Goal: Answer question/provide support: Share knowledge or assist other users

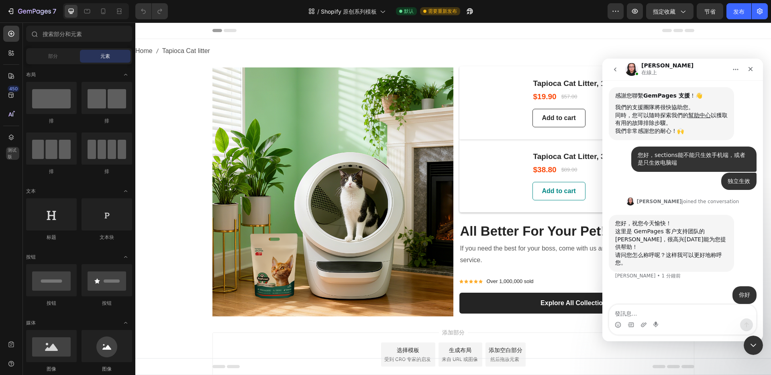
scroll to position [98, 0]
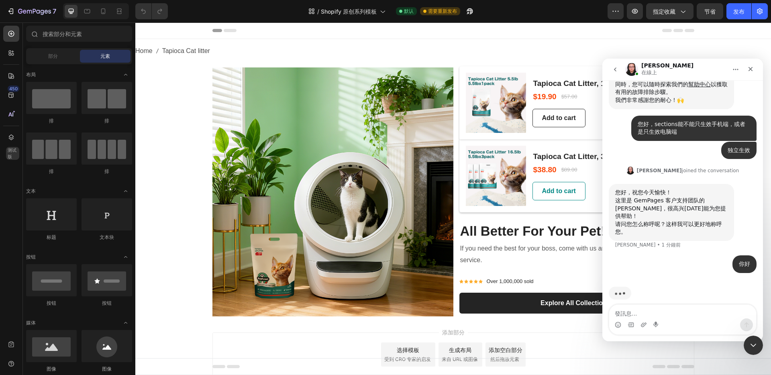
click at [651, 315] on textarea "發訊息..." at bounding box center [682, 312] width 147 height 14
type textarea "我在手机 端添加了"
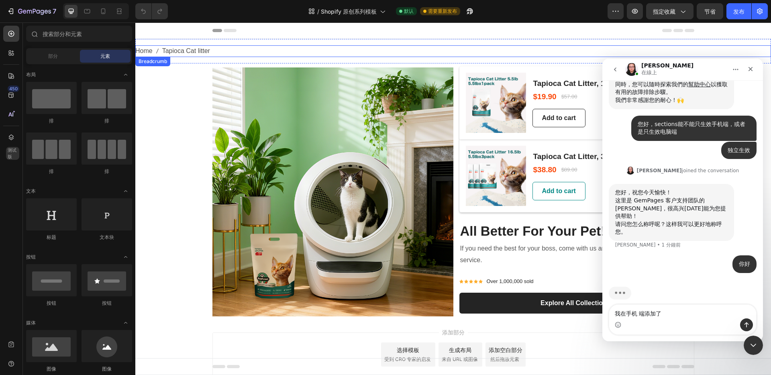
click at [200, 53] on span "Tapioca Cat litter" at bounding box center [186, 51] width 48 height 12
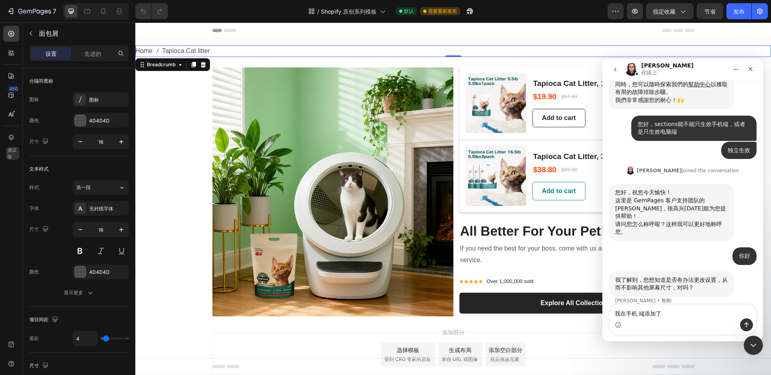
scroll to position [98, 0]
click at [104, 10] on icon at bounding box center [103, 11] width 8 height 8
type input "14"
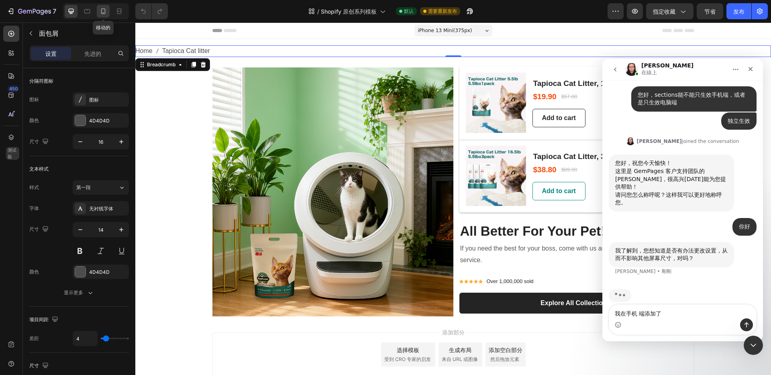
scroll to position [129, 0]
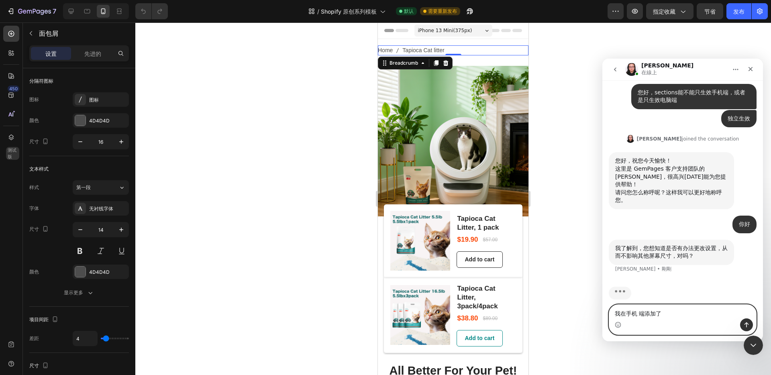
click at [664, 314] on textarea "我在手机 端添加了" at bounding box center [682, 312] width 147 height 14
drag, startPoint x: 668, startPoint y: 314, endPoint x: 613, endPoint y: 313, distance: 55.0
click at [613, 313] on textarea "我在手机 端添加了" at bounding box center [682, 312] width 147 height 14
type textarea "不是"
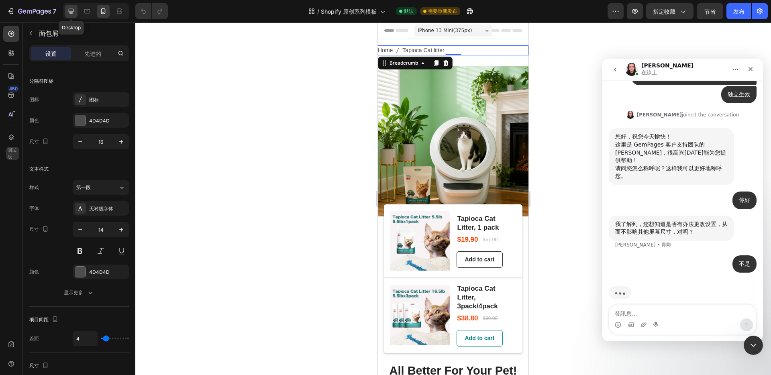
click at [71, 10] on icon at bounding box center [71, 11] width 8 height 8
type input "16"
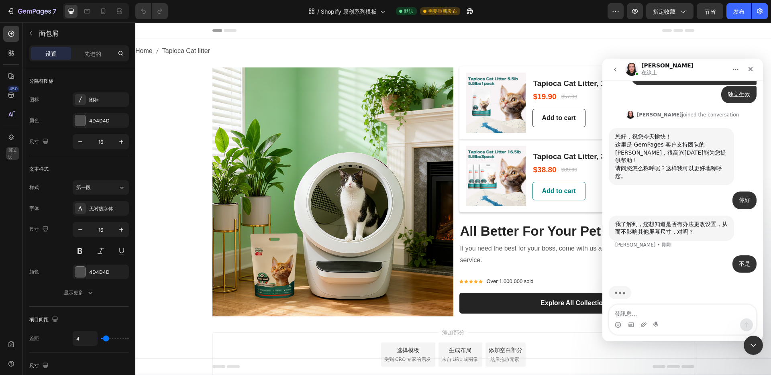
click at [415, 349] on font "选择模板" at bounding box center [408, 350] width 22 height 7
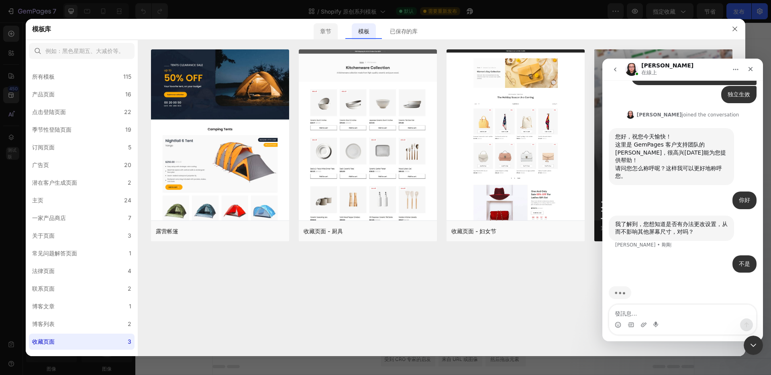
click at [324, 36] on font "章节" at bounding box center [325, 32] width 11 height 10
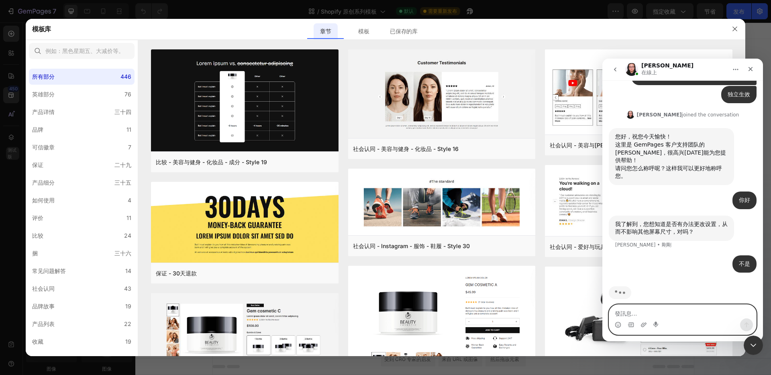
click at [639, 314] on textarea "發訊息..." at bounding box center [682, 312] width 147 height 14
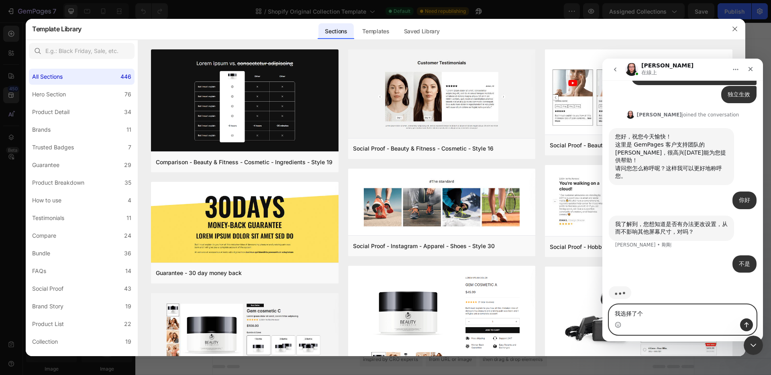
click at [651, 312] on textarea "我选择了个" at bounding box center [682, 312] width 147 height 14
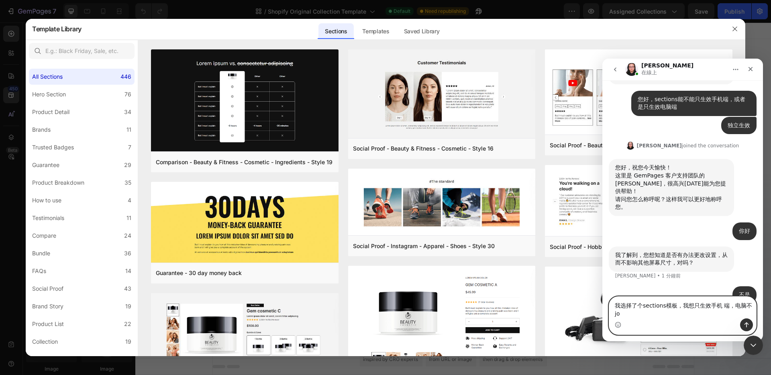
scroll to position [131, 0]
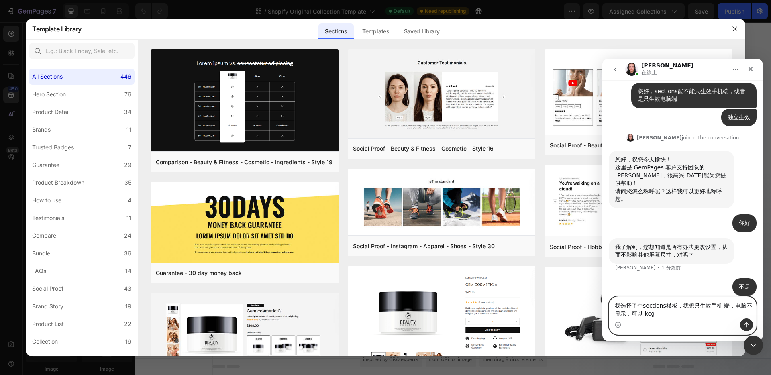
type textarea "我选择了个sections模板，我想只生效手机 端，电脑不显示，可以 吗"
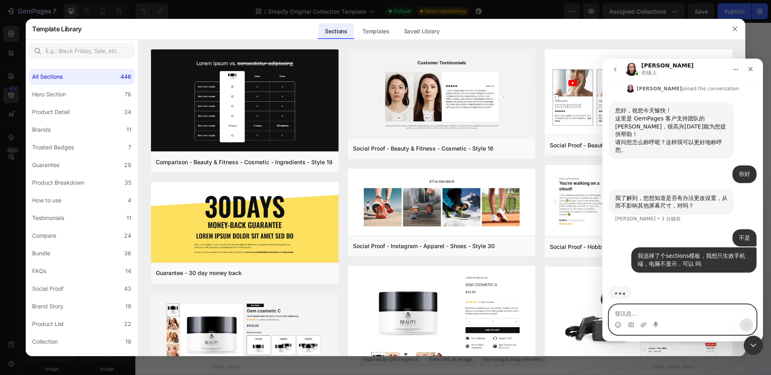
scroll to position [149, 0]
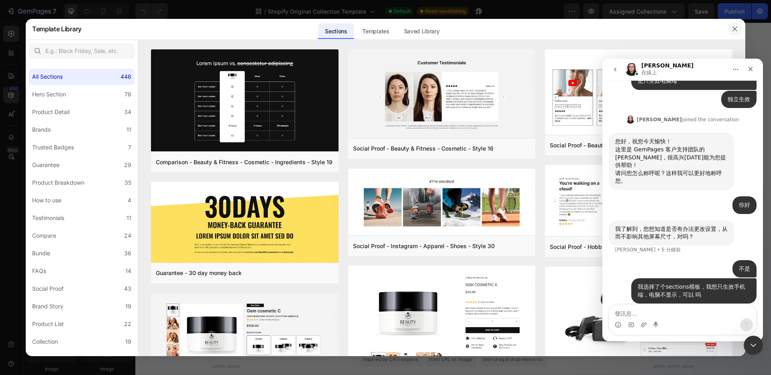
click at [732, 29] on icon "button" at bounding box center [735, 29] width 6 height 6
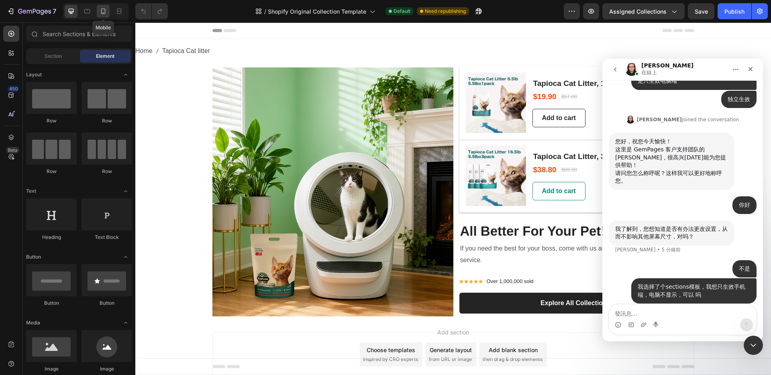
click at [108, 13] on div at bounding box center [103, 11] width 13 height 13
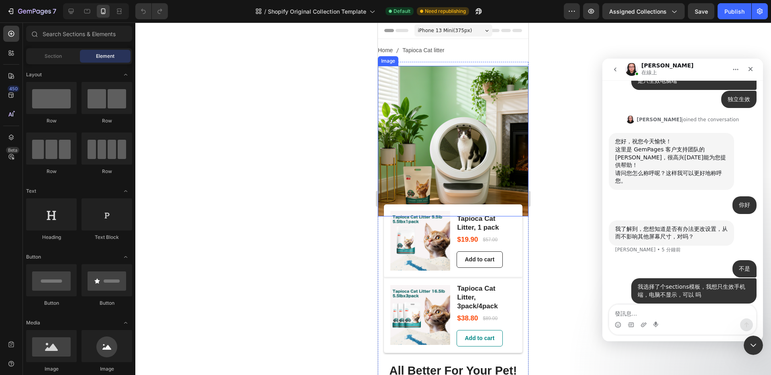
click at [419, 81] on img at bounding box center [453, 141] width 151 height 151
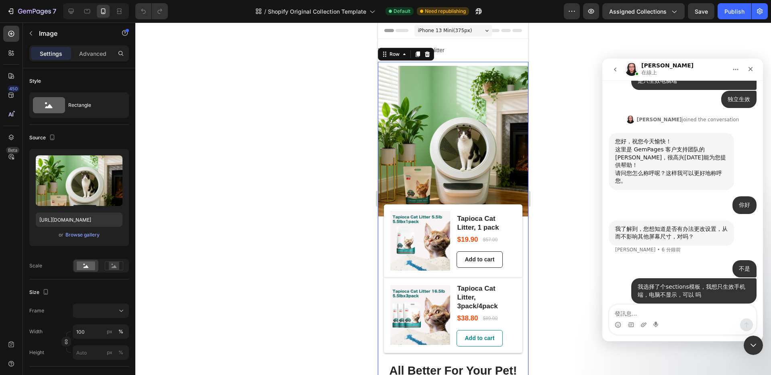
click at [478, 65] on div "Image" at bounding box center [453, 139] width 151 height 155
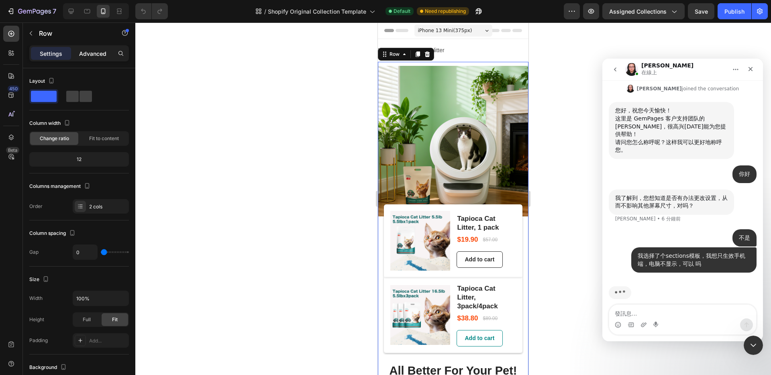
click at [100, 57] on p "Advanced" at bounding box center [92, 53] width 27 height 8
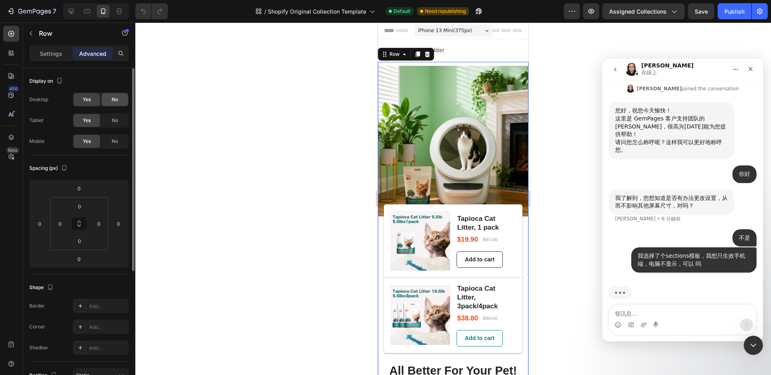
click at [113, 100] on span "No" at bounding box center [115, 99] width 6 height 7
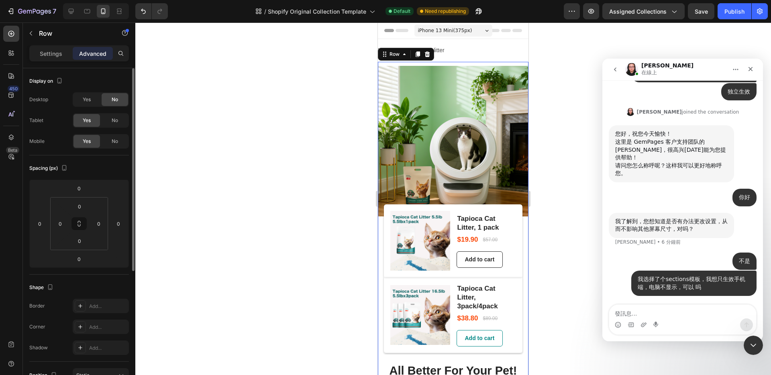
scroll to position [149, 0]
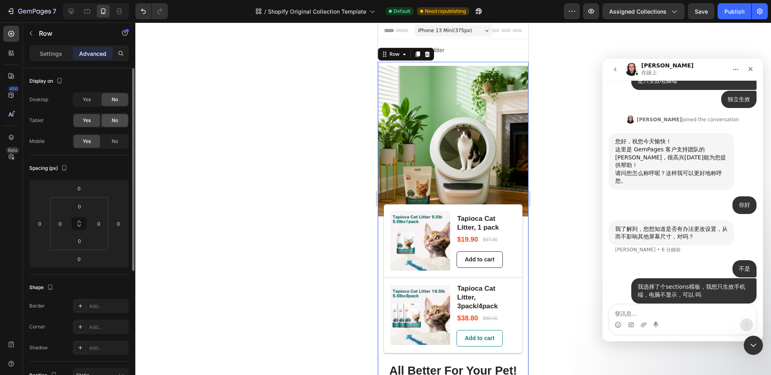
click at [116, 118] on span "No" at bounding box center [115, 120] width 6 height 7
click at [74, 10] on icon at bounding box center [71, 11] width 8 height 8
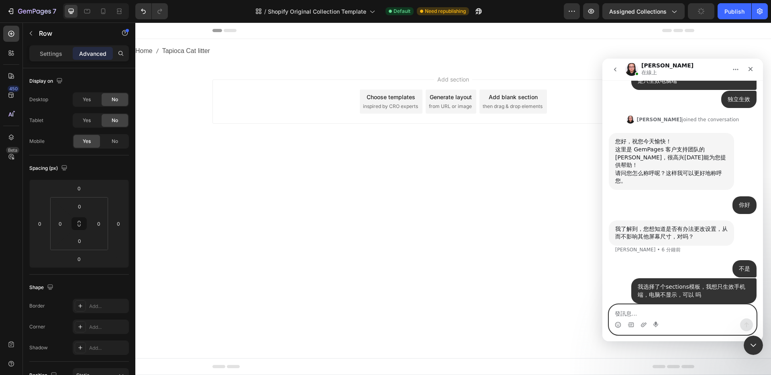
click at [645, 312] on textarea "發訊息..." at bounding box center [682, 312] width 147 height 14
type textarea "我知道了，谢谢"
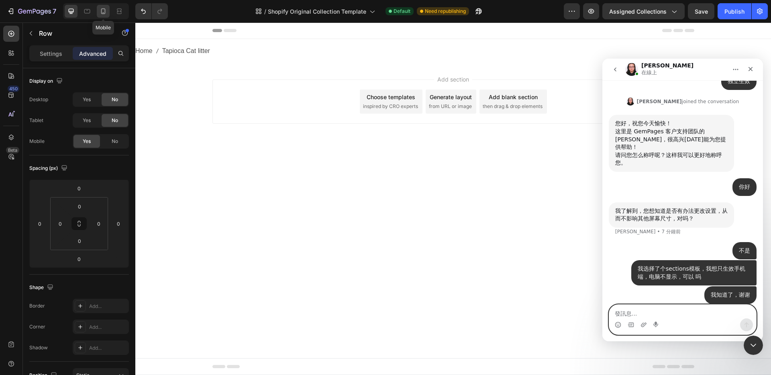
scroll to position [198, 0]
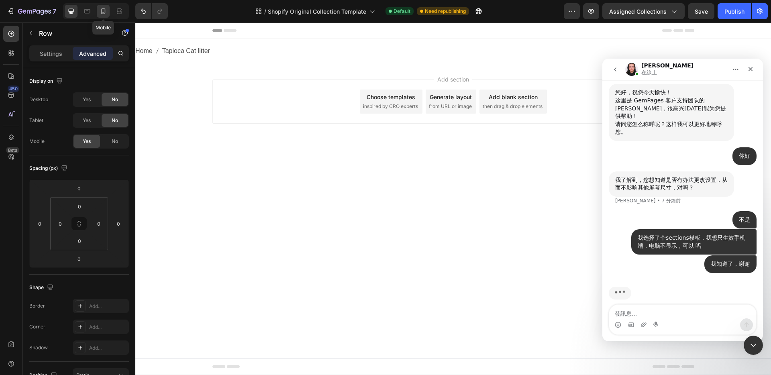
click at [102, 11] on icon at bounding box center [103, 11] width 8 height 8
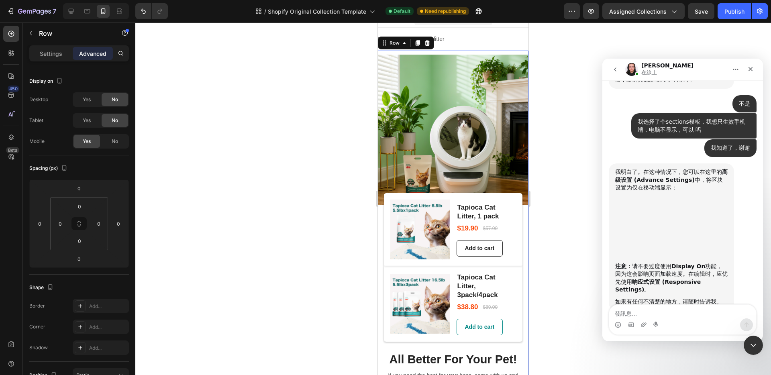
scroll to position [312, 0]
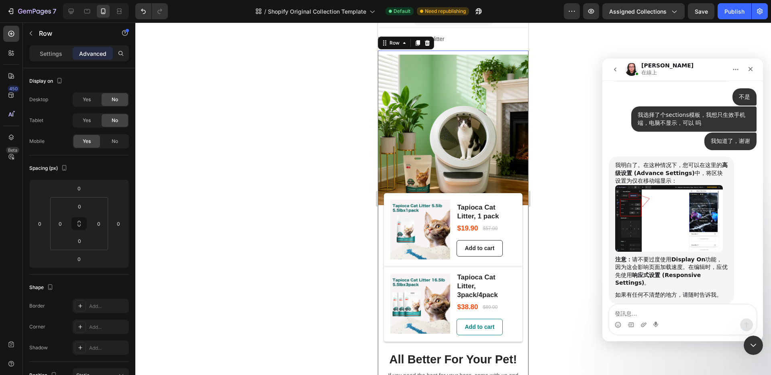
click at [680, 214] on img "Nathan 說…" at bounding box center [669, 218] width 108 height 67
click at [680, 214] on div "Intercom Messenger" at bounding box center [385, 187] width 771 height 375
click at [680, 214] on img "Nathan 說…" at bounding box center [669, 218] width 108 height 67
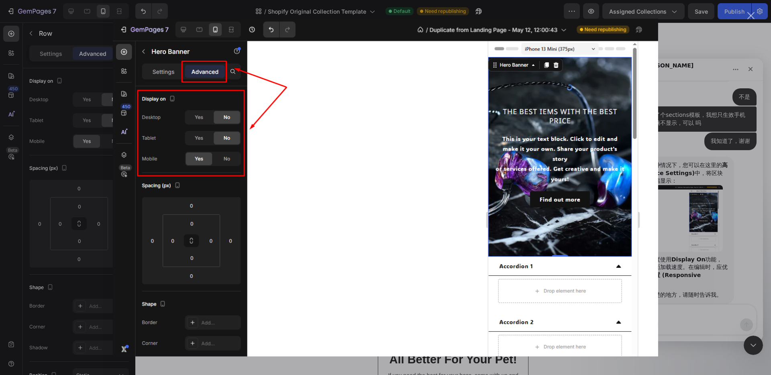
scroll to position [0, 0]
click at [738, 46] on div "Intercom Messenger" at bounding box center [385, 187] width 771 height 375
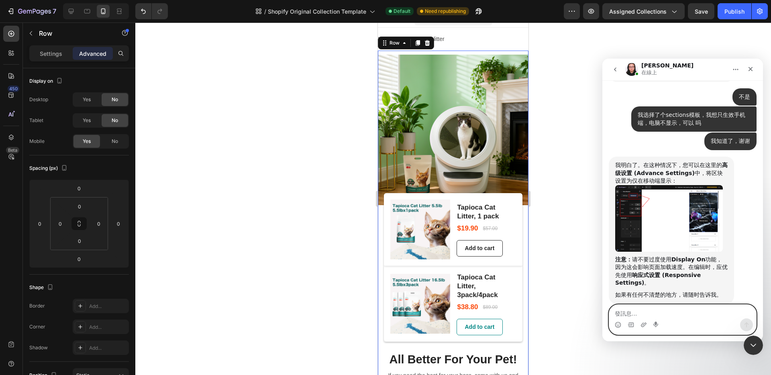
click at [648, 312] on textarea "發訊息..." at bounding box center [682, 312] width 147 height 14
type textarea "是的，是的"
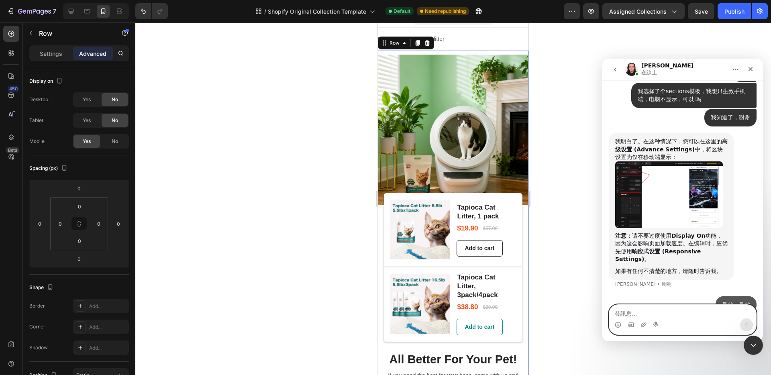
scroll to position [337, 0]
click at [645, 311] on textarea "發訊息..." at bounding box center [682, 312] width 147 height 14
type textarea "好的"
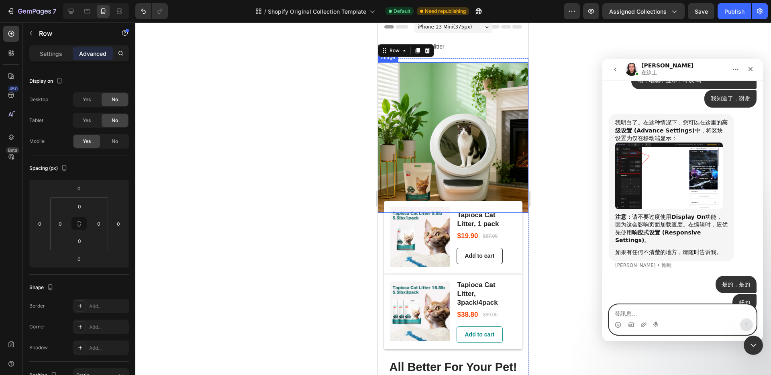
scroll to position [0, 0]
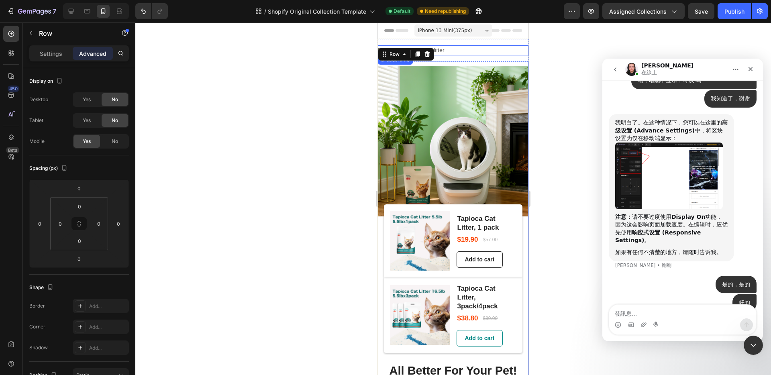
click at [465, 53] on nav "Home Tapioca Cat litter" at bounding box center [453, 50] width 151 height 10
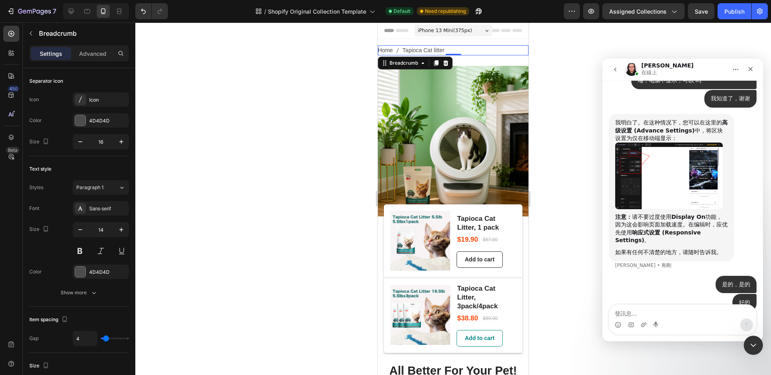
scroll to position [386, 0]
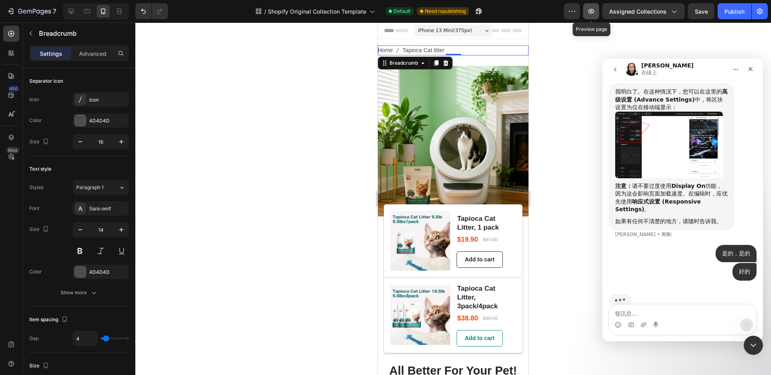
click at [592, 14] on icon "button" at bounding box center [591, 11] width 8 height 8
click at [655, 314] on textarea "發訊息..." at bounding box center [682, 312] width 147 height 14
click at [403, 50] on span "Tapioca Cat litter" at bounding box center [423, 50] width 42 height 10
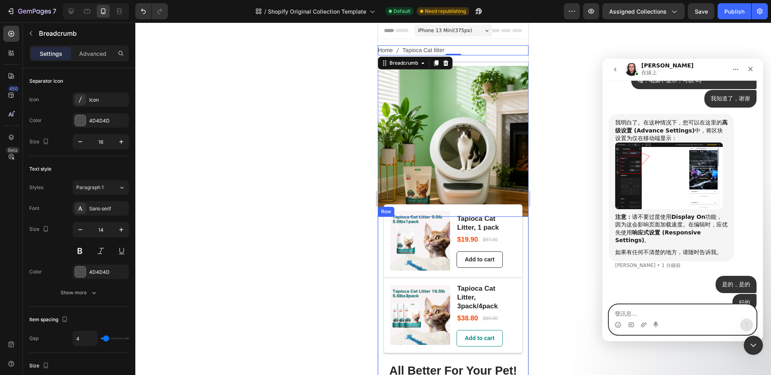
click at [633, 314] on textarea "發訊息..." at bounding box center [682, 312] width 147 height 14
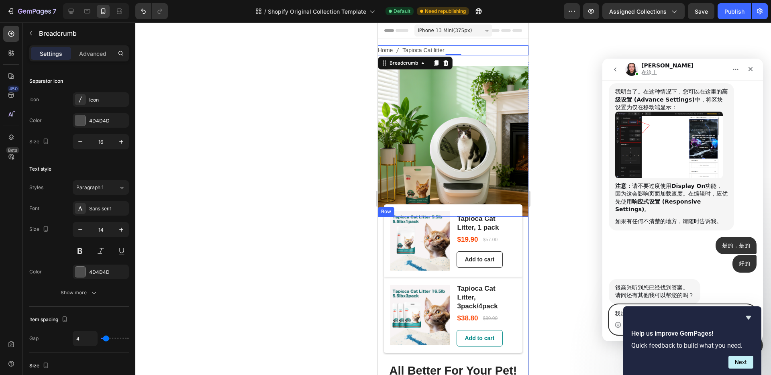
scroll to position [387, 0]
click at [750, 317] on icon "Hide survey" at bounding box center [748, 318] width 5 height 4
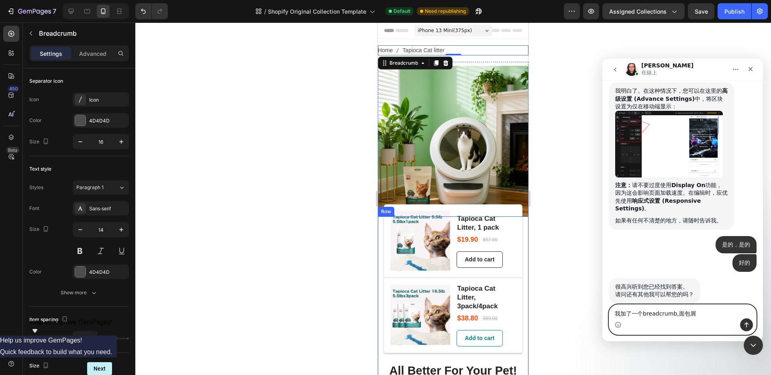
click at [701, 316] on textarea "我加了一个breadcrumb,面包屑" at bounding box center [682, 312] width 147 height 14
type textarea "我加了一个breadcrumb,面包屑，但是它只显示home"
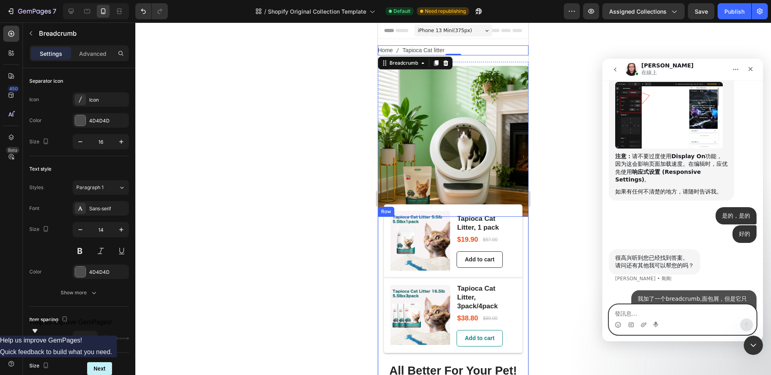
scroll to position [419, 0]
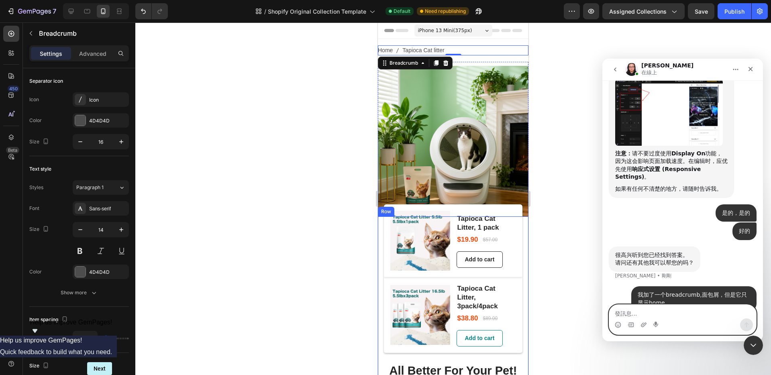
click at [637, 314] on textarea "發訊息..." at bounding box center [682, 312] width 147 height 14
click at [632, 314] on textarea "發訊息..." at bounding box center [682, 312] width 147 height 14
click at [637, 312] on textarea "發訊息..." at bounding box center [682, 312] width 147 height 14
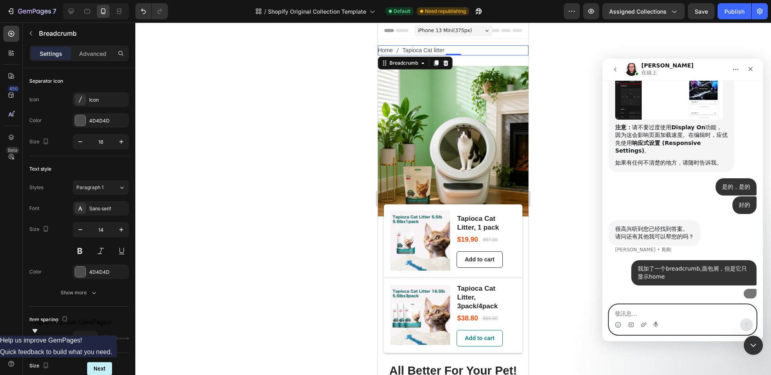
scroll to position [445, 0]
click at [632, 313] on textarea "發訊息..." at bounding box center [682, 312] width 147 height 14
type textarea "c"
type textarea "预览只显示home"
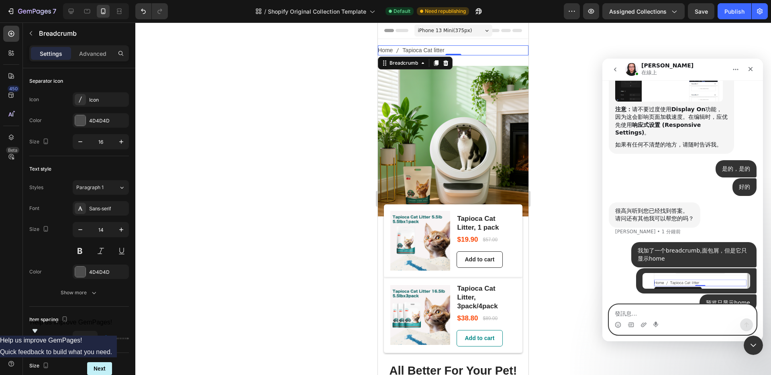
click at [348, 76] on div at bounding box center [453, 198] width 636 height 353
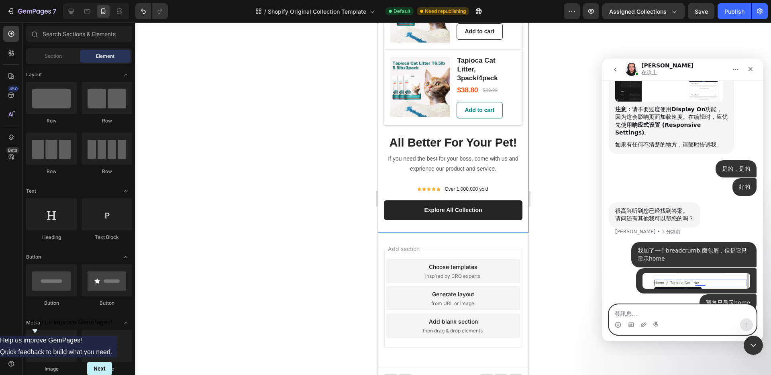
scroll to position [0, 0]
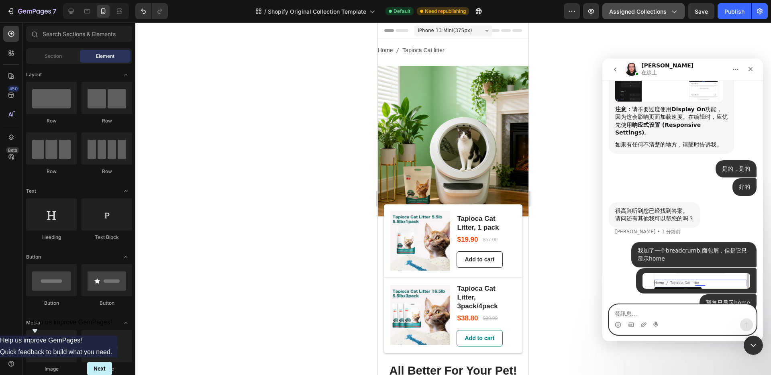
click at [666, 9] on span "Assigned Collections" at bounding box center [637, 11] width 57 height 8
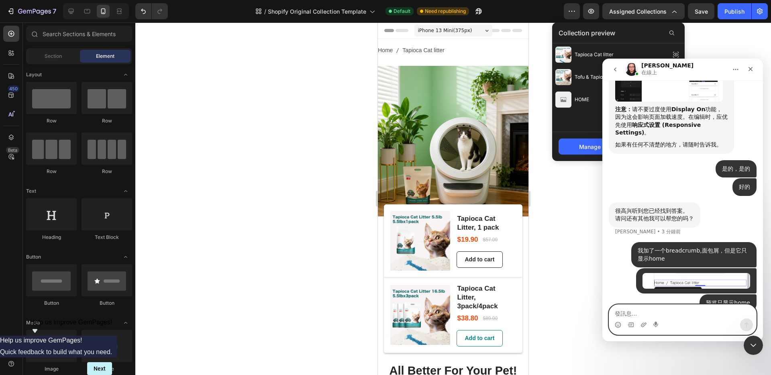
click at [275, 98] on div at bounding box center [453, 198] width 636 height 353
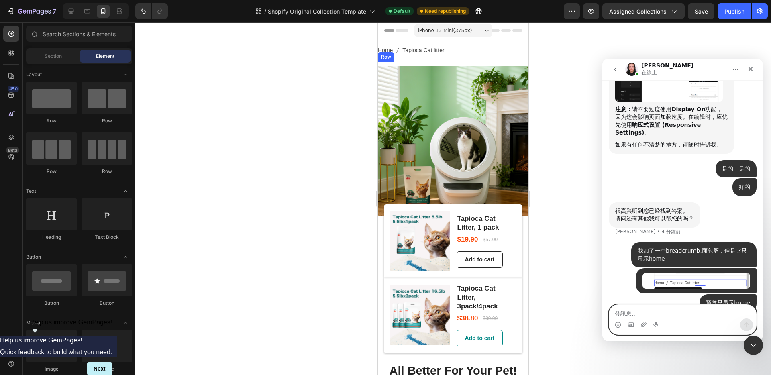
click at [396, 63] on div "Image" at bounding box center [453, 139] width 151 height 155
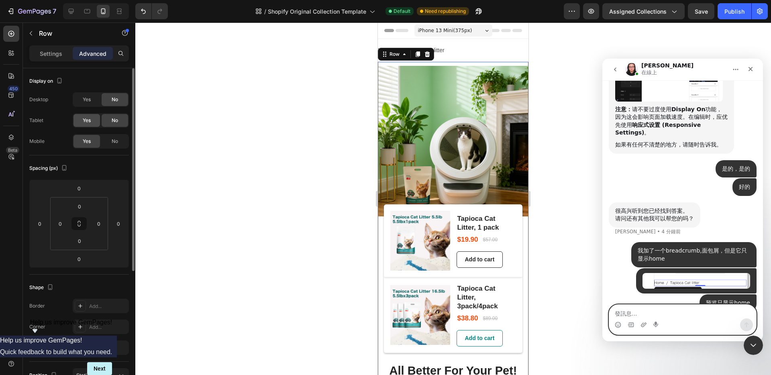
click at [87, 122] on span "Yes" at bounding box center [87, 120] width 8 height 7
click at [91, 100] on div "Yes" at bounding box center [87, 99] width 27 height 13
click at [71, 10] on icon at bounding box center [71, 11] width 8 height 8
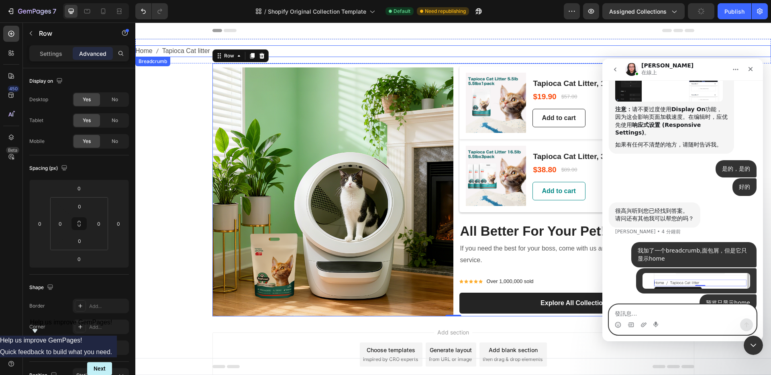
click at [169, 46] on span "Tapioca Cat litter" at bounding box center [186, 51] width 48 height 12
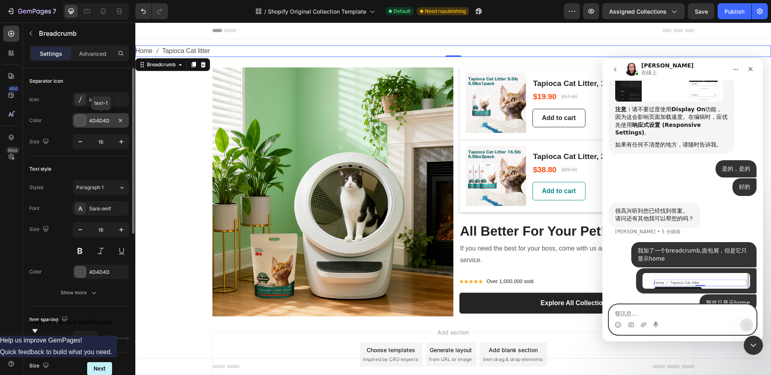
click at [82, 119] on div at bounding box center [80, 120] width 10 height 10
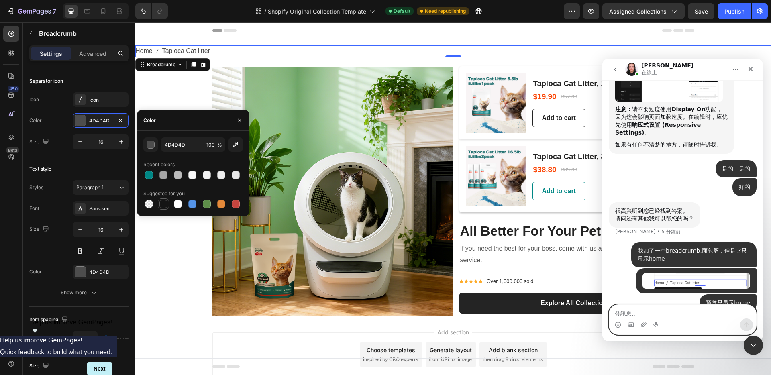
click at [165, 204] on div at bounding box center [163, 204] width 8 height 8
type input "151515"
click at [76, 155] on div "Separator icon Icon Icon Color 151515 Size 16" at bounding box center [79, 112] width 100 height 88
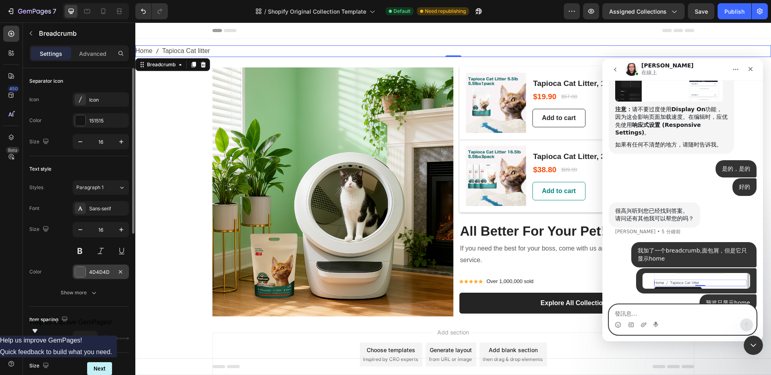
click at [80, 269] on div at bounding box center [80, 272] width 10 height 10
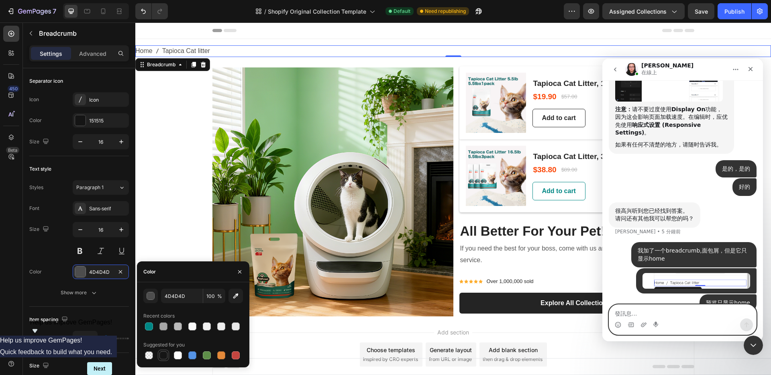
click at [164, 356] on div at bounding box center [163, 355] width 8 height 8
type input "151515"
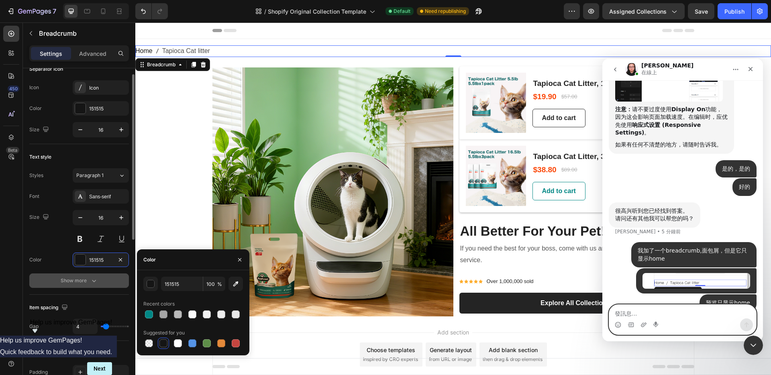
click at [90, 286] on button "Show more" at bounding box center [79, 281] width 100 height 14
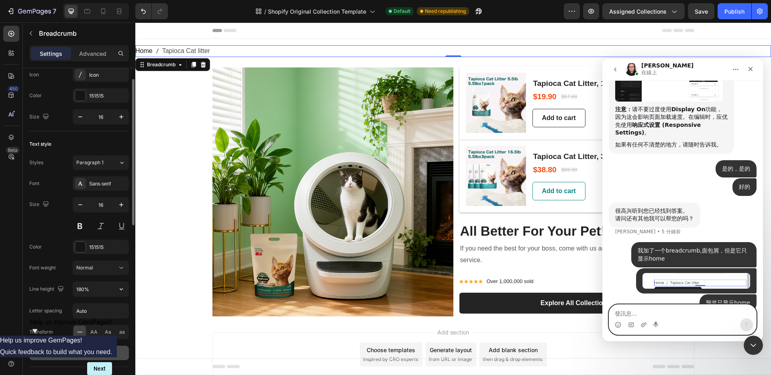
scroll to position [50, 0]
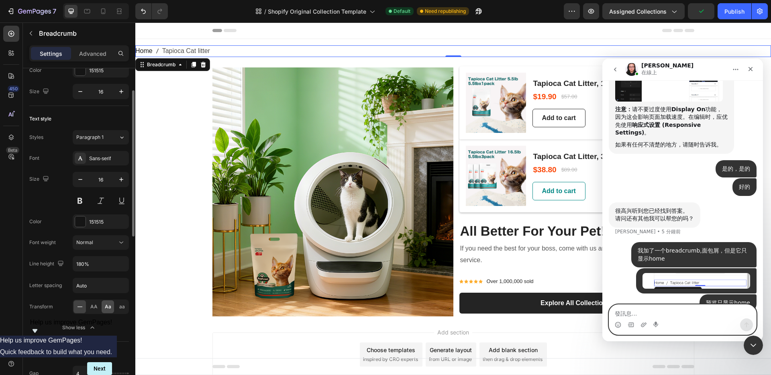
click at [103, 308] on div "Aa" at bounding box center [108, 306] width 12 height 13
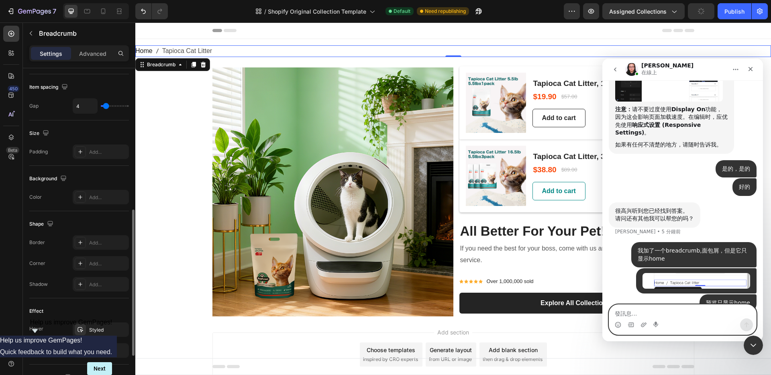
scroll to position [319, 0]
click at [93, 325] on div "Styled" at bounding box center [100, 328] width 23 height 7
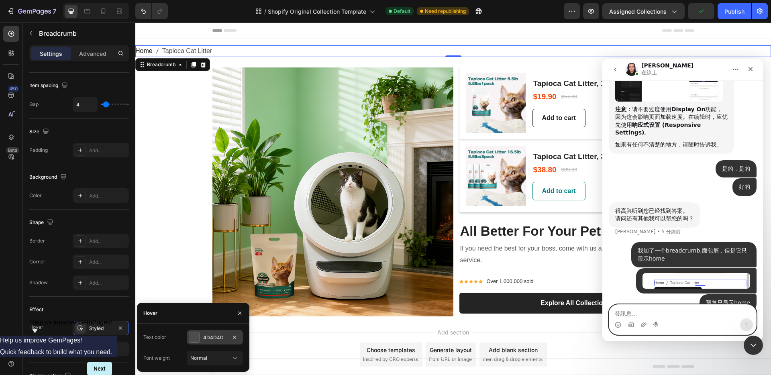
click at [196, 337] on div at bounding box center [194, 337] width 10 height 10
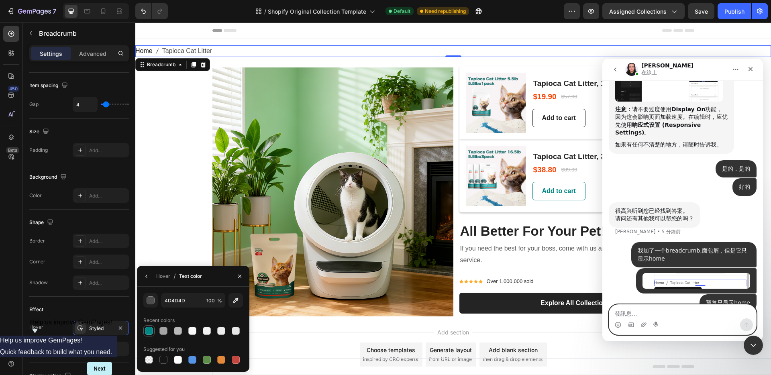
click at [150, 333] on div at bounding box center [149, 331] width 8 height 8
type input "008785"
drag, startPoint x: 148, startPoint y: 276, endPoint x: 12, endPoint y: 254, distance: 137.2
click at [148, 276] on icon "button" at bounding box center [146, 276] width 6 height 6
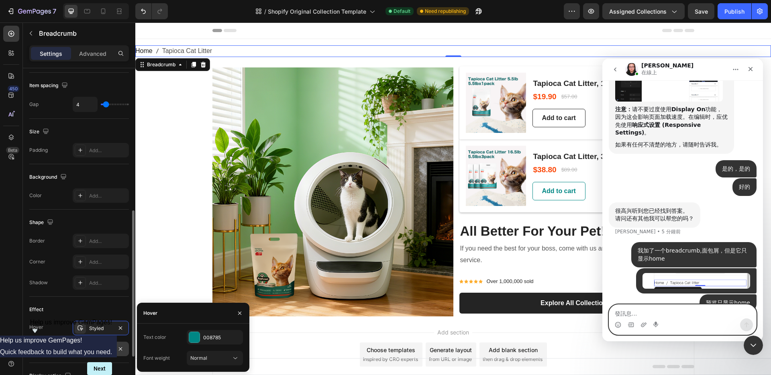
click at [84, 352] on div at bounding box center [80, 348] width 11 height 11
click at [196, 340] on div at bounding box center [194, 337] width 10 height 10
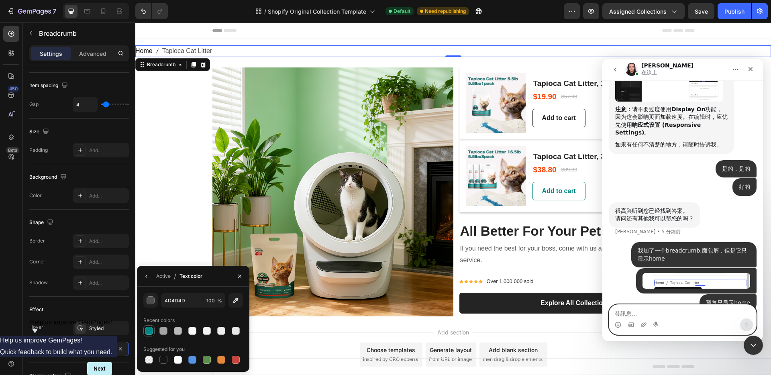
click at [149, 330] on div at bounding box center [149, 331] width 8 height 8
type input "008785"
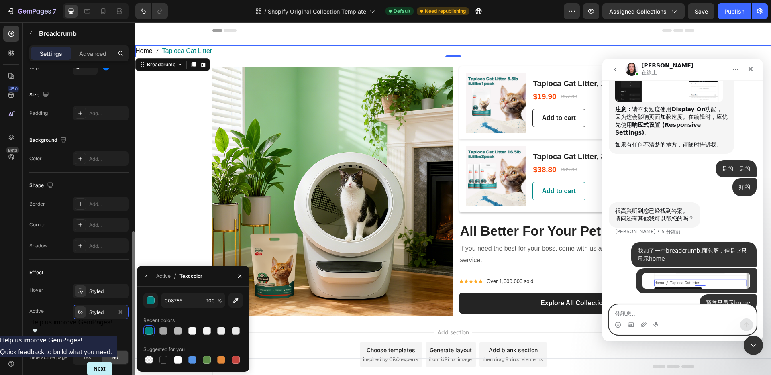
scroll to position [359, 0]
click at [108, 56] on div "Advanced" at bounding box center [93, 53] width 40 height 13
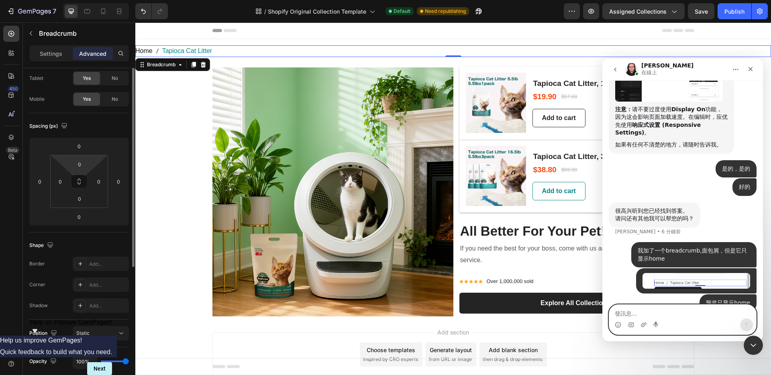
scroll to position [0, 0]
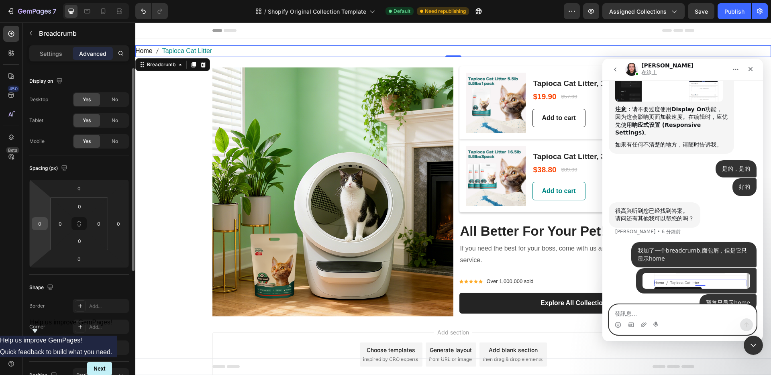
click at [44, 223] on input "0" at bounding box center [40, 224] width 12 height 12
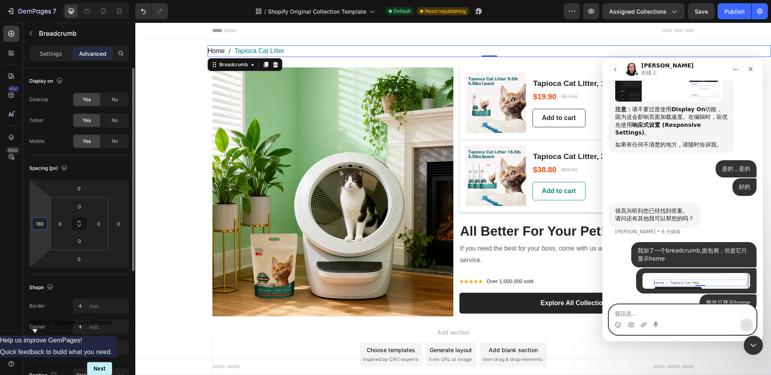
drag, startPoint x: 45, startPoint y: 225, endPoint x: 32, endPoint y: 225, distance: 12.5
click at [32, 225] on div "180" at bounding box center [40, 223] width 16 height 13
click at [42, 224] on input "180" at bounding box center [40, 224] width 12 height 12
drag, startPoint x: 45, startPoint y: 226, endPoint x: 40, endPoint y: 225, distance: 4.8
click at [40, 225] on input "182" at bounding box center [40, 224] width 12 height 12
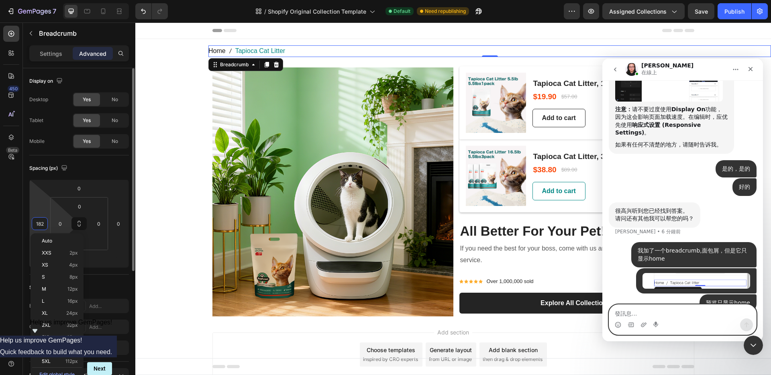
type input "184"
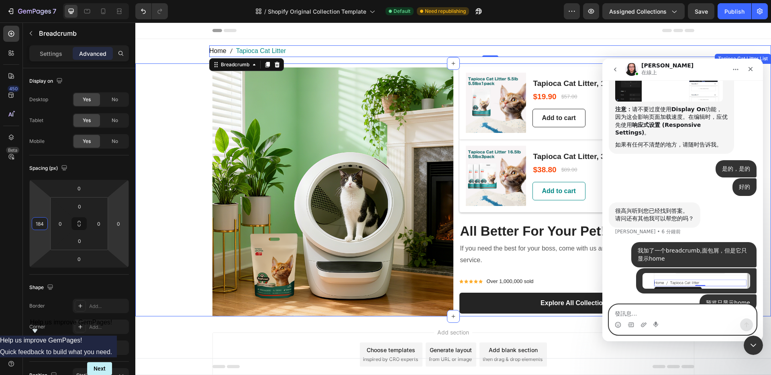
click at [156, 214] on div "Image (P) Images & Gallery Tapioca Cat Litter, 1 pack (P) Title $19.90 (P) Pric…" at bounding box center [453, 189] width 636 height 253
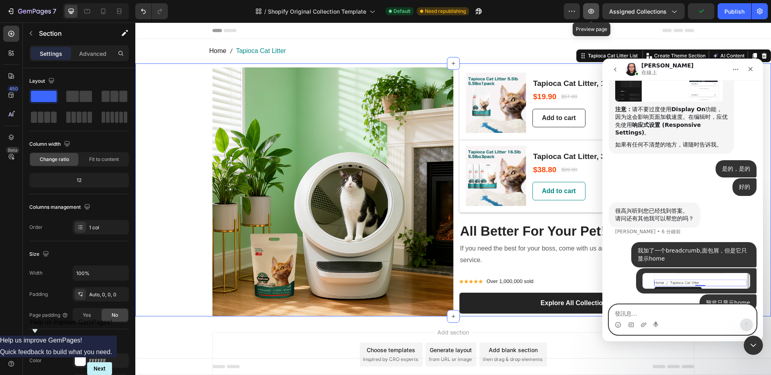
click at [594, 11] on icon "button" at bounding box center [591, 11] width 6 height 5
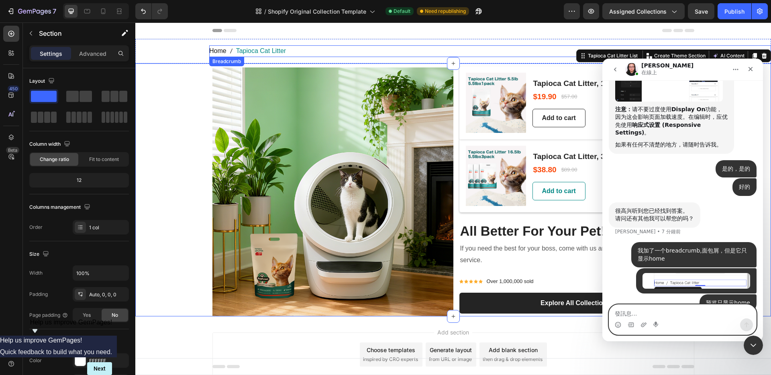
click at [286, 50] on span "Tapioca Cat litter" at bounding box center [261, 51] width 50 height 12
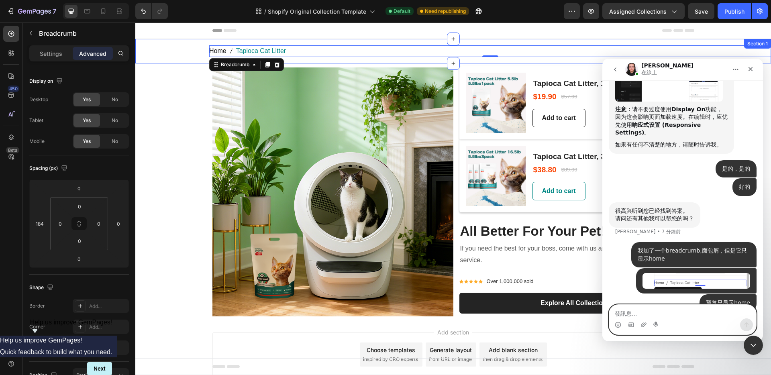
click at [190, 53] on div "Home Tapioca Cat litter Breadcrumb 0" at bounding box center [453, 51] width 636 height 12
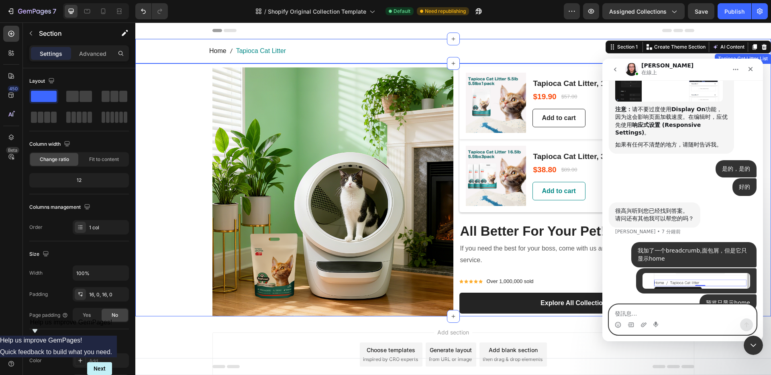
click at [182, 182] on div "Image (P) Images & Gallery Tapioca Cat Litter, 1 pack (P) Title $19.90 (P) Pric…" at bounding box center [453, 189] width 636 height 253
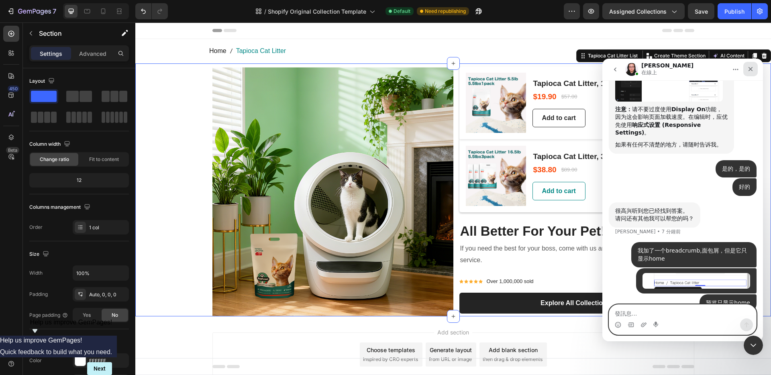
click at [747, 70] on icon "關閉" at bounding box center [750, 69] width 6 height 6
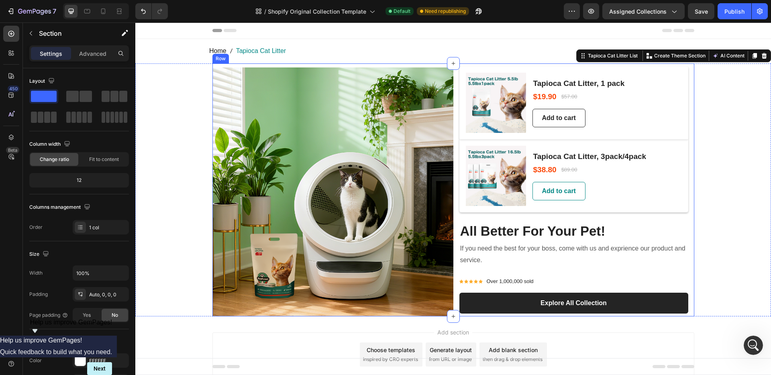
click at [216, 65] on div "Image" at bounding box center [332, 189] width 241 height 253
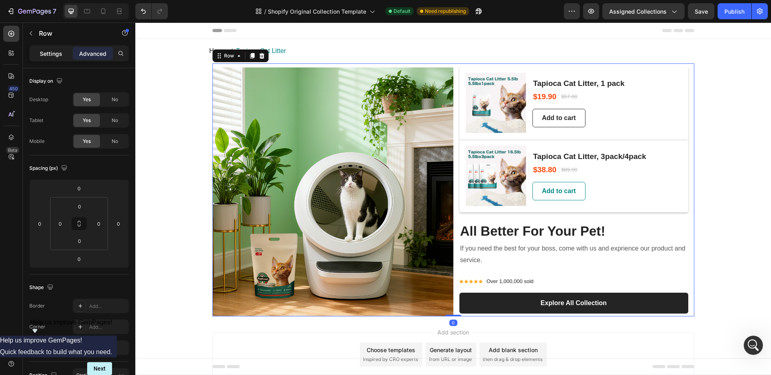
click at [44, 53] on p "Settings" at bounding box center [51, 53] width 22 height 8
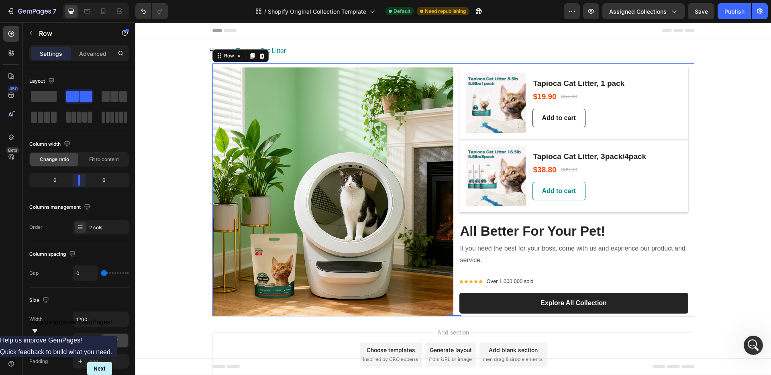
drag, startPoint x: 78, startPoint y: 182, endPoint x: 83, endPoint y: 183, distance: 4.9
click at [83, 0] on body "7 / Shopify Original Collection Template Default Need republishing Preview Assi…" at bounding box center [385, 0] width 771 height 0
type input "7"
type input "16"
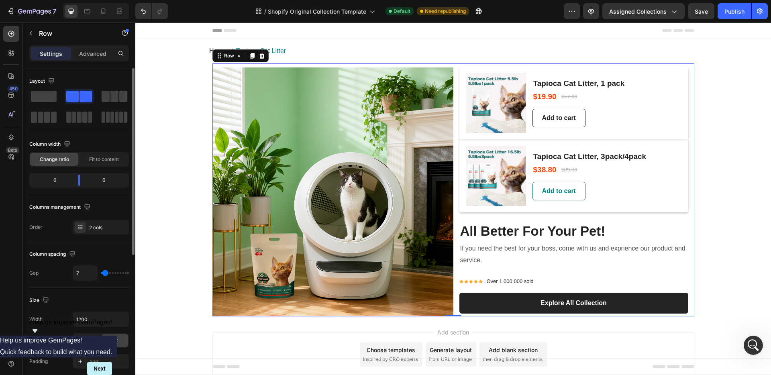
type input "16"
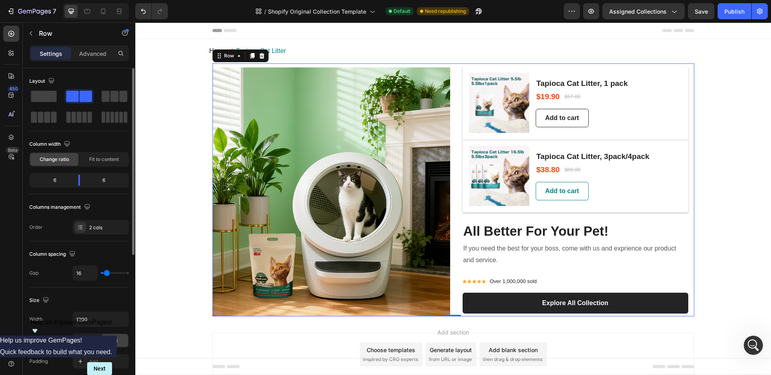
type input "18"
type input "23"
type input "28"
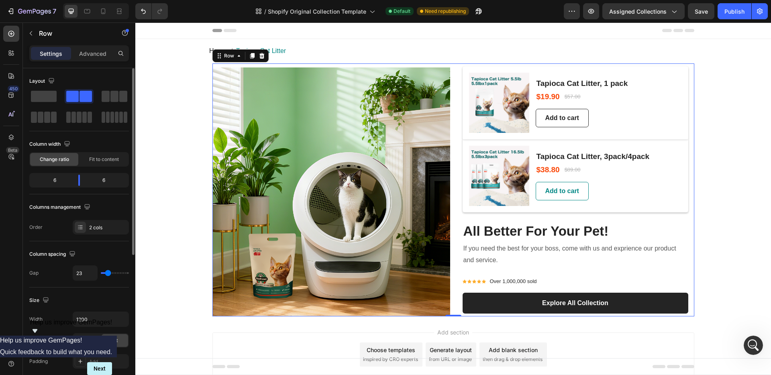
type input "28"
type input "30"
type input "31"
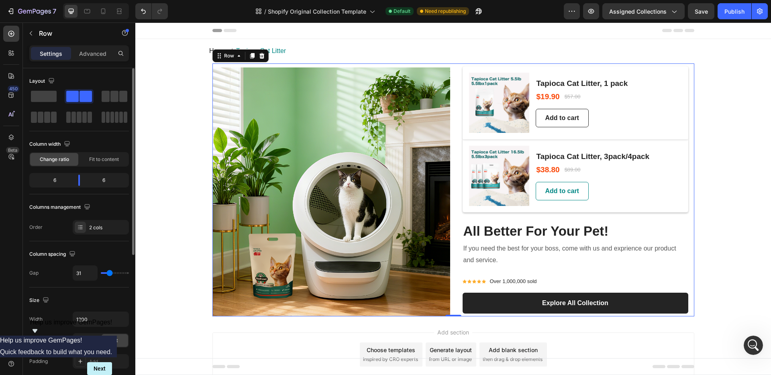
type input "32"
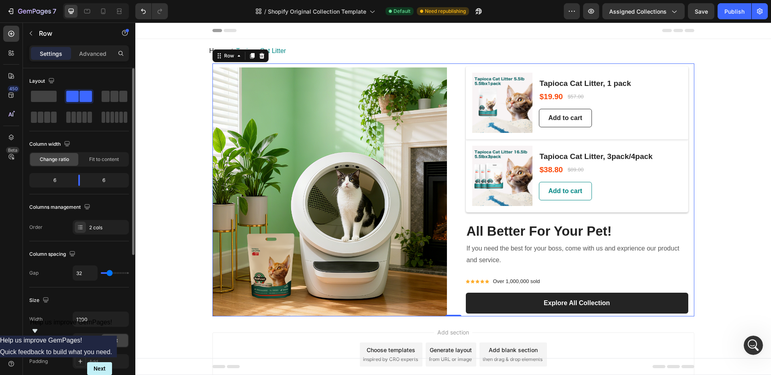
type input "26"
type input "13"
type input "7"
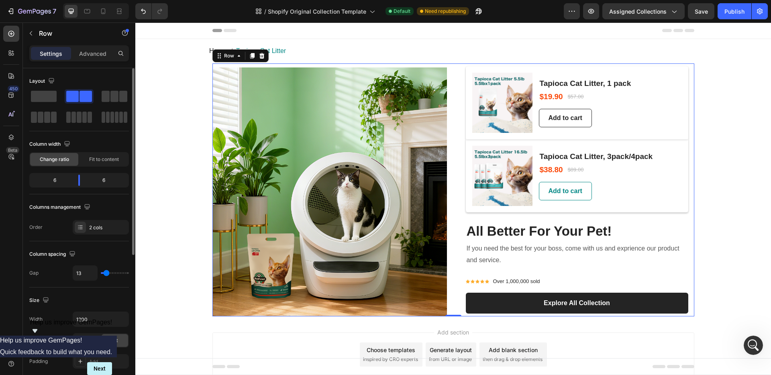
type input "7"
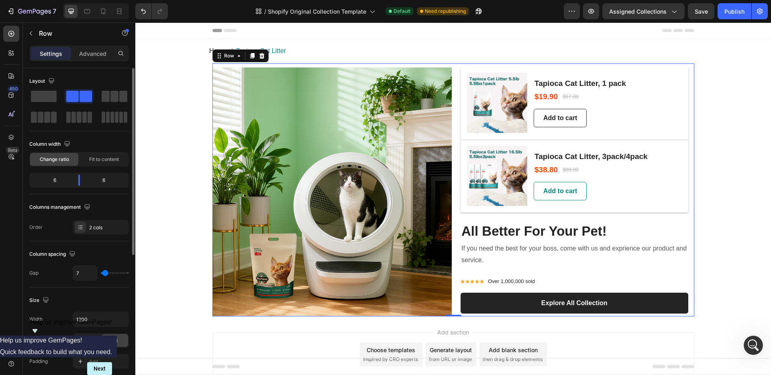
type input "2"
type input "0"
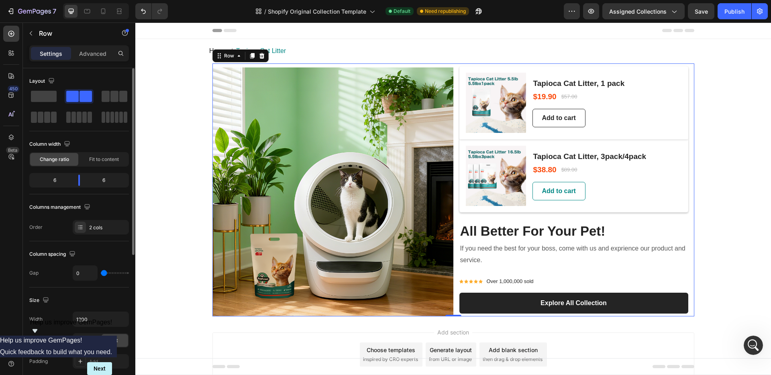
type input "1"
click at [104, 274] on input "range" at bounding box center [115, 273] width 28 height 2
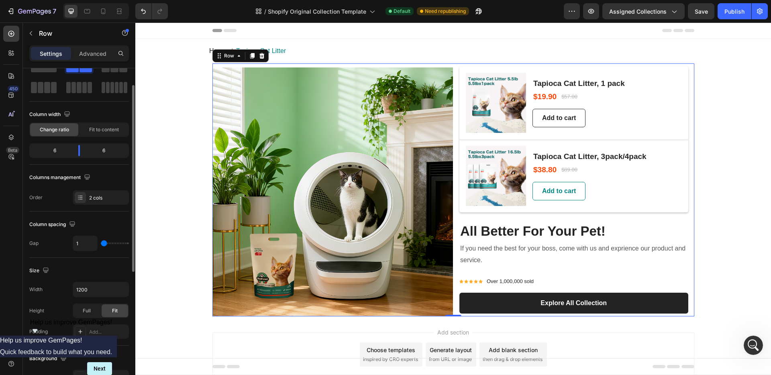
type input "14"
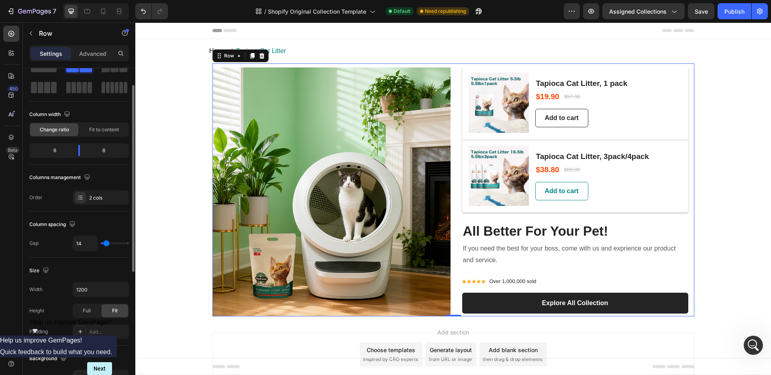
type input "15"
type input "16"
type input "15"
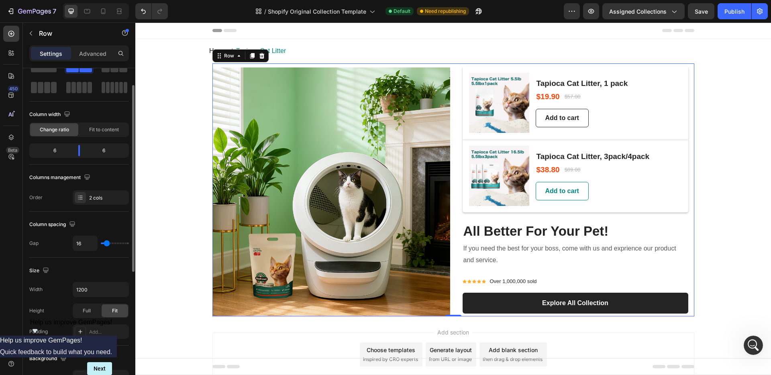
type input "15"
type input "12"
type input "11"
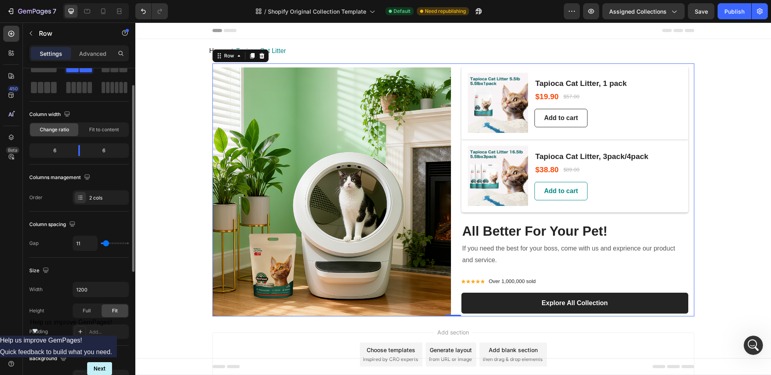
type input "10"
type input "9"
type input "8"
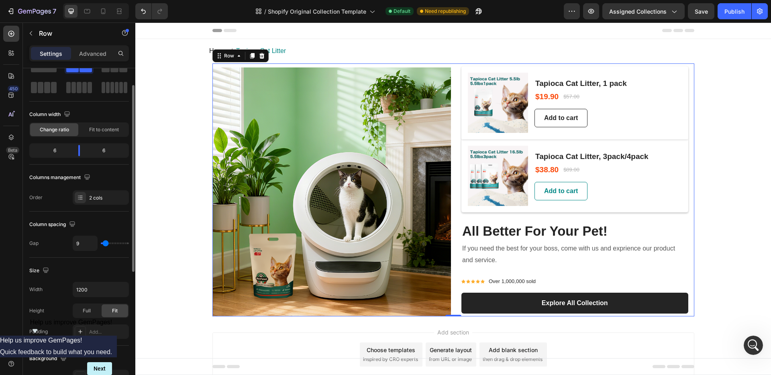
type input "8"
type input "7"
type input "6"
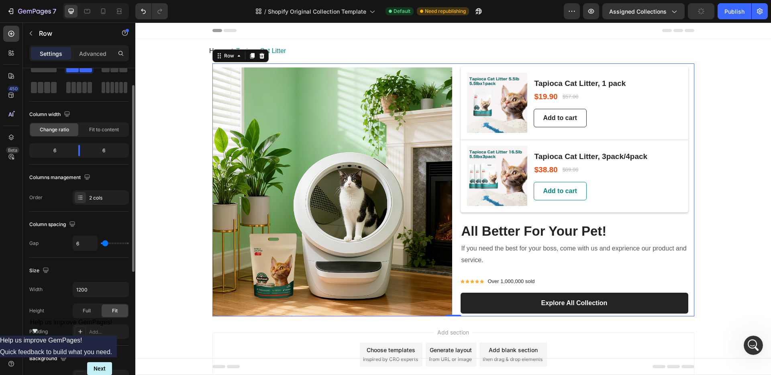
type input "5"
type input "4"
type input "2"
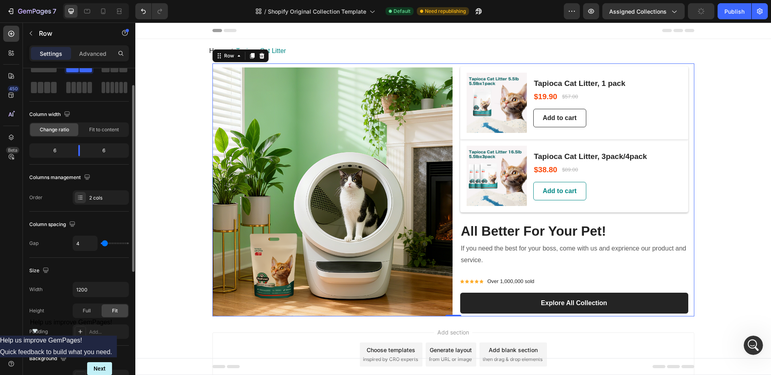
type input "2"
type input "1"
click at [104, 244] on input "range" at bounding box center [115, 244] width 28 height 2
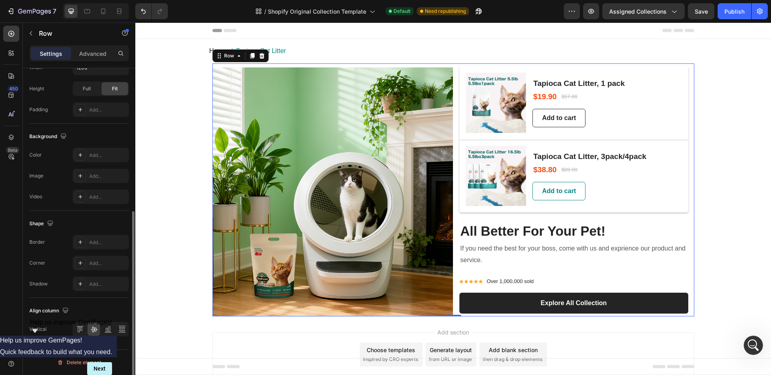
scroll to position [178, 0]
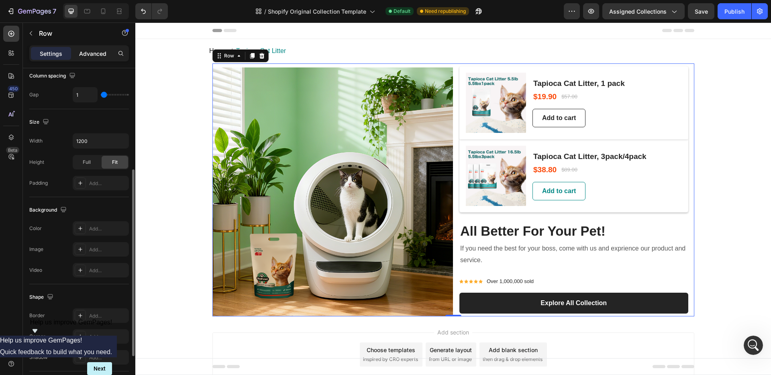
click at [88, 56] on p "Advanced" at bounding box center [92, 53] width 27 height 8
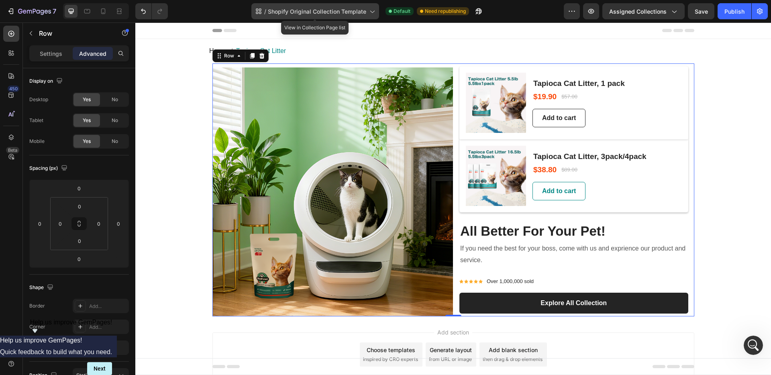
scroll to position [463, 0]
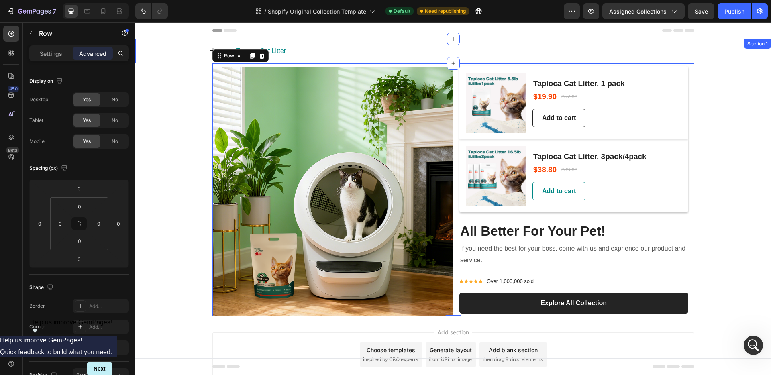
click at [329, 42] on div "Home Tapioca Cat litter Breadcrumb Section 1" at bounding box center [453, 51] width 636 height 25
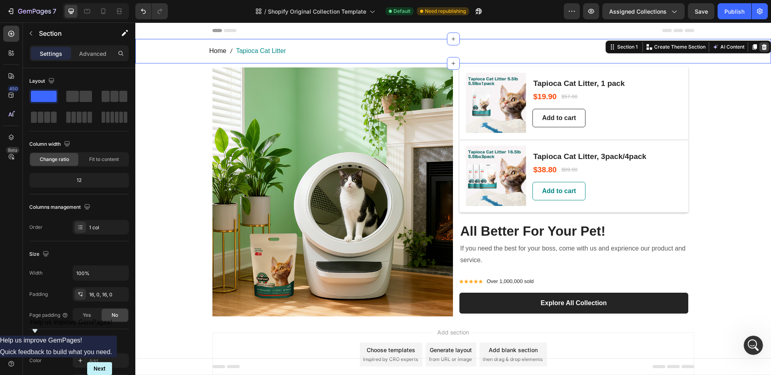
click at [761, 47] on icon at bounding box center [764, 47] width 6 height 6
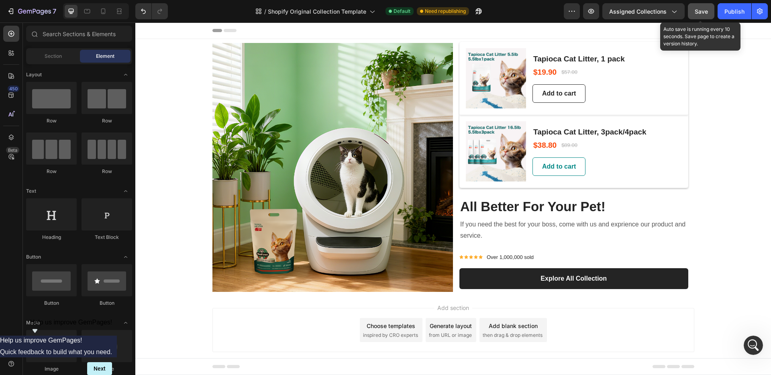
click at [698, 11] on span "Save" at bounding box center [701, 11] width 13 height 7
click at [702, 14] on span "Save" at bounding box center [701, 11] width 13 height 7
click at [104, 13] on icon at bounding box center [103, 11] width 8 height 8
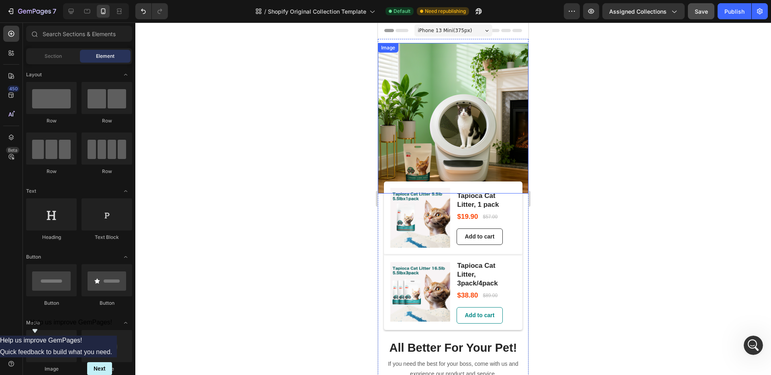
scroll to position [494, 0]
click at [601, 71] on div at bounding box center [453, 198] width 636 height 353
click at [450, 71] on img at bounding box center [453, 118] width 151 height 151
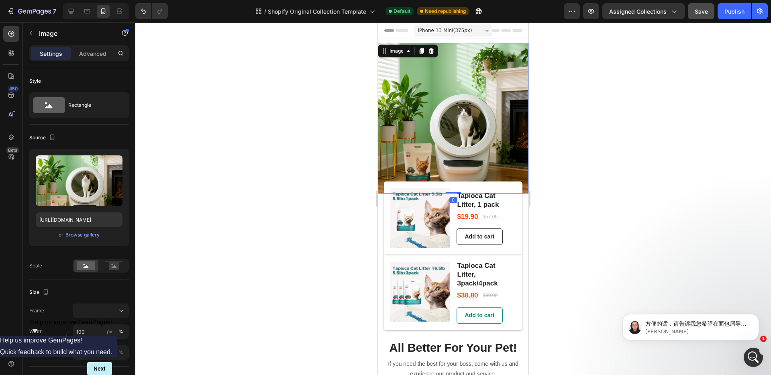
scroll to position [495, 0]
click at [102, 108] on div "Rectangle" at bounding box center [92, 105] width 49 height 18
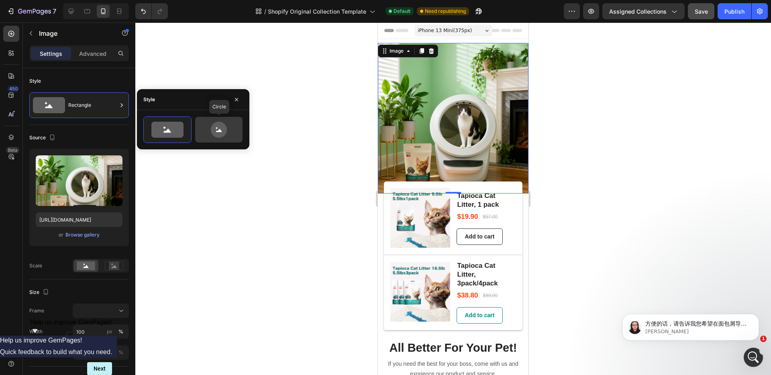
click at [208, 129] on icon at bounding box center [219, 130] width 38 height 16
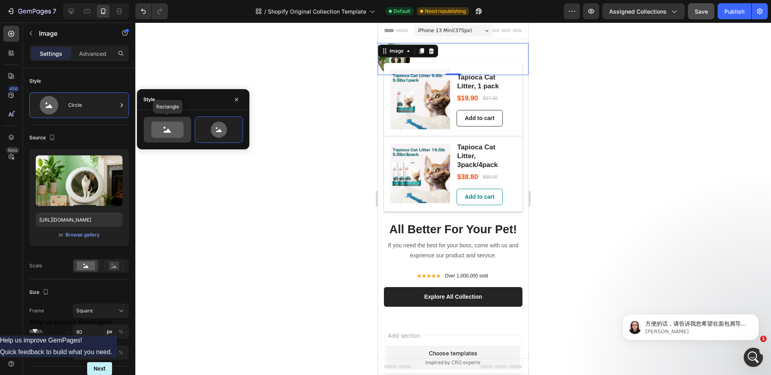
click at [172, 129] on icon at bounding box center [167, 130] width 32 height 16
type input "100"
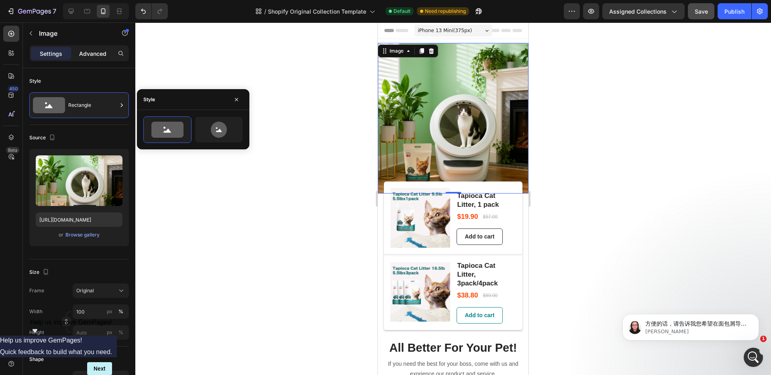
click at [90, 55] on p "Advanced" at bounding box center [92, 53] width 27 height 8
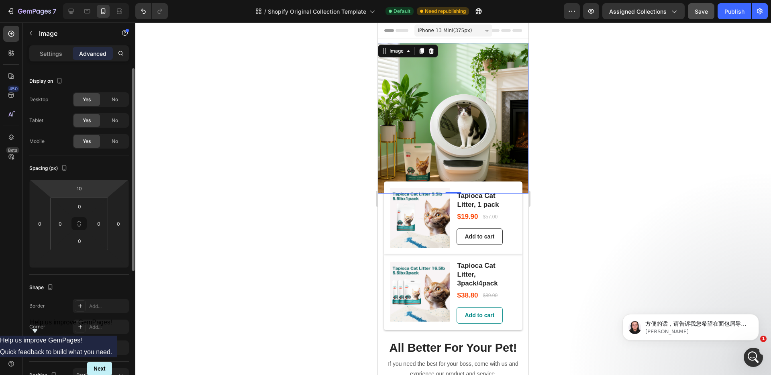
click at [94, 0] on html "7 / Shopify Original Collection Template Default Need republishing Preview Assi…" at bounding box center [385, 0] width 771 height 0
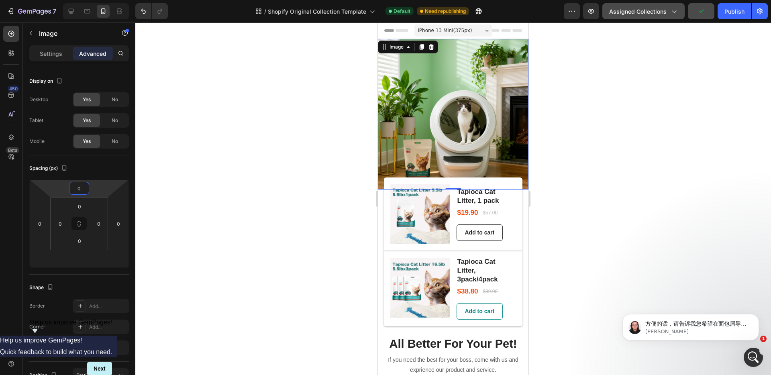
type input "0"
click at [650, 15] on span "Assigned Collections" at bounding box center [637, 11] width 57 height 8
click at [723, 143] on div at bounding box center [453, 198] width 636 height 353
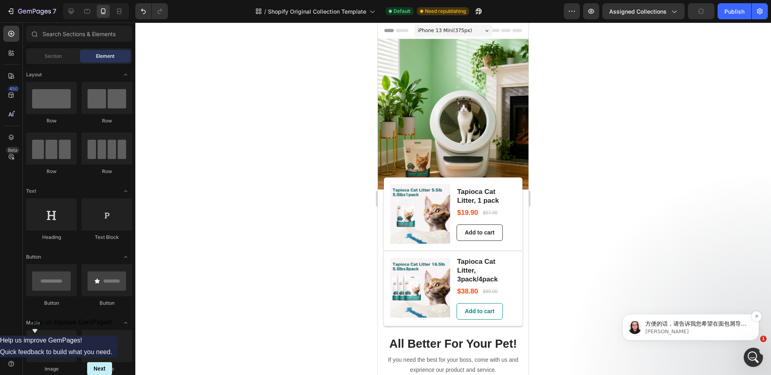
click at [695, 331] on p "[PERSON_NAME]" at bounding box center [697, 331] width 104 height 7
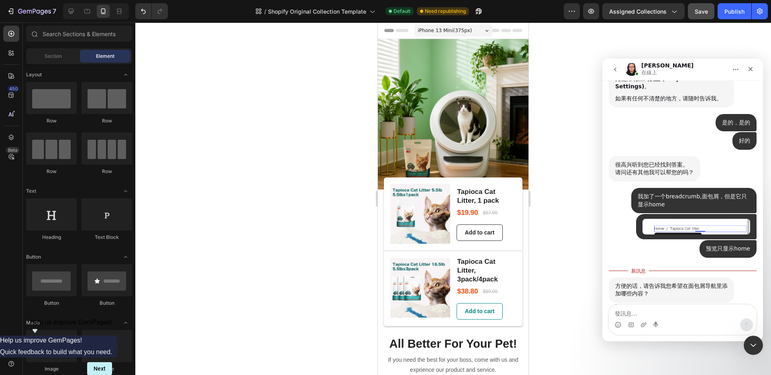
scroll to position [508, 0]
click at [587, 12] on button "button" at bounding box center [591, 11] width 16 height 16
click at [497, 187] on h2 "Tapioca Cat Litter, 1 pack" at bounding box center [487, 196] width 60 height 19
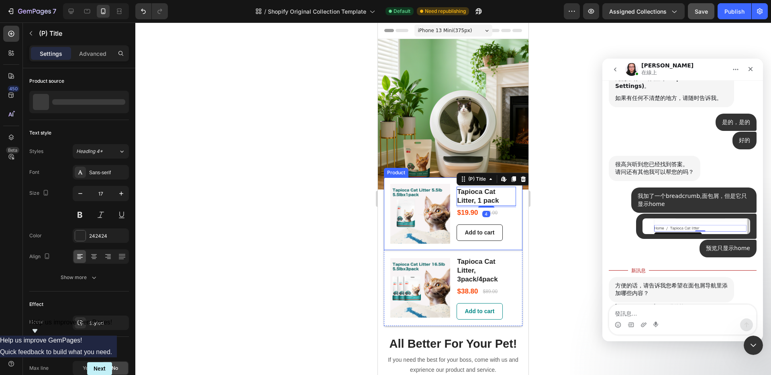
click at [445, 178] on div "(P) Images & Gallery Tapioca Cat Litter, 1 pack (P) Title Edit content in Shopi…" at bounding box center [453, 214] width 139 height 73
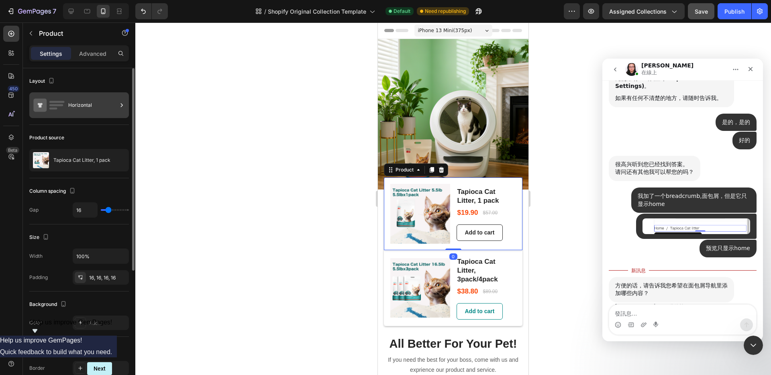
click at [92, 110] on div "Horizontal" at bounding box center [92, 105] width 49 height 18
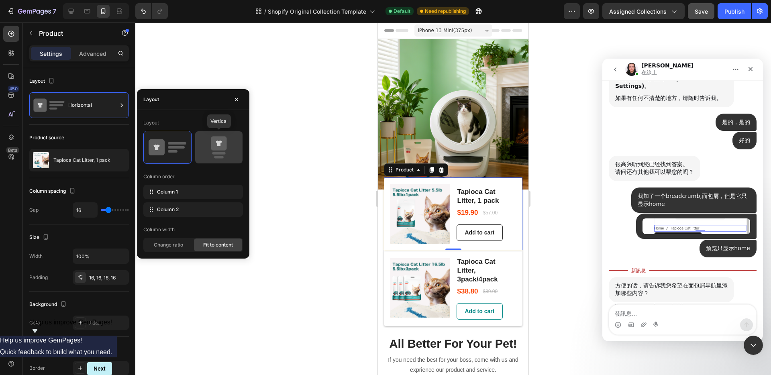
click at [219, 148] on icon at bounding box center [219, 144] width 16 height 14
type input "0"
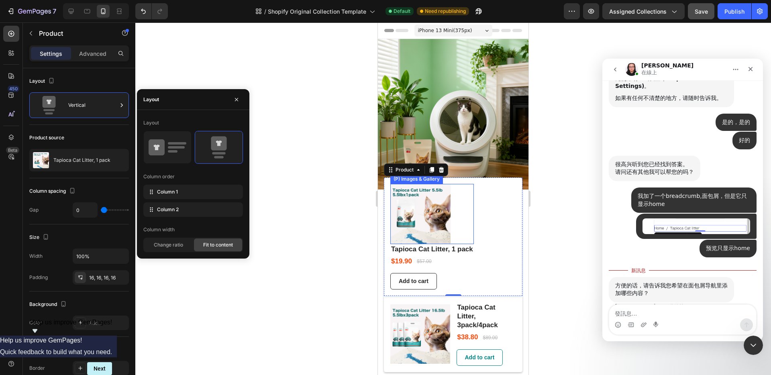
click at [439, 212] on img at bounding box center [420, 214] width 60 height 60
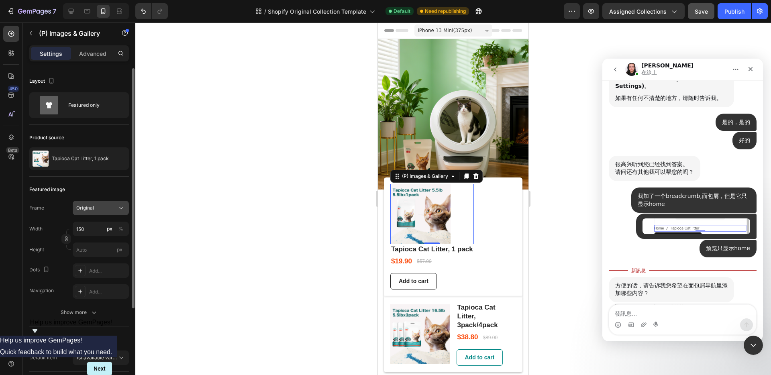
click at [117, 210] on icon at bounding box center [121, 208] width 8 height 8
click at [112, 225] on div "Square" at bounding box center [99, 228] width 47 height 8
click at [114, 210] on div "Square" at bounding box center [95, 207] width 39 height 7
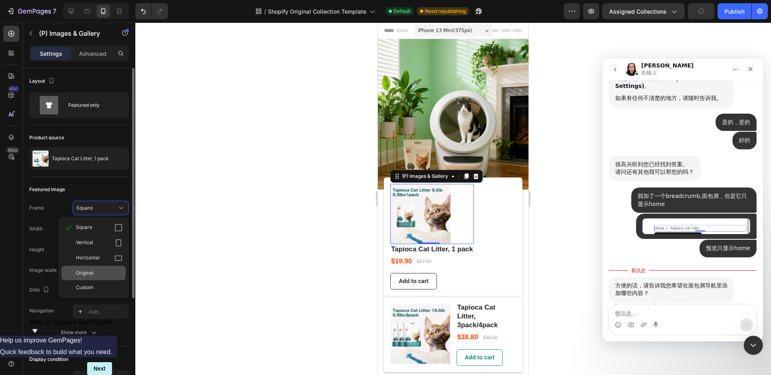
click at [95, 270] on div "Original" at bounding box center [99, 273] width 47 height 7
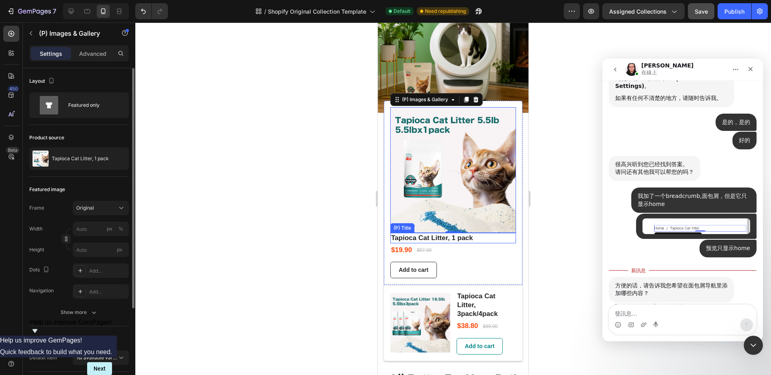
scroll to position [82, 0]
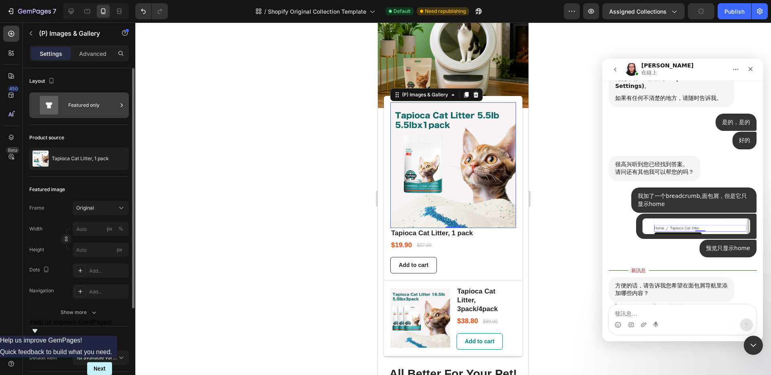
click at [94, 100] on div "Featured only" at bounding box center [92, 105] width 49 height 18
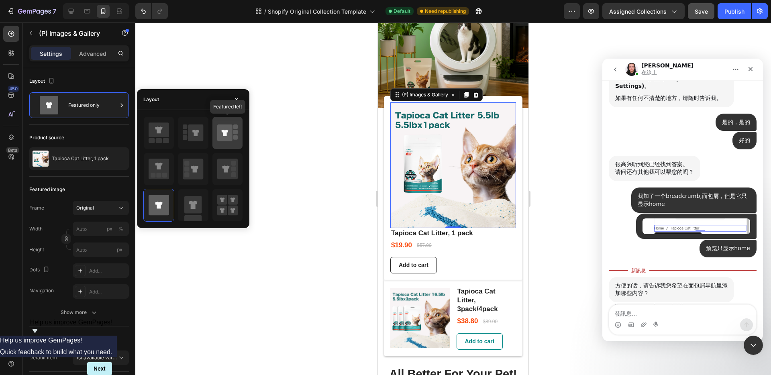
click at [230, 134] on icon at bounding box center [224, 133] width 15 height 17
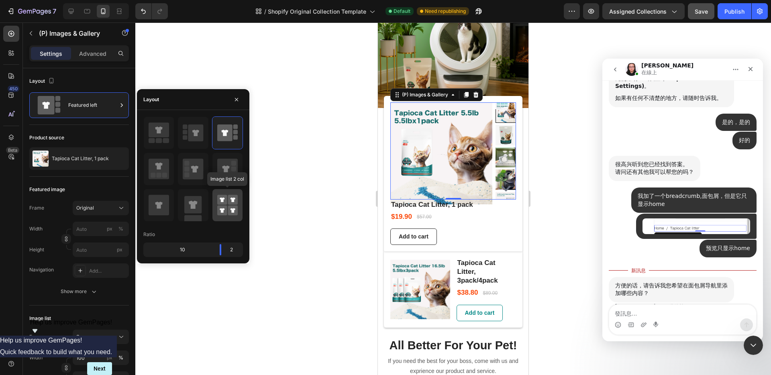
click at [233, 201] on icon at bounding box center [233, 200] width 5 height 5
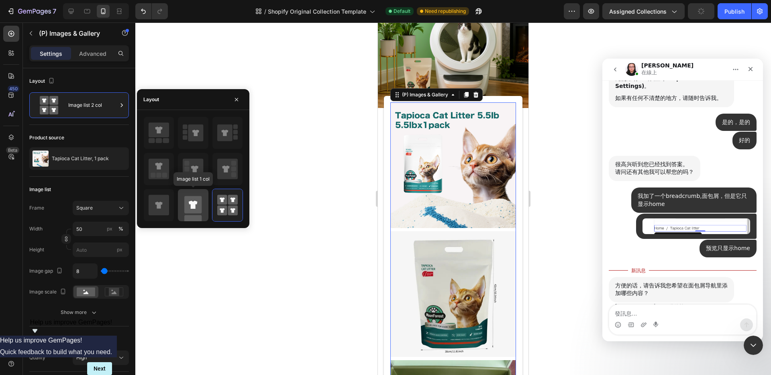
click at [202, 204] on icon at bounding box center [193, 205] width 20 height 32
type input "100"
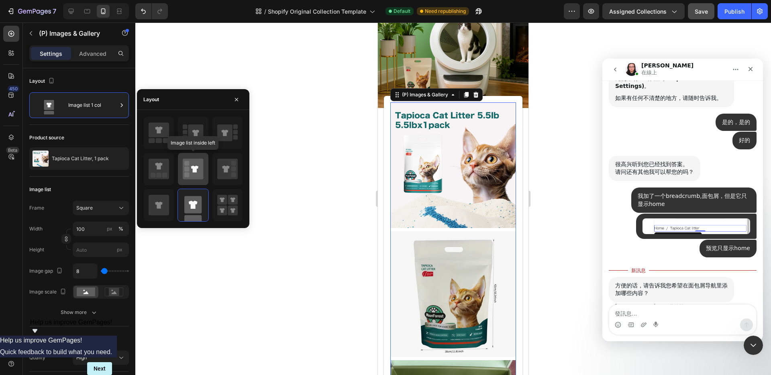
click at [195, 168] on icon at bounding box center [194, 168] width 7 height 7
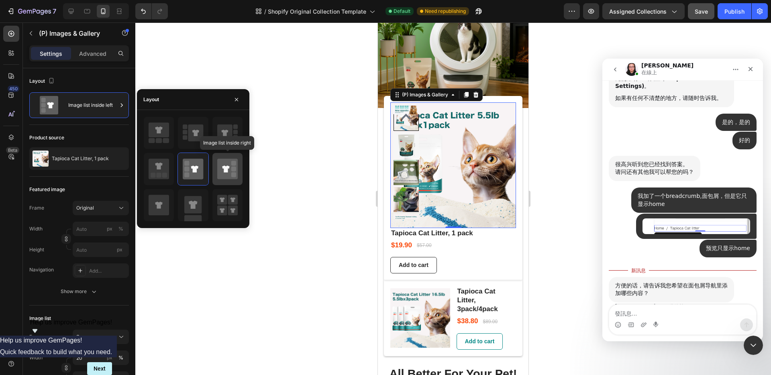
click at [231, 167] on rect at bounding box center [233, 169] width 5 height 5
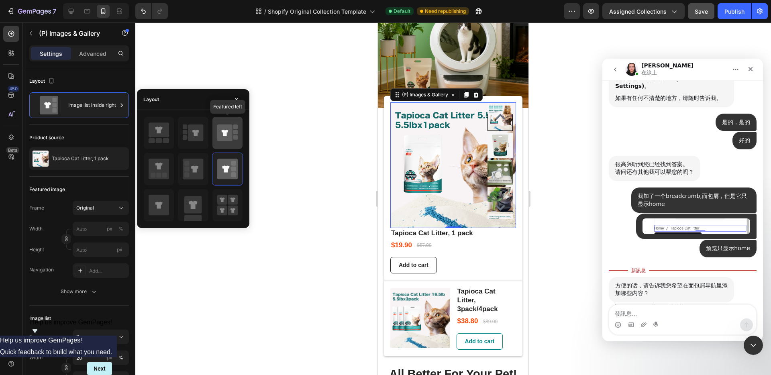
click at [226, 135] on icon at bounding box center [224, 133] width 7 height 6
type input "100"
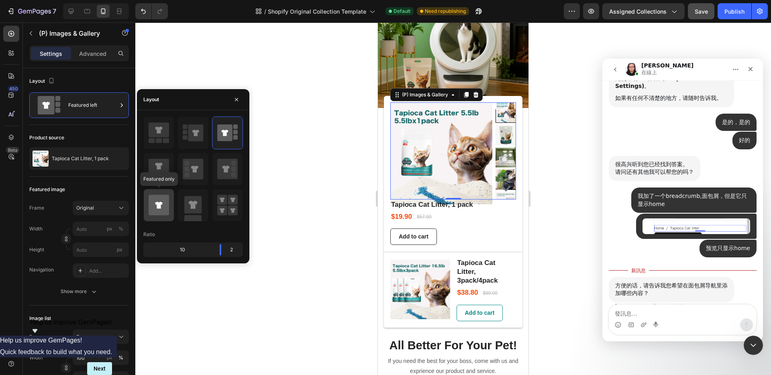
click at [158, 208] on icon at bounding box center [158, 205] width 7 height 7
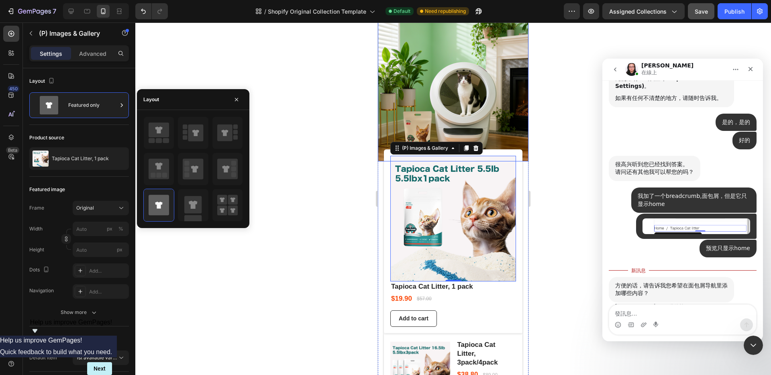
scroll to position [66, 0]
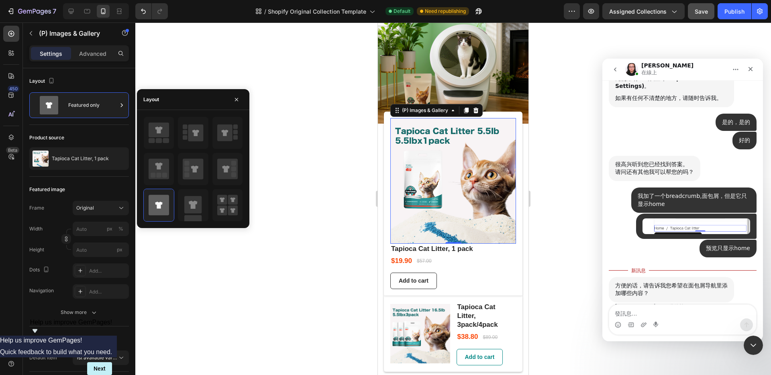
click at [543, 172] on div at bounding box center [453, 198] width 636 height 353
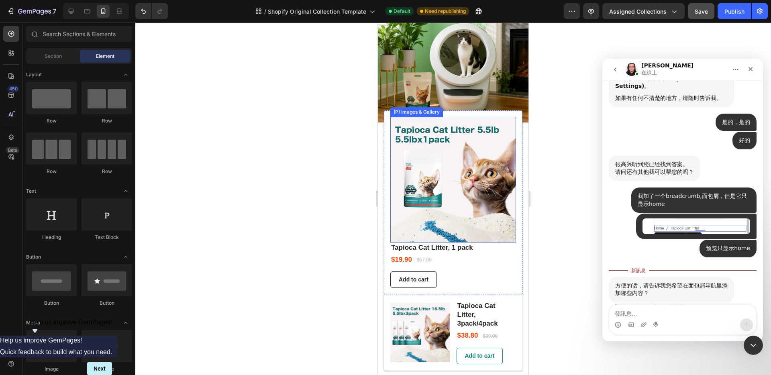
scroll to position [67, 0]
click at [512, 110] on div "(P) Images & Gallery Tapioca Cat Litter, 1 pack (P) Title $19.90 (P) Price (P) …" at bounding box center [453, 202] width 139 height 184
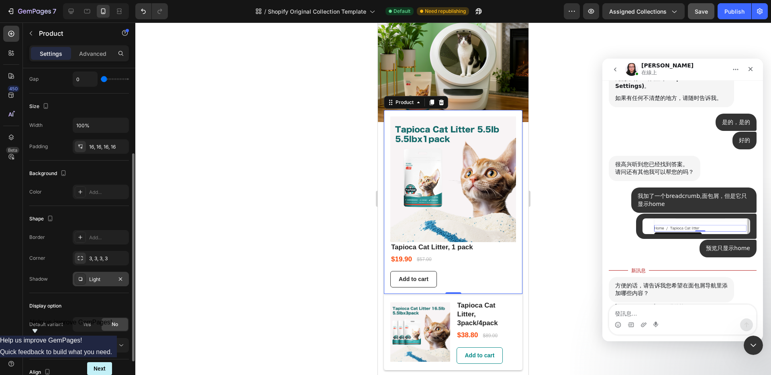
scroll to position [192, 0]
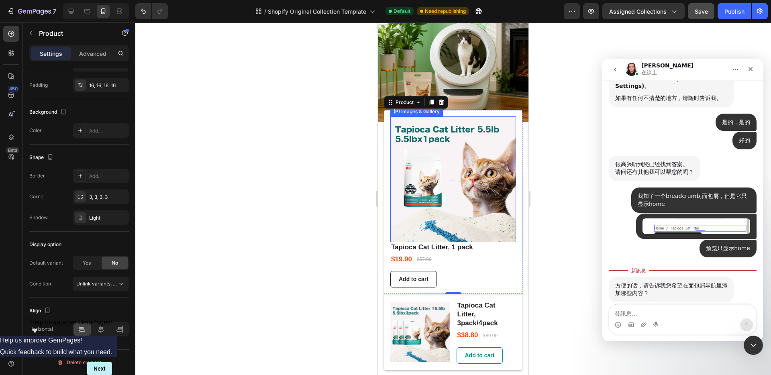
click at [464, 206] on img at bounding box center [453, 179] width 126 height 126
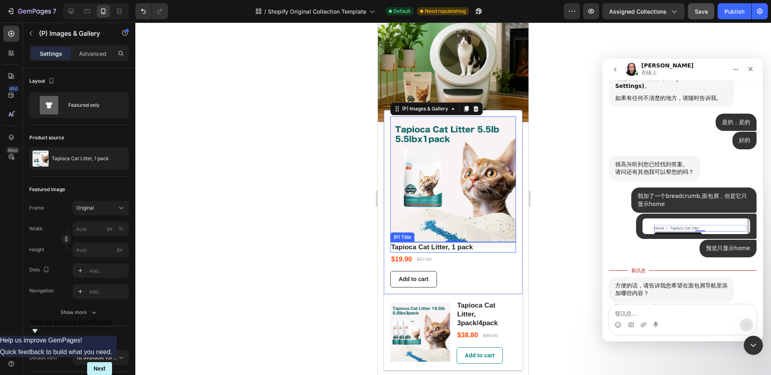
click at [446, 242] on h2 "Tapioca Cat Litter, 1 pack" at bounding box center [453, 247] width 126 height 10
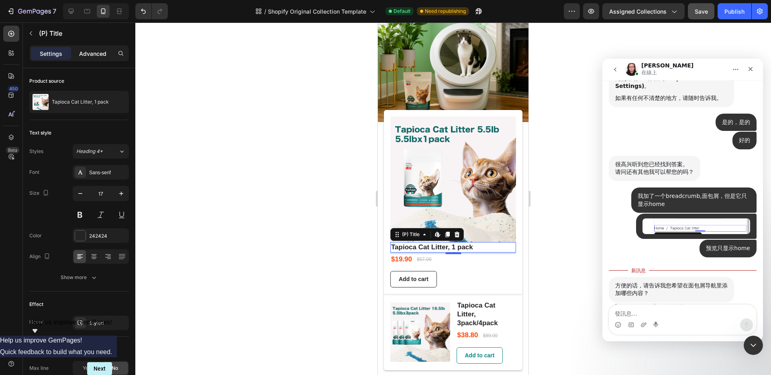
click at [96, 53] on p "Advanced" at bounding box center [92, 53] width 27 height 8
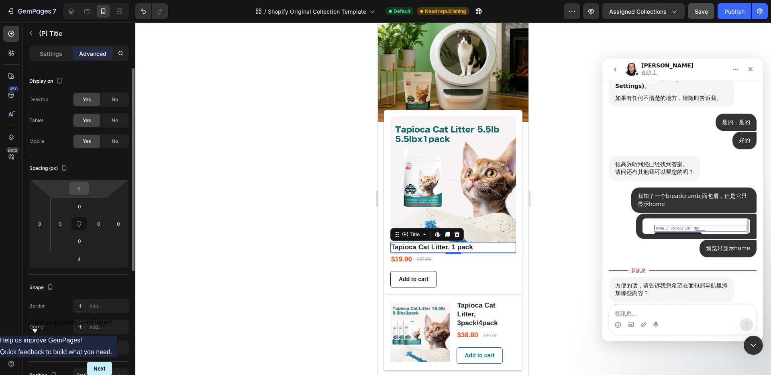
click at [81, 193] on input "0" at bounding box center [79, 188] width 16 height 12
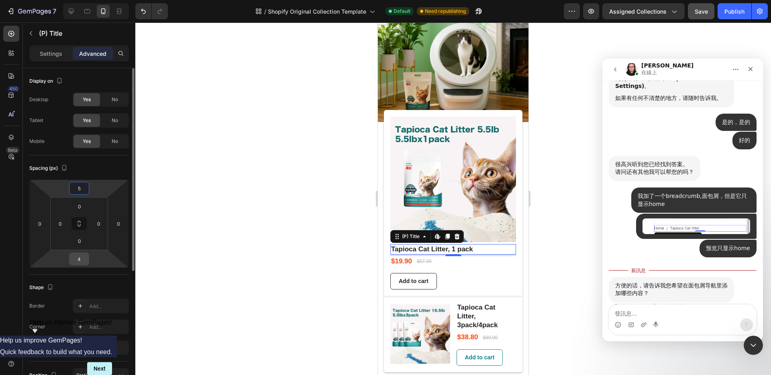
type input "5"
click at [83, 261] on input "4" at bounding box center [79, 259] width 16 height 12
type input "5"
click at [562, 238] on div at bounding box center [453, 198] width 636 height 353
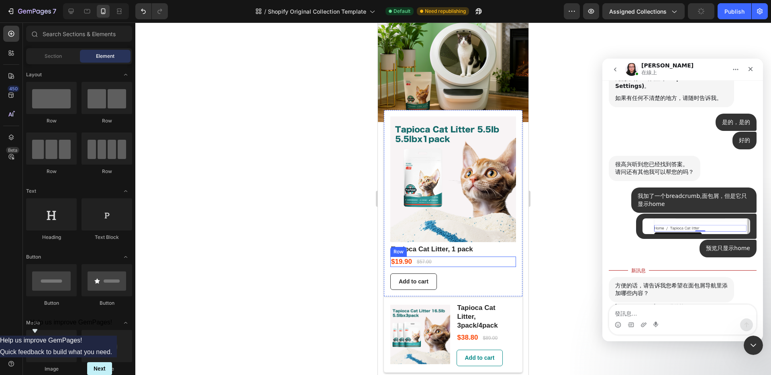
click at [508, 257] on div "$19.90 (P) Price (P) Price $57.00 (P) Price (P) Price Row" at bounding box center [453, 262] width 126 height 10
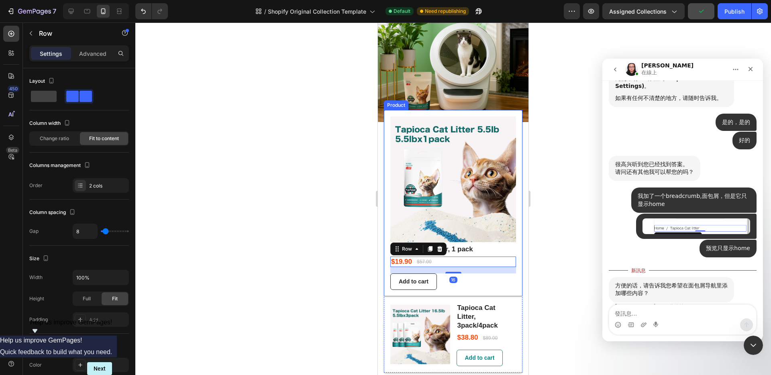
click at [388, 110] on div "(P) Images & Gallery Tapioca Cat Litter, 1 pack (P) Title $19.90 (P) Price (P) …" at bounding box center [453, 203] width 139 height 186
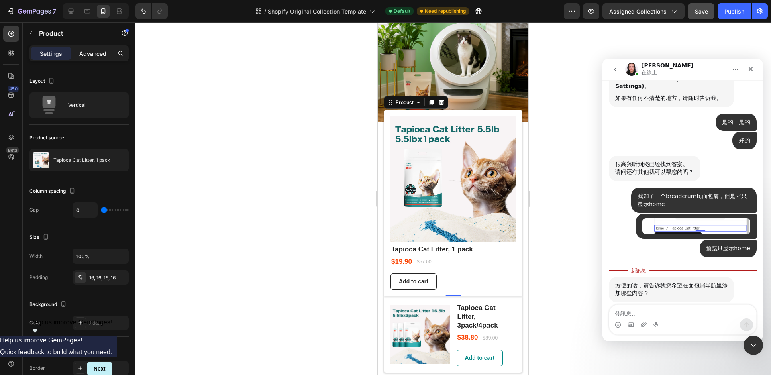
click at [95, 55] on p "Advanced" at bounding box center [92, 53] width 27 height 8
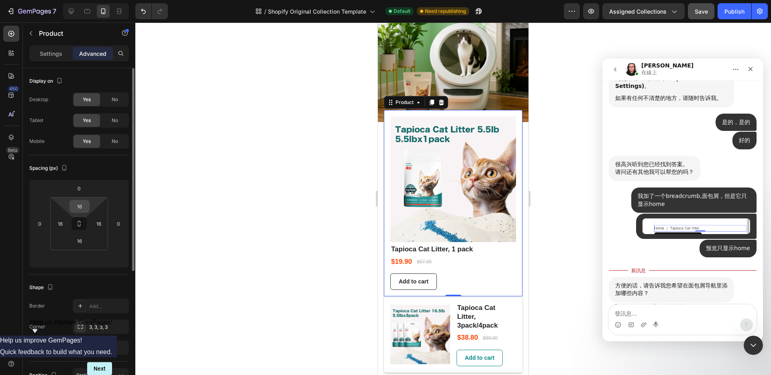
click at [87, 206] on input "16" at bounding box center [79, 206] width 16 height 12
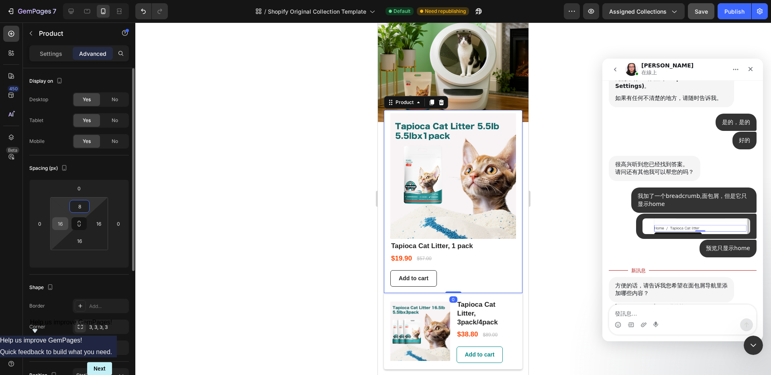
type input "8"
click at [63, 225] on input "16" at bounding box center [60, 224] width 12 height 12
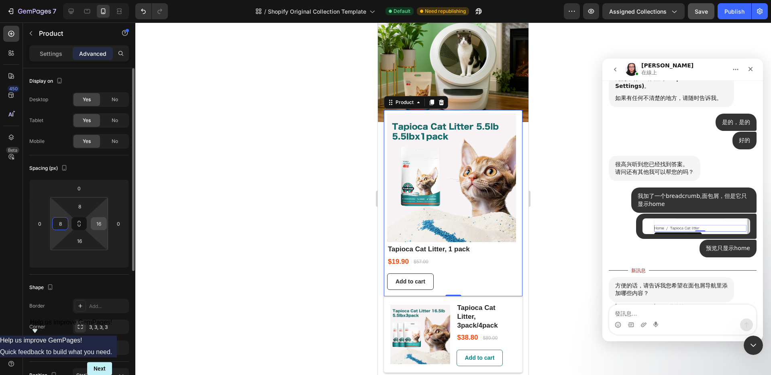
type input "8"
click at [103, 227] on input "16" at bounding box center [99, 224] width 12 height 12
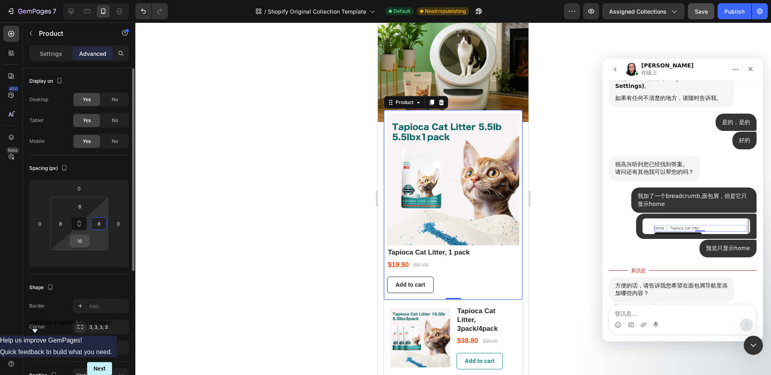
type input "8"
click at [82, 244] on input "16" at bounding box center [79, 241] width 16 height 12
type input "8"
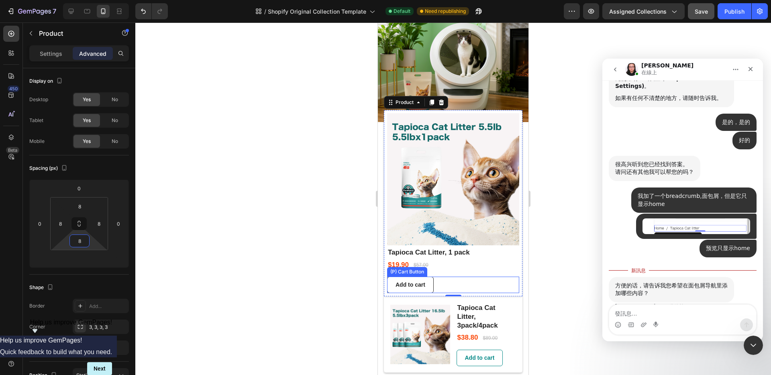
click at [472, 277] on div "Add to cart (P) Cart Button" at bounding box center [453, 285] width 132 height 16
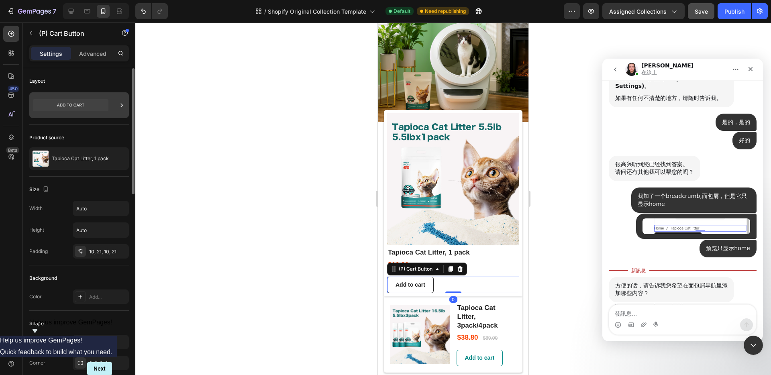
scroll to position [2, 0]
click at [96, 104] on icon at bounding box center [71, 104] width 76 height 12
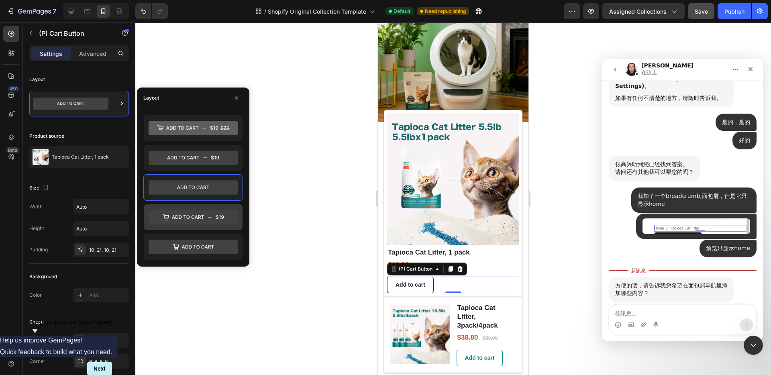
click at [186, 214] on icon at bounding box center [193, 217] width 89 height 14
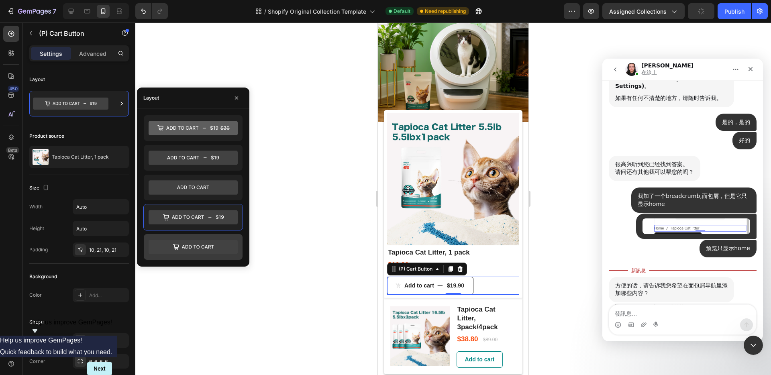
click at [195, 247] on icon at bounding box center [193, 247] width 89 height 14
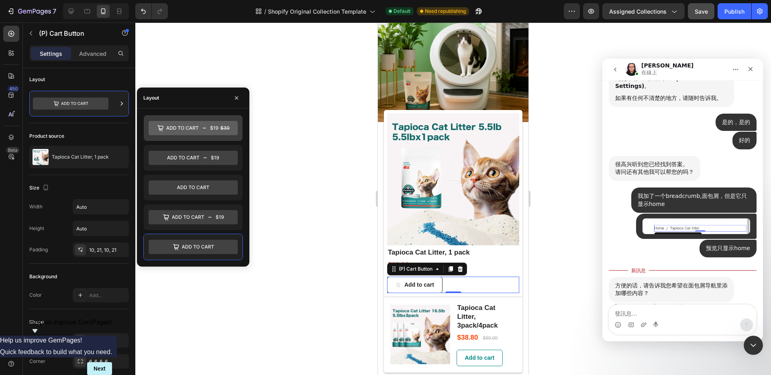
click at [202, 133] on icon at bounding box center [193, 128] width 89 height 14
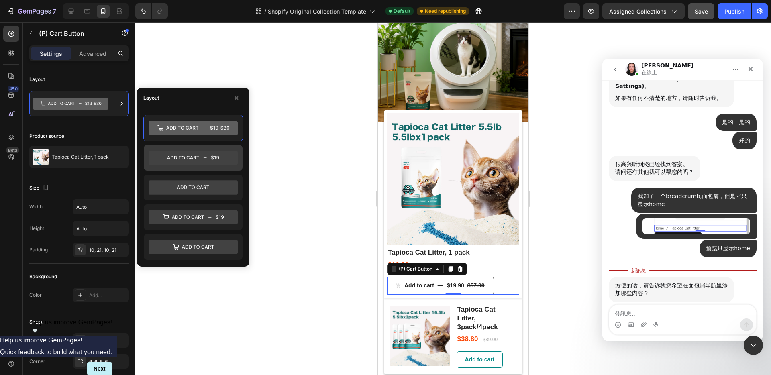
click at [200, 161] on icon at bounding box center [193, 158] width 89 height 14
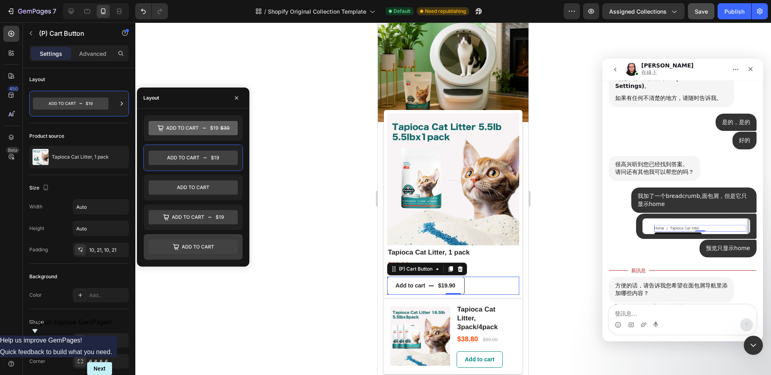
click at [193, 250] on icon at bounding box center [193, 247] width 89 height 14
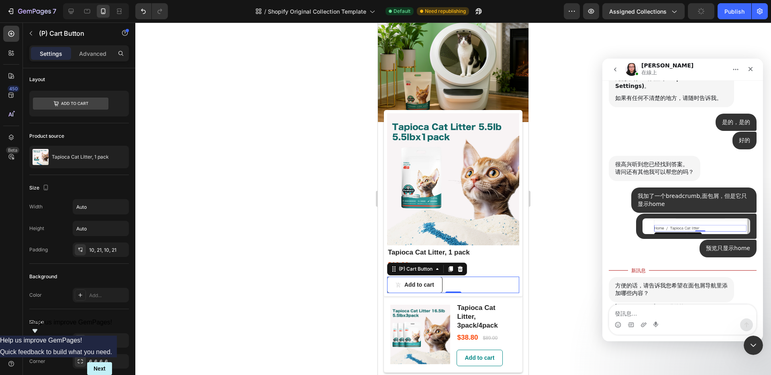
click at [545, 267] on div at bounding box center [453, 198] width 636 height 353
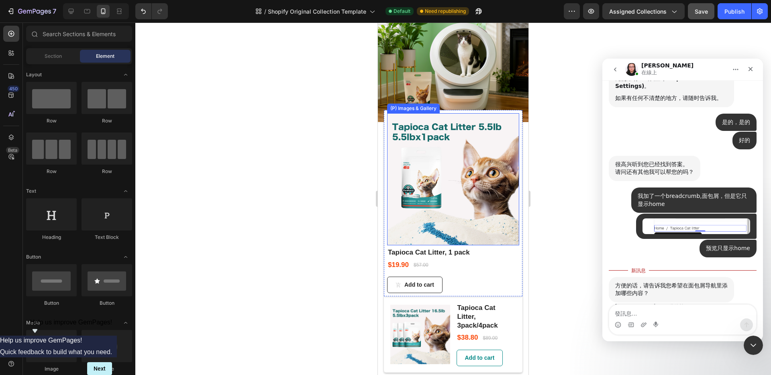
click at [387, 110] on div "(P) Images & Gallery Tapioca Cat Litter, 1 pack (P) Title $19.90 (P) Price (P) …" at bounding box center [453, 203] width 139 height 186
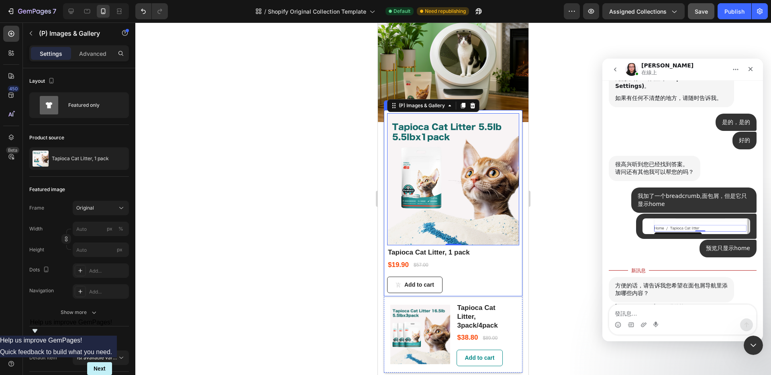
click at [503, 260] on div "Tapioca Cat Litter, 1 pack (P) Title $19.90 (P) Price (P) Price $57.00 (P) Pric…" at bounding box center [453, 269] width 132 height 48
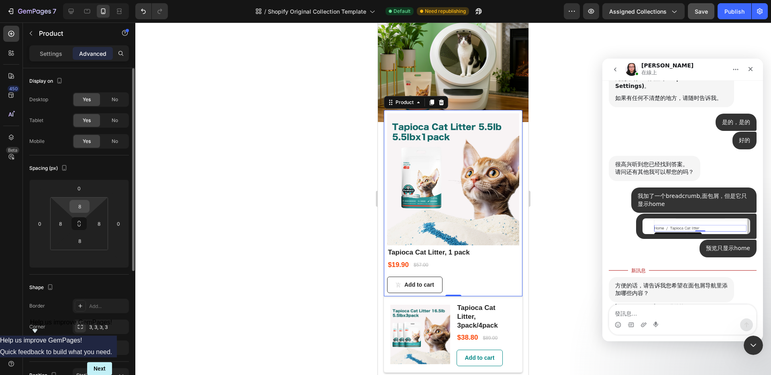
click at [85, 206] on input "8" at bounding box center [79, 206] width 16 height 12
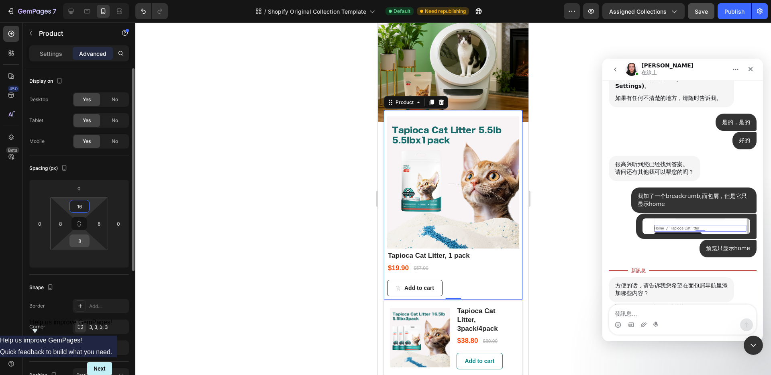
type input "16"
click at [80, 239] on input "8" at bounding box center [79, 241] width 16 height 12
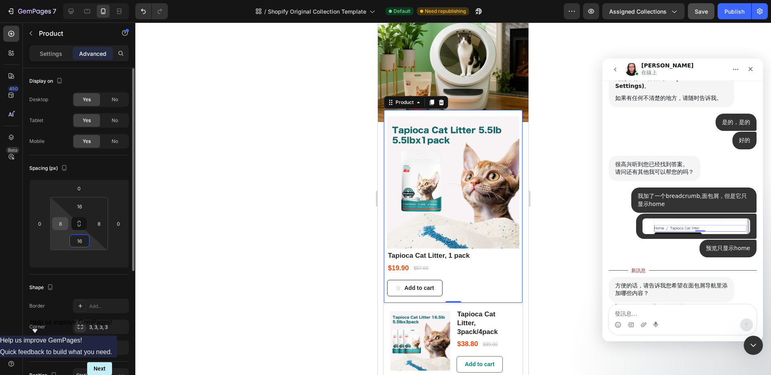
type input "16"
click at [63, 225] on input "8" at bounding box center [60, 224] width 12 height 12
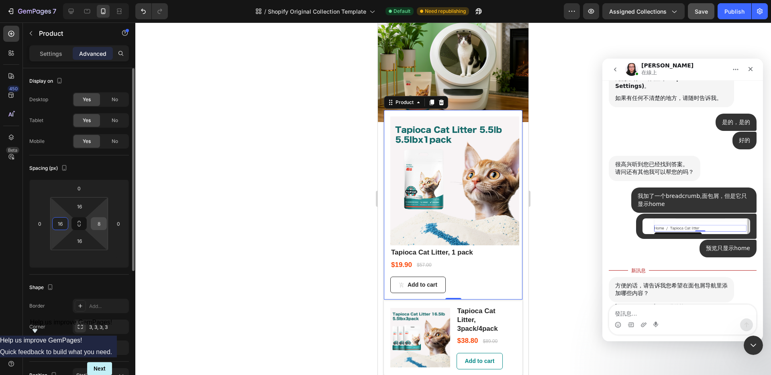
type input "16"
click at [96, 224] on input "8" at bounding box center [99, 224] width 12 height 12
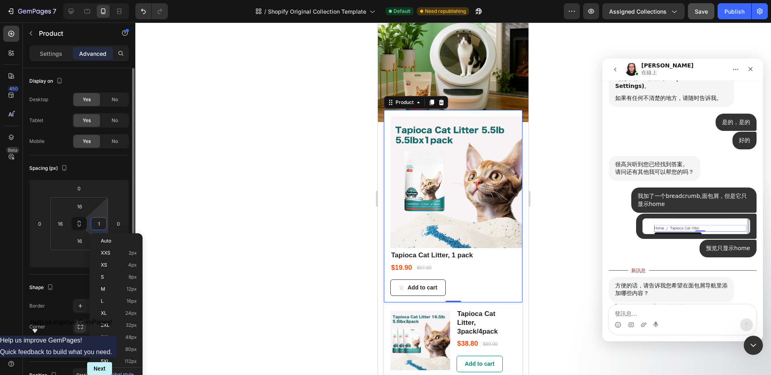
type input "16"
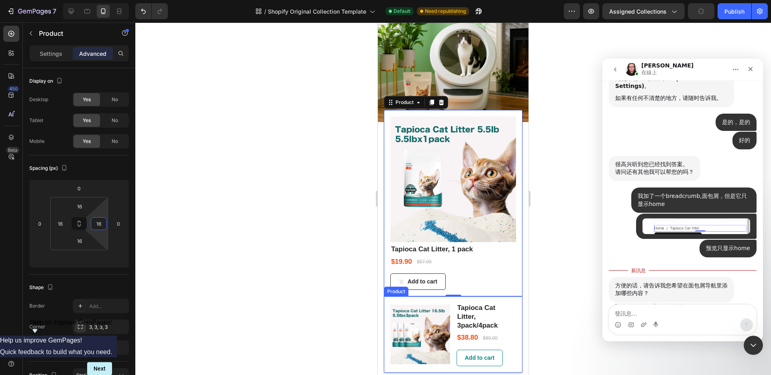
click at [504, 296] on div "(P) Images & Gallery Tapioca Cat Litter, 3pack/4pack (P) Title $38.80 (P) Price…" at bounding box center [453, 334] width 139 height 76
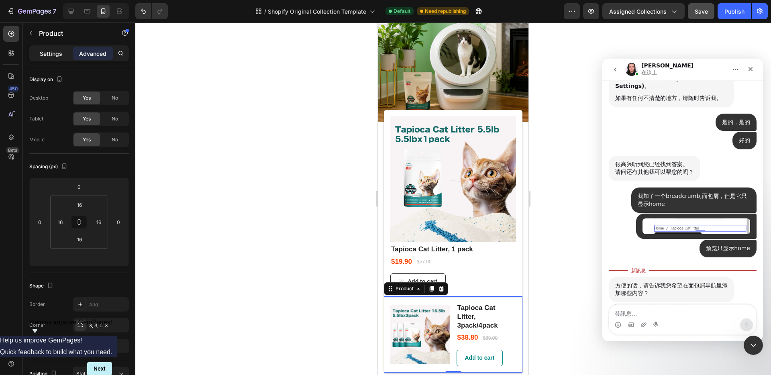
click at [48, 53] on p "Settings" at bounding box center [51, 53] width 22 height 8
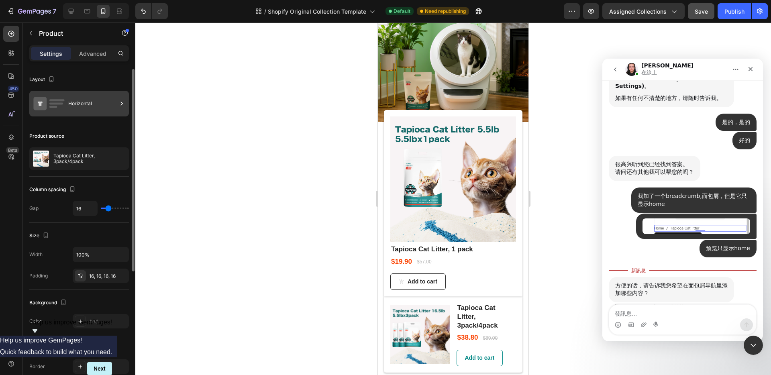
click at [103, 105] on div "Horizontal" at bounding box center [92, 103] width 49 height 18
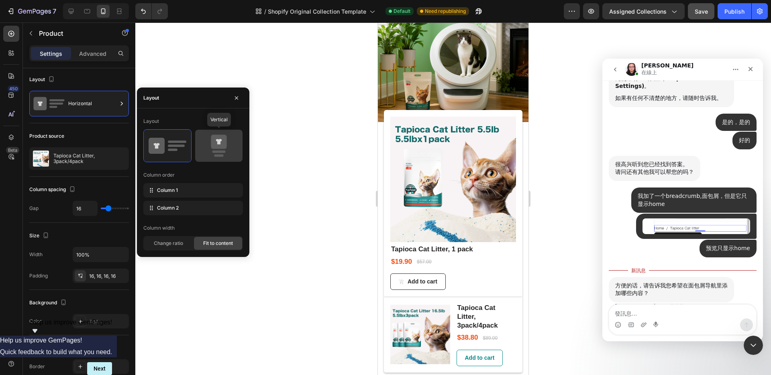
click at [219, 151] on rect at bounding box center [218, 152] width 13 height 2
type input "0"
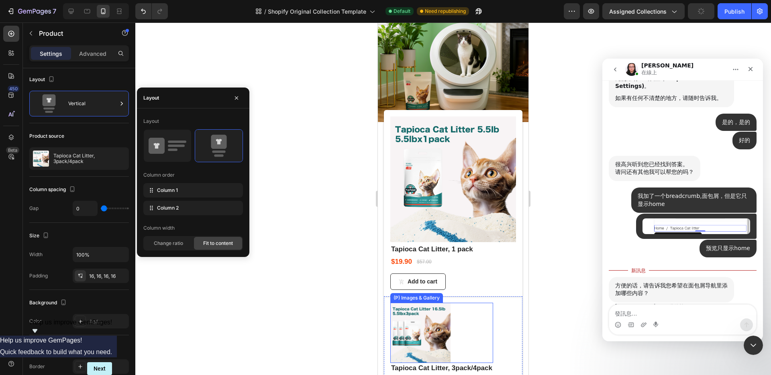
click at [440, 303] on img at bounding box center [420, 333] width 60 height 60
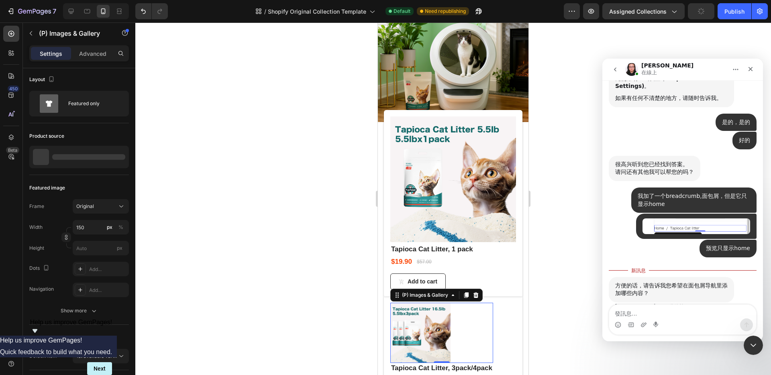
scroll to position [0, 0]
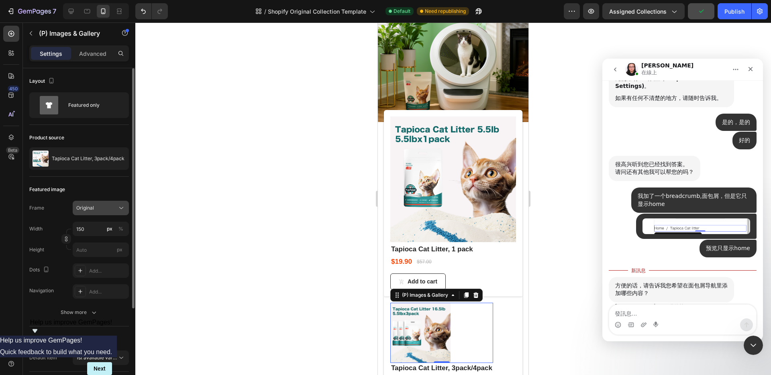
click at [121, 211] on icon at bounding box center [121, 208] width 8 height 8
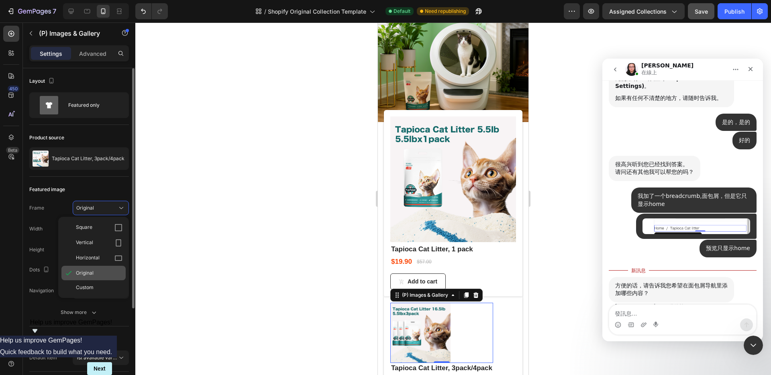
click at [93, 271] on span "Original" at bounding box center [85, 273] width 18 height 7
click at [114, 209] on div "Original" at bounding box center [95, 207] width 39 height 7
click at [41, 214] on div "Frame" at bounding box center [36, 208] width 15 height 14
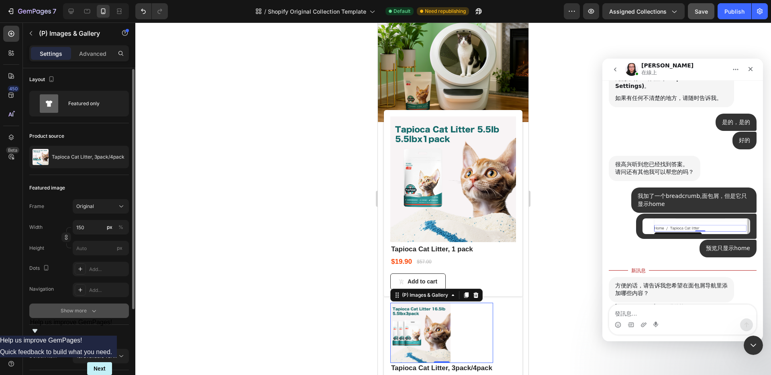
click at [94, 312] on icon "button" at bounding box center [94, 311] width 8 height 8
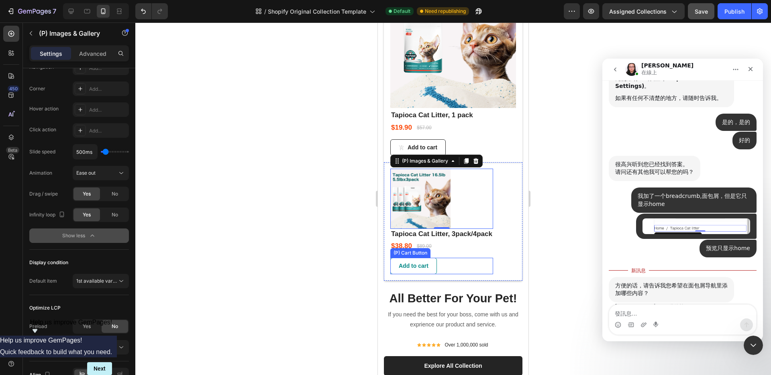
scroll to position [201, 0]
click at [437, 198] on img at bounding box center [420, 199] width 60 height 60
click at [90, 56] on p "Advanced" at bounding box center [92, 53] width 27 height 8
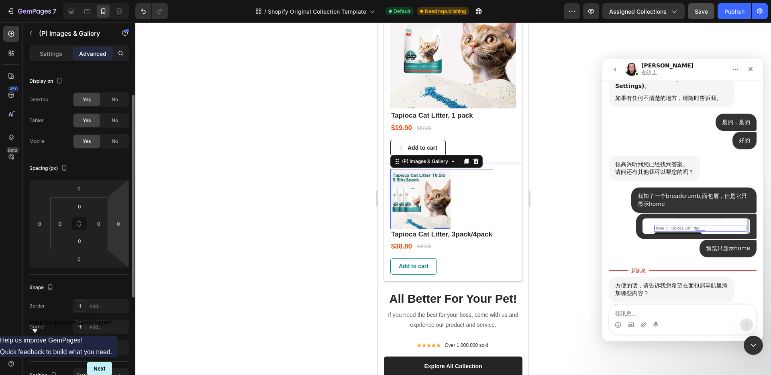
scroll to position [163, 0]
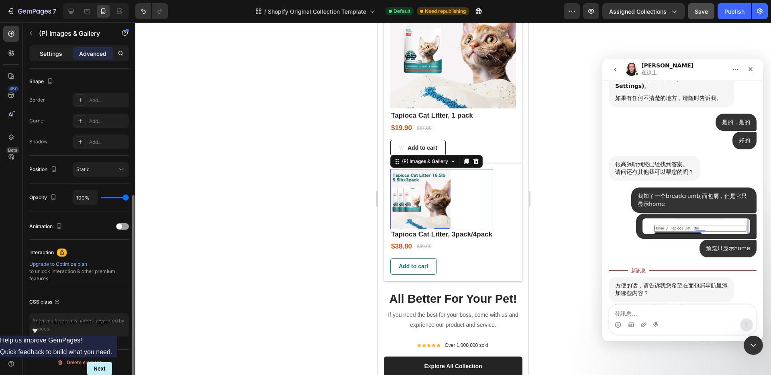
click at [50, 51] on p "Settings" at bounding box center [51, 53] width 22 height 8
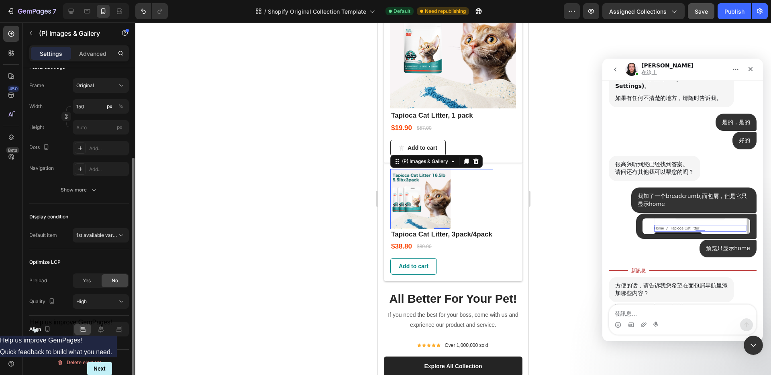
scroll to position [123, 0]
click at [121, 107] on div "%" at bounding box center [120, 106] width 5 height 7
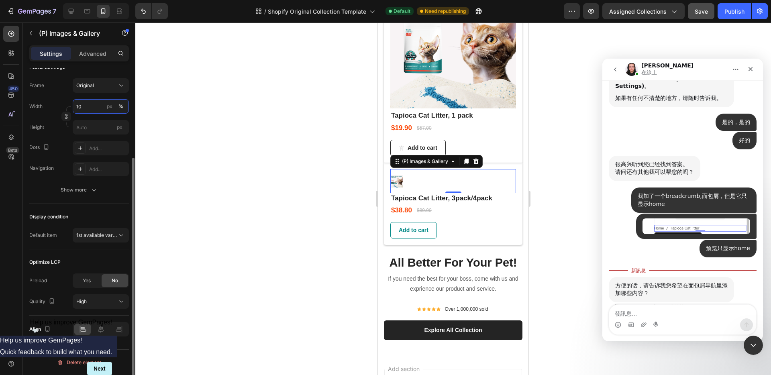
type input "100"
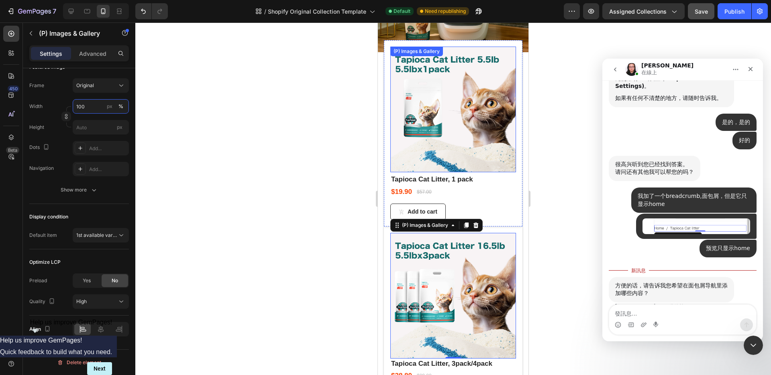
scroll to position [204, 0]
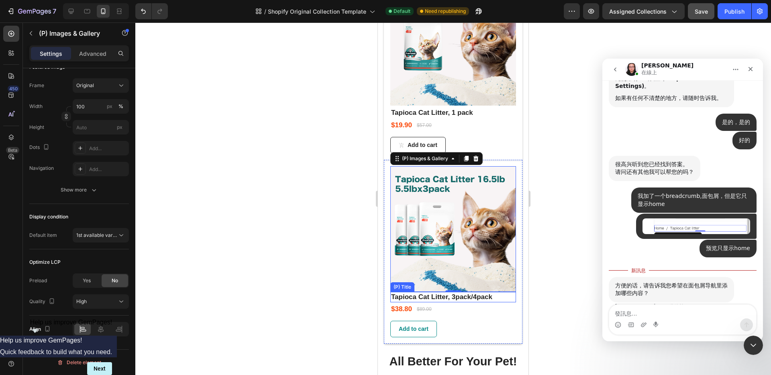
click at [461, 292] on h2 "Tapioca Cat Litter, 3pack/4pack" at bounding box center [453, 297] width 126 height 10
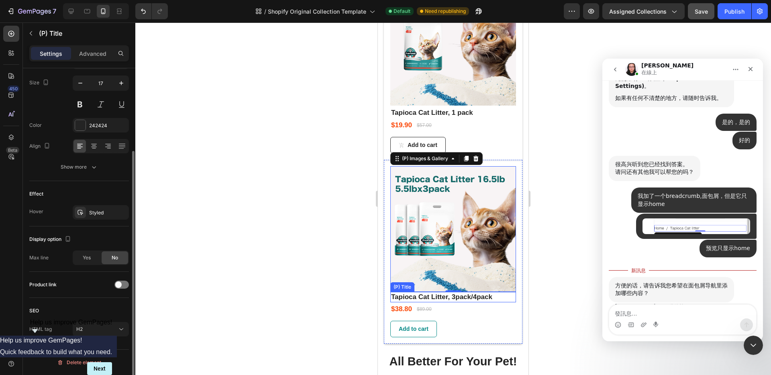
scroll to position [0, 0]
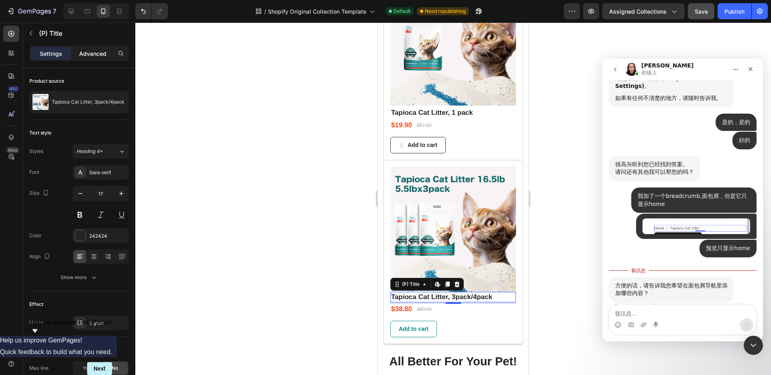
click at [93, 50] on p "Advanced" at bounding box center [92, 53] width 27 height 8
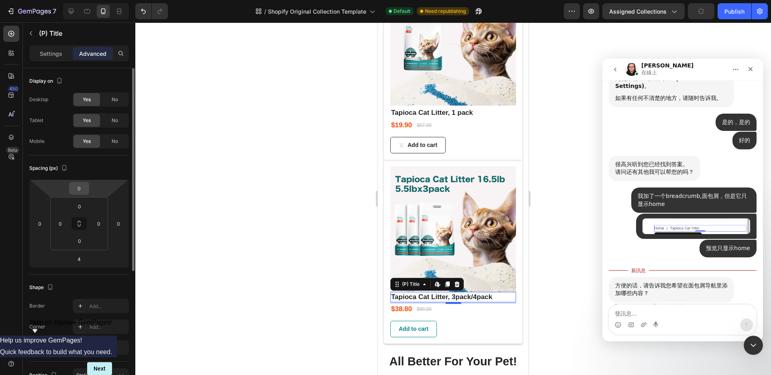
click at [82, 191] on input "0" at bounding box center [79, 188] width 16 height 12
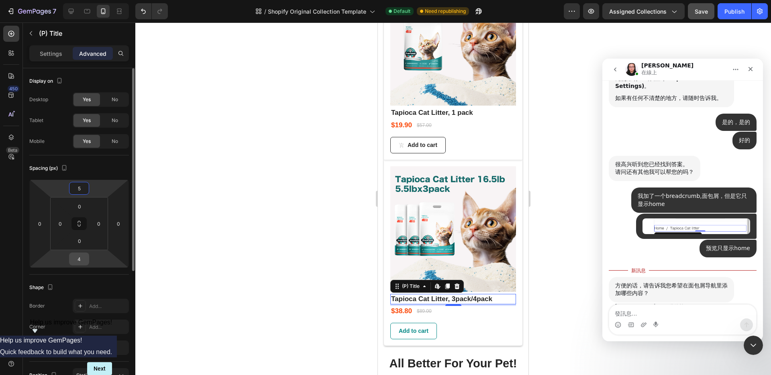
type input "5"
click at [82, 260] on input "4" at bounding box center [79, 259] width 16 height 12
type input "5"
click at [318, 192] on div at bounding box center [453, 198] width 636 height 353
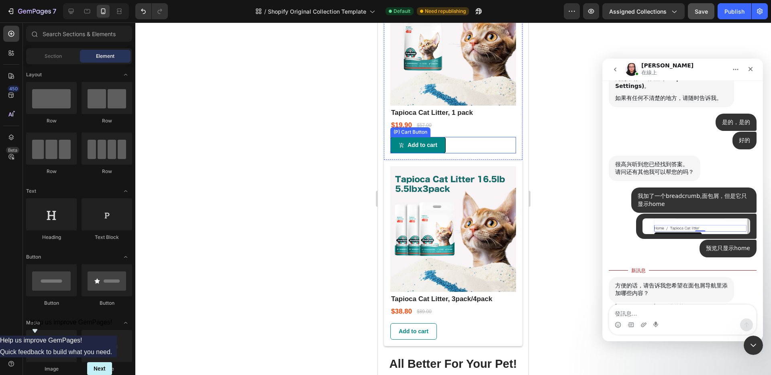
click at [396, 137] on button "Add to cart" at bounding box center [417, 145] width 55 height 16
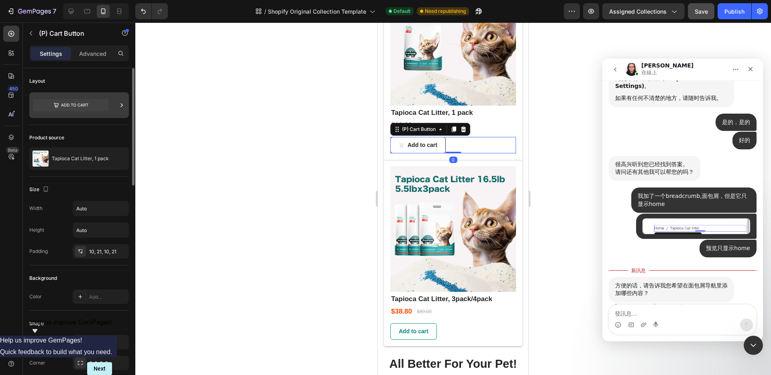
click at [86, 106] on icon at bounding box center [71, 105] width 76 height 12
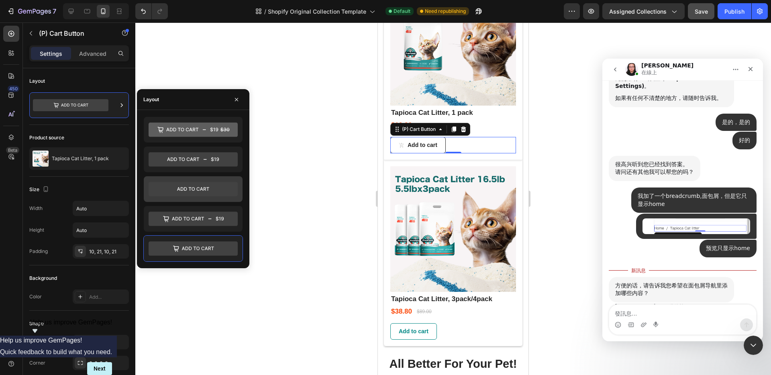
click at [208, 195] on icon at bounding box center [193, 189] width 89 height 14
click at [280, 191] on div at bounding box center [453, 198] width 636 height 353
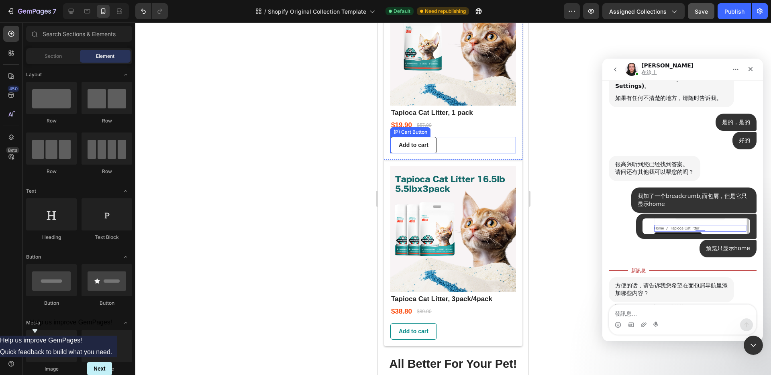
click at [447, 137] on div "Add to cart (P) Cart Button" at bounding box center [453, 145] width 126 height 16
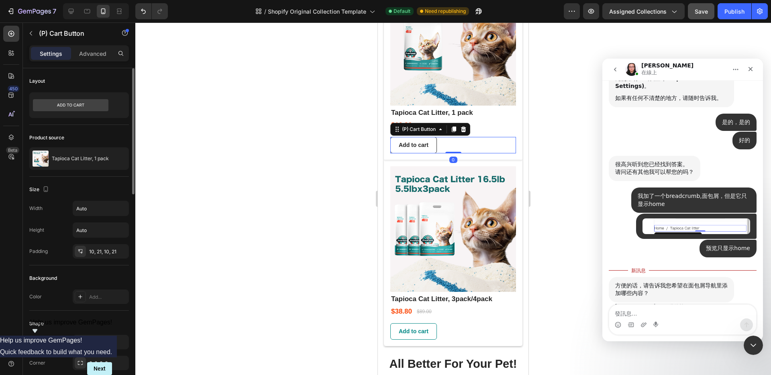
scroll to position [60, 0]
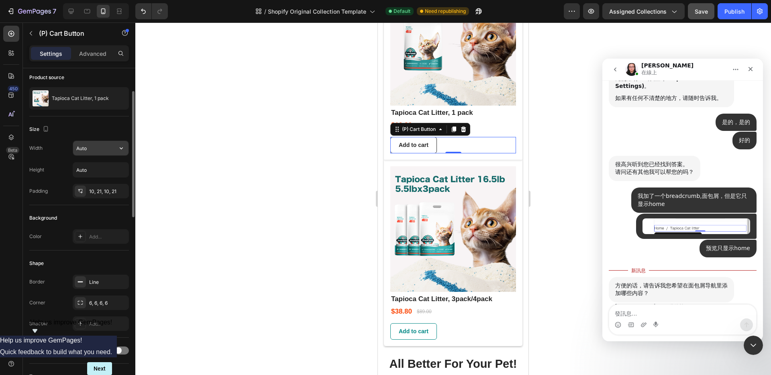
click at [96, 152] on input "Auto" at bounding box center [100, 148] width 55 height 14
click at [119, 148] on icon "button" at bounding box center [121, 148] width 8 height 8
click at [100, 188] on div "Full 100%" at bounding box center [92, 183] width 66 height 15
type input "100%"
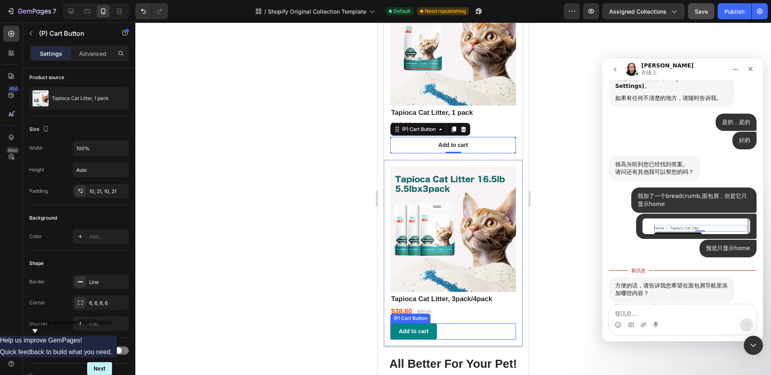
click at [437, 323] on button "Add to cart" at bounding box center [413, 331] width 47 height 16
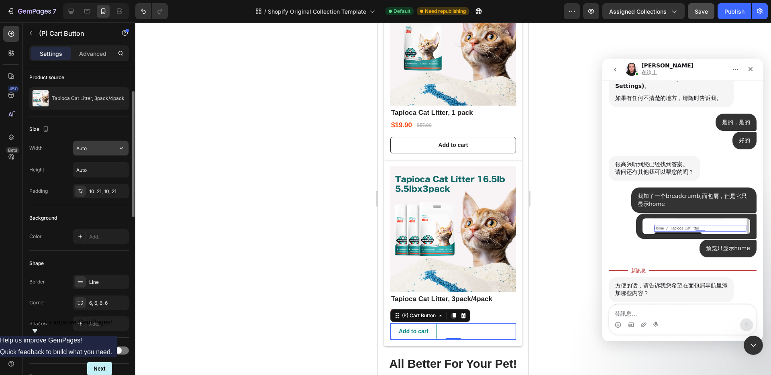
click at [106, 153] on input "Auto" at bounding box center [100, 148] width 55 height 14
click at [120, 149] on icon "button" at bounding box center [121, 148] width 8 height 8
click at [100, 183] on p "Full 100%" at bounding box center [99, 183] width 46 height 7
type input "100%"
click at [561, 254] on div at bounding box center [453, 198] width 636 height 353
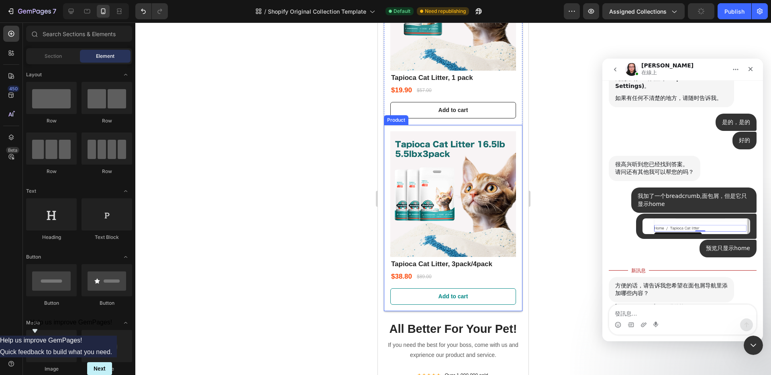
scroll to position [205, 0]
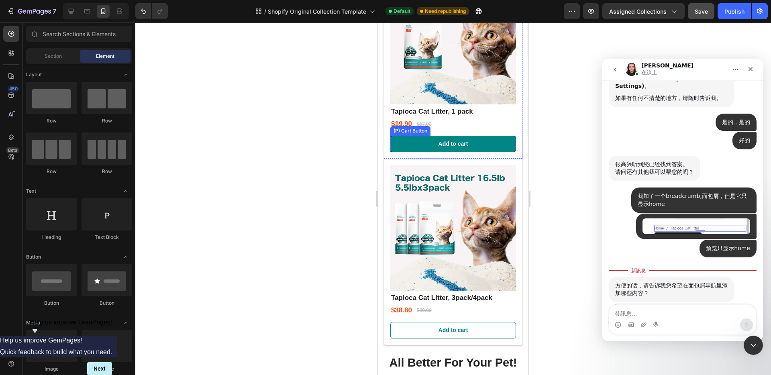
click at [499, 136] on button "Add to cart" at bounding box center [453, 144] width 126 height 16
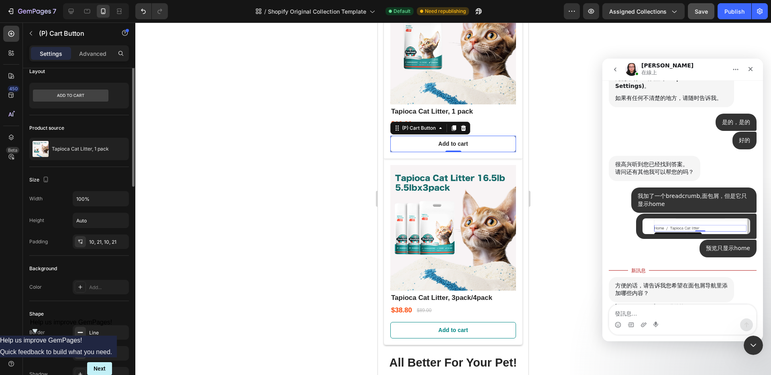
scroll to position [31, 0]
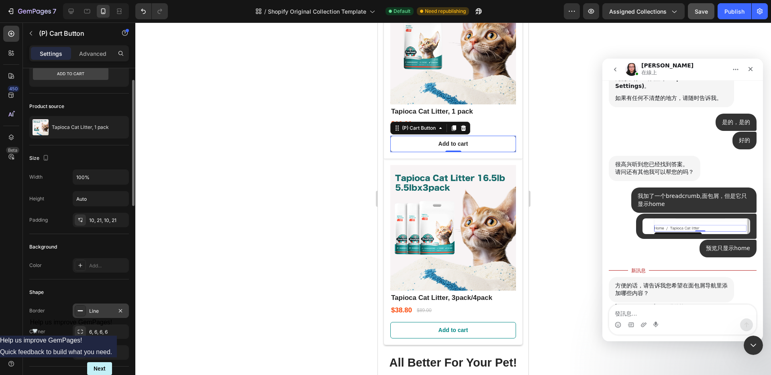
click at [98, 312] on div "Line" at bounding box center [100, 311] width 23 height 7
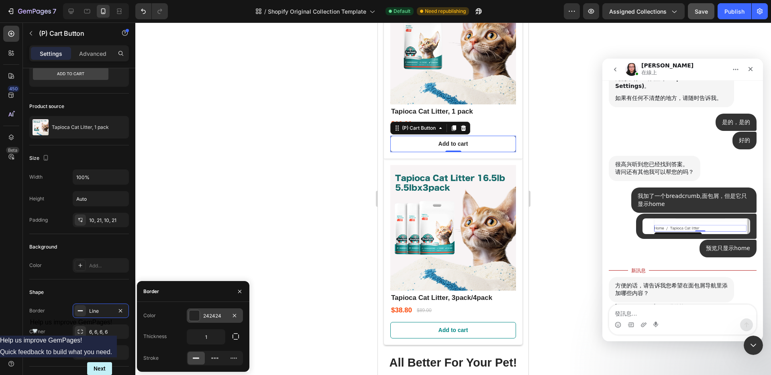
click at [194, 314] on div at bounding box center [194, 315] width 10 height 10
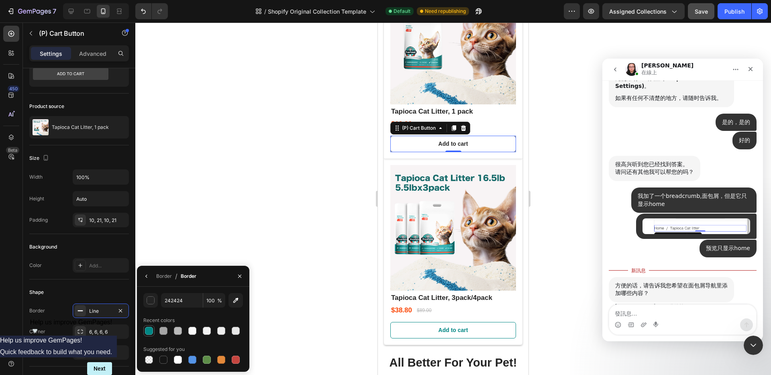
click at [148, 333] on div at bounding box center [149, 331] width 8 height 8
type input "008785"
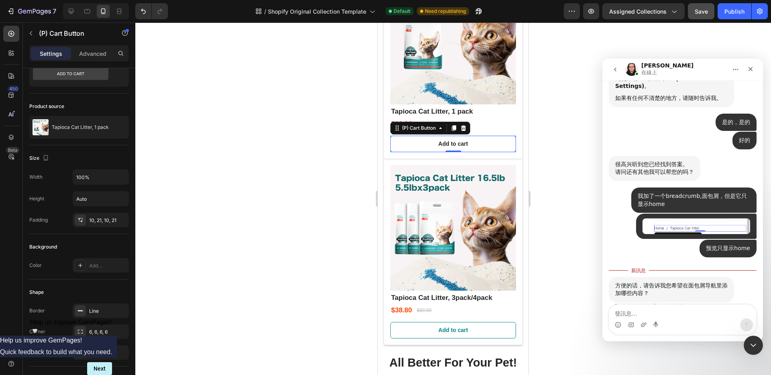
click at [288, 223] on div at bounding box center [453, 198] width 636 height 353
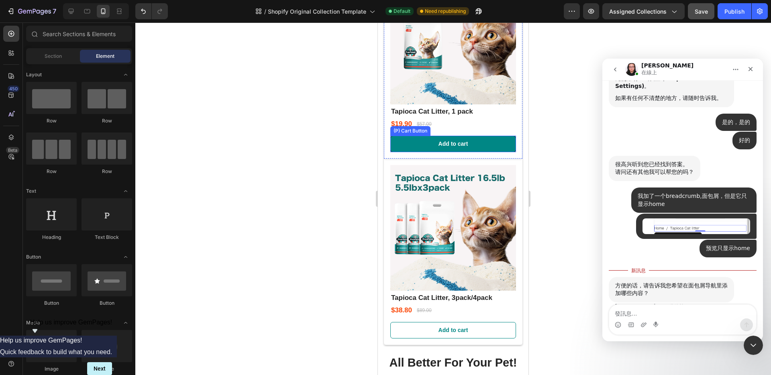
click at [480, 136] on button "Add to cart" at bounding box center [453, 144] width 126 height 16
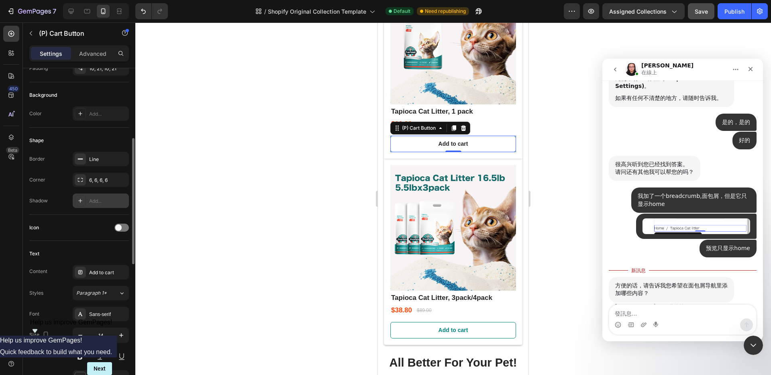
scroll to position [251, 0]
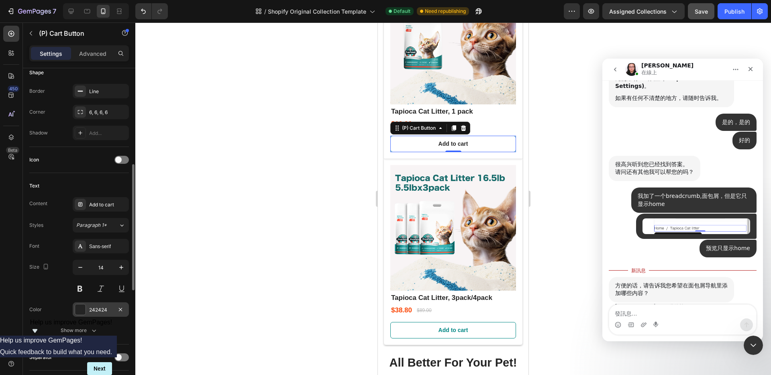
click at [81, 312] on div at bounding box center [80, 309] width 10 height 10
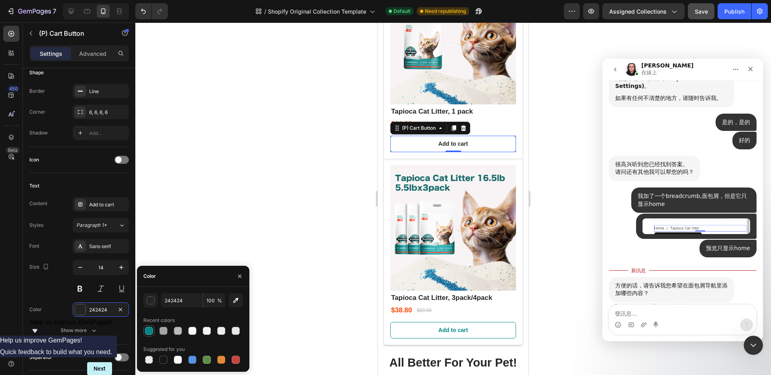
click at [151, 333] on div at bounding box center [149, 331] width 8 height 8
type input "008785"
click at [121, 269] on icon "button" at bounding box center [121, 267] width 4 height 4
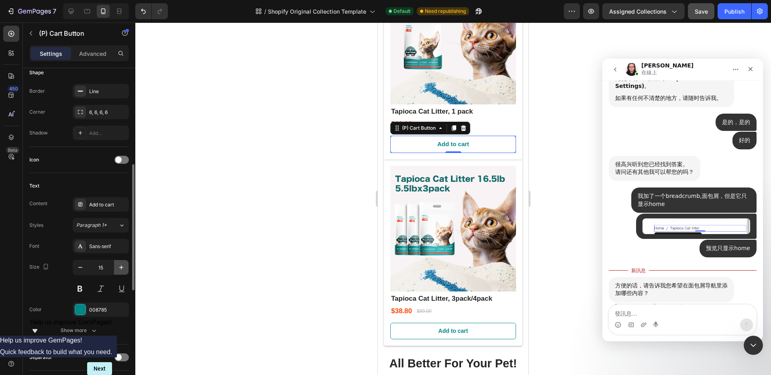
click at [121, 269] on icon "button" at bounding box center [121, 267] width 4 height 4
type input "16"
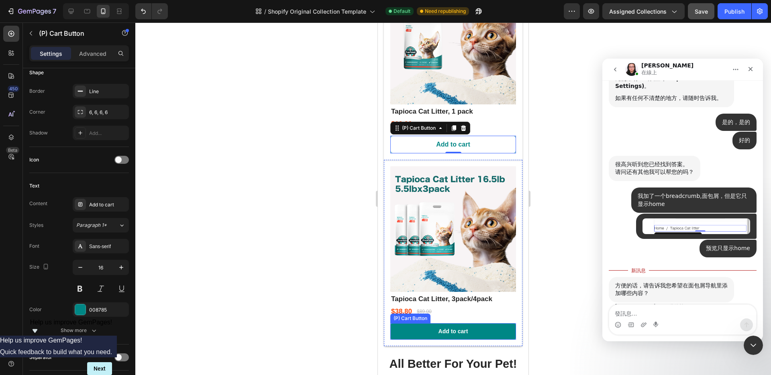
click at [421, 323] on button "Add to cart" at bounding box center [453, 331] width 126 height 16
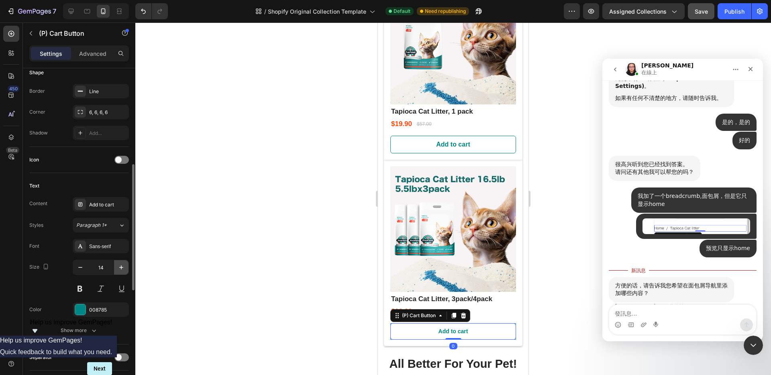
click at [123, 269] on icon "button" at bounding box center [121, 267] width 8 height 8
type input "16"
click at [290, 294] on div at bounding box center [453, 198] width 636 height 353
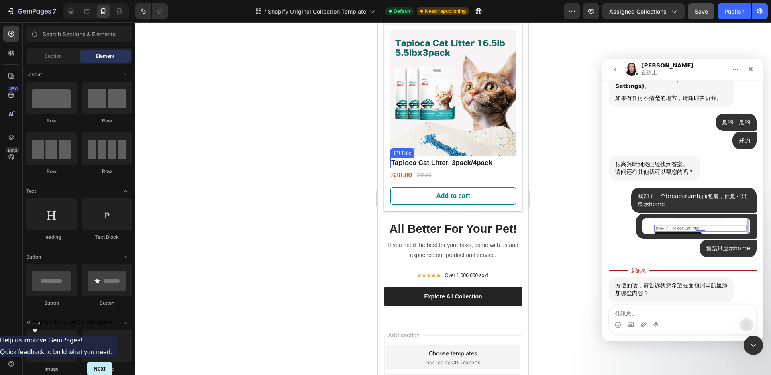
scroll to position [345, 0]
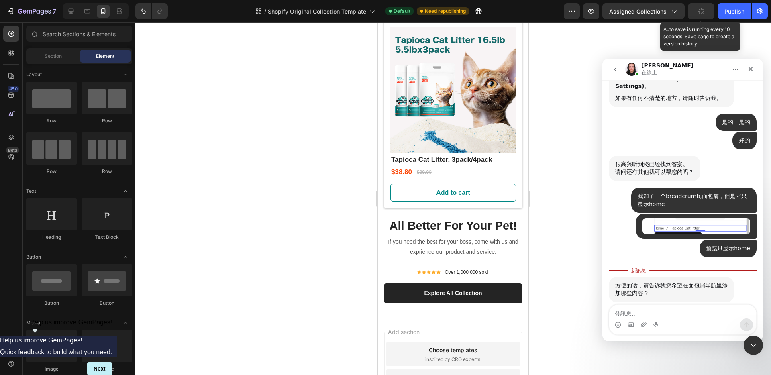
click at [700, 10] on icon "button" at bounding box center [702, 12] width 8 height 8
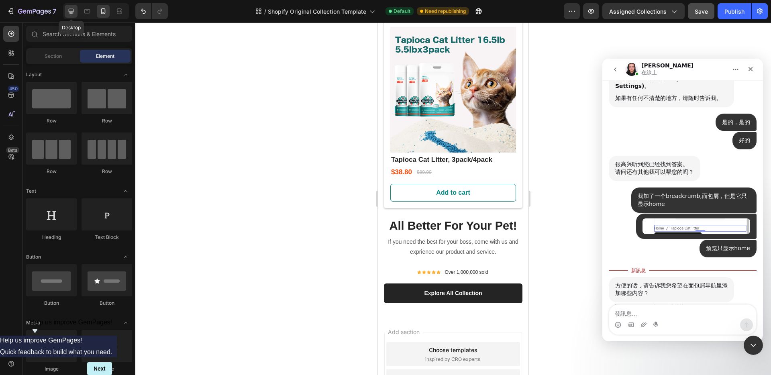
click at [73, 10] on icon at bounding box center [71, 11] width 8 height 8
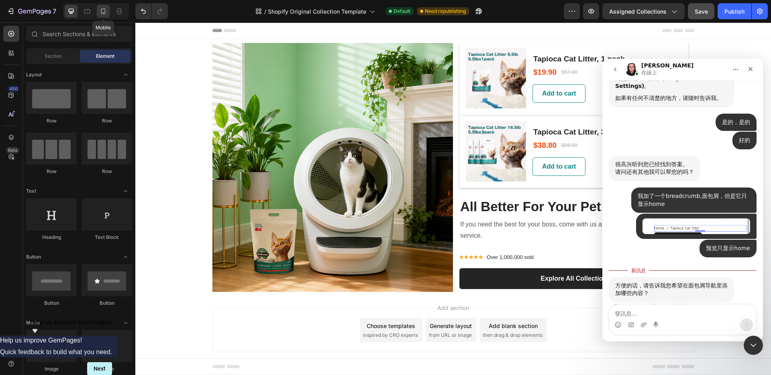
click at [103, 10] on icon at bounding box center [103, 11] width 8 height 8
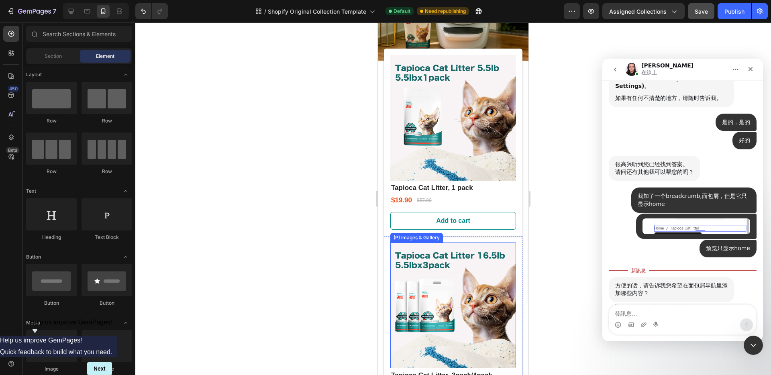
scroll to position [151, 0]
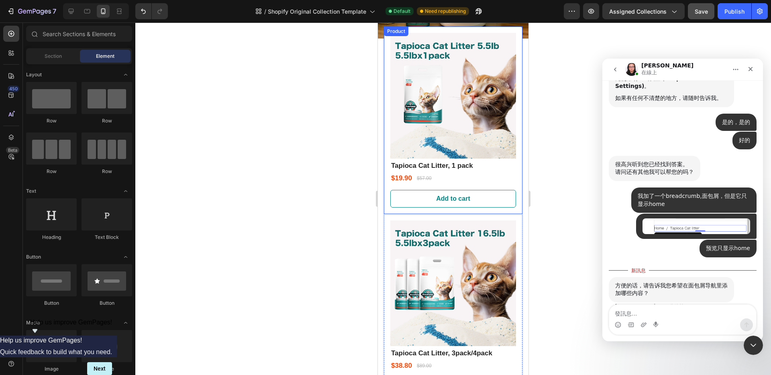
click at [512, 171] on div "(P) Images & Gallery Tapioca Cat Litter, 1 pack (P) Title $19.90 (P) Price (P) …" at bounding box center [453, 121] width 139 height 188
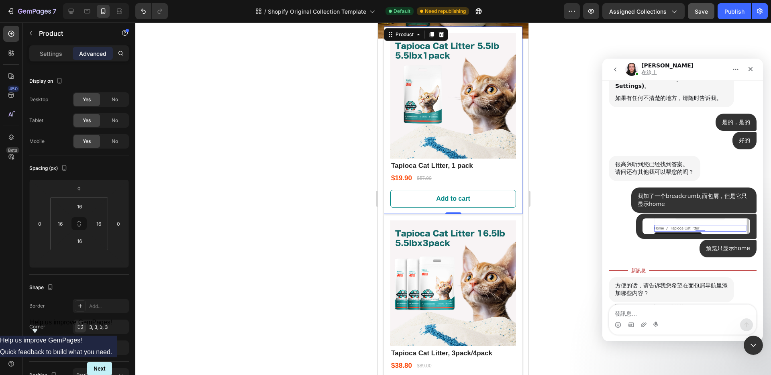
click at [451, 217] on div "0" at bounding box center [453, 220] width 8 height 6
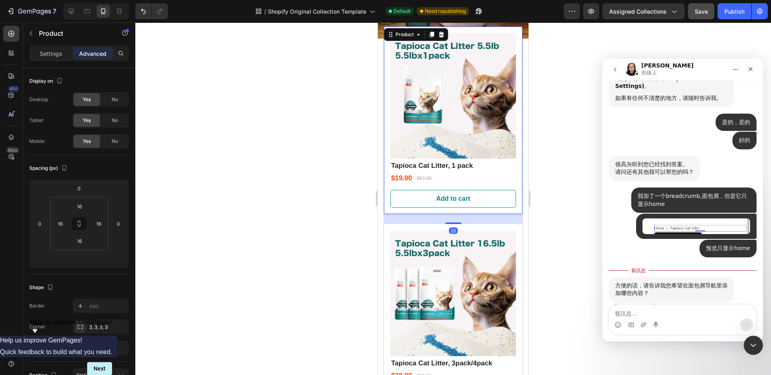
drag, startPoint x: 451, startPoint y: 199, endPoint x: 451, endPoint y: 209, distance: 10.0
click at [451, 214] on div "25" at bounding box center [453, 214] width 139 height 0
type input "25"
click at [547, 205] on div at bounding box center [453, 198] width 636 height 353
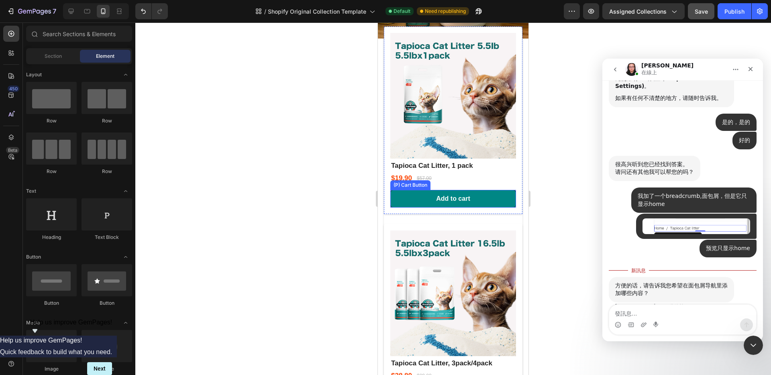
click at [482, 190] on button "Add to cart" at bounding box center [453, 199] width 126 height 18
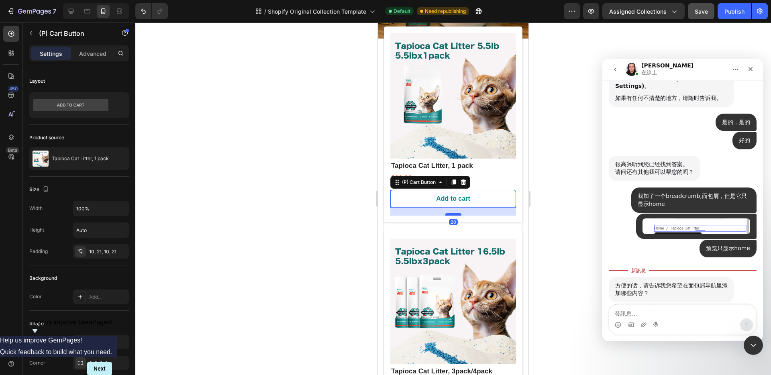
drag, startPoint x: 450, startPoint y: 194, endPoint x: 449, endPoint y: 202, distance: 8.0
click at [449, 213] on div at bounding box center [453, 214] width 16 height 2
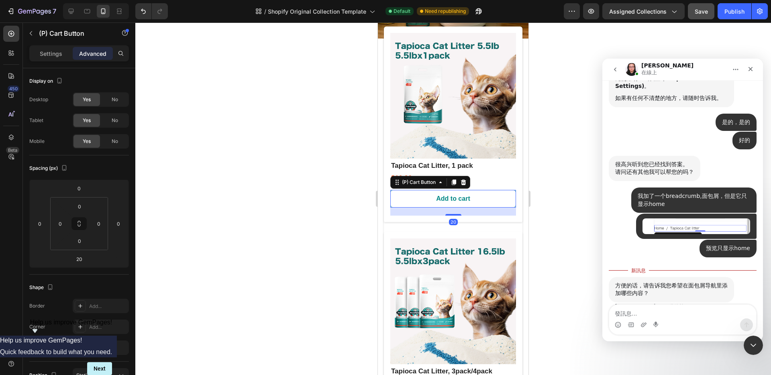
click at [544, 198] on div at bounding box center [453, 198] width 636 height 353
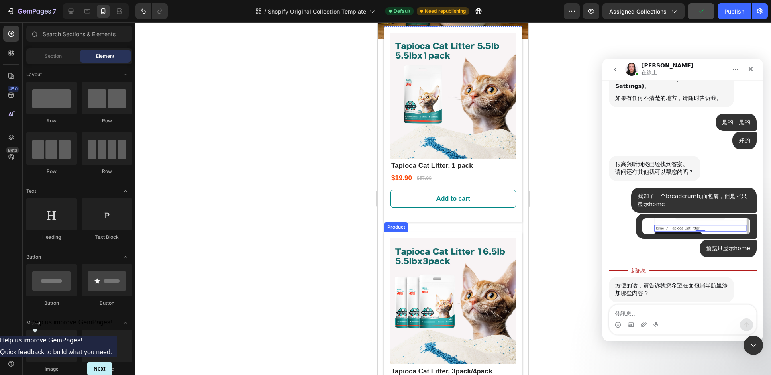
scroll to position [153, 0]
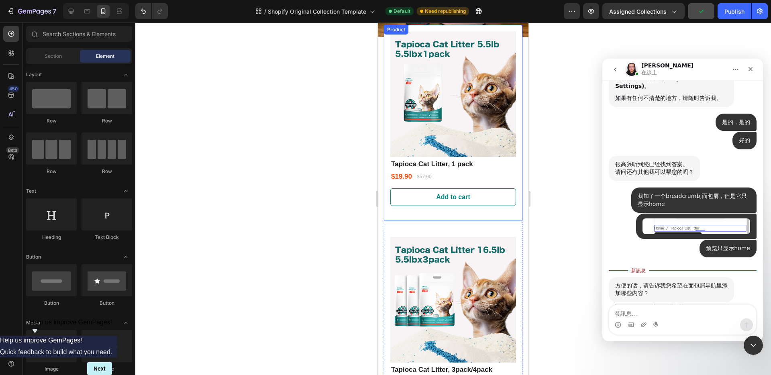
click at [475, 204] on div "(P) Images & Gallery Tapioca Cat Litter, 1 pack (P) Title $19.90 (P) Price (P) …" at bounding box center [453, 123] width 139 height 196
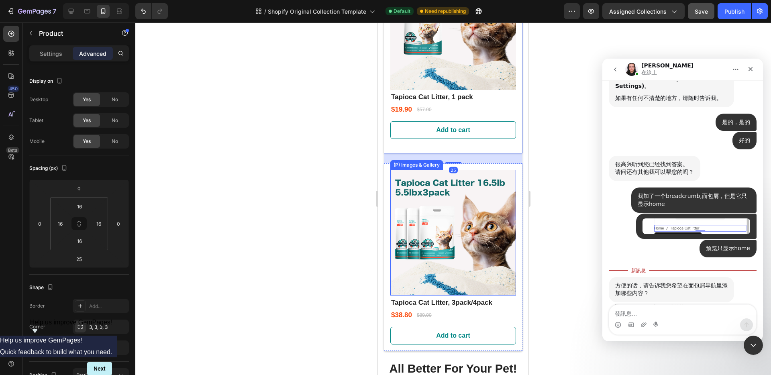
scroll to position [303, 0]
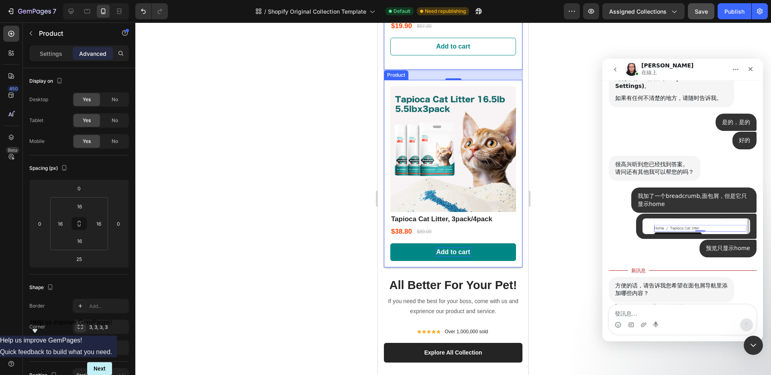
click at [453, 247] on div "Add to cart" at bounding box center [453, 252] width 34 height 10
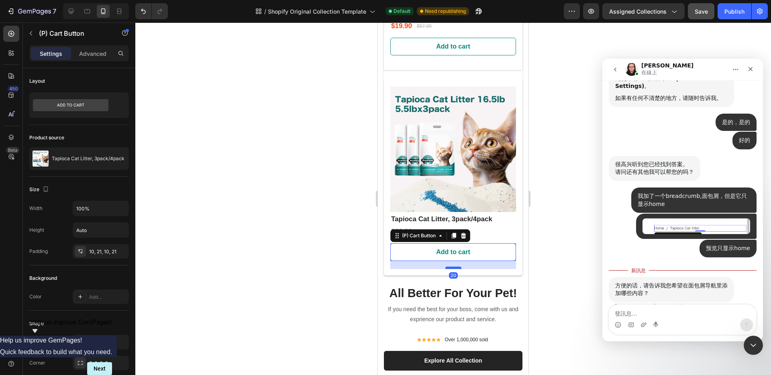
drag, startPoint x: 451, startPoint y: 241, endPoint x: 451, endPoint y: 249, distance: 8.0
click at [451, 267] on div at bounding box center [453, 268] width 16 height 2
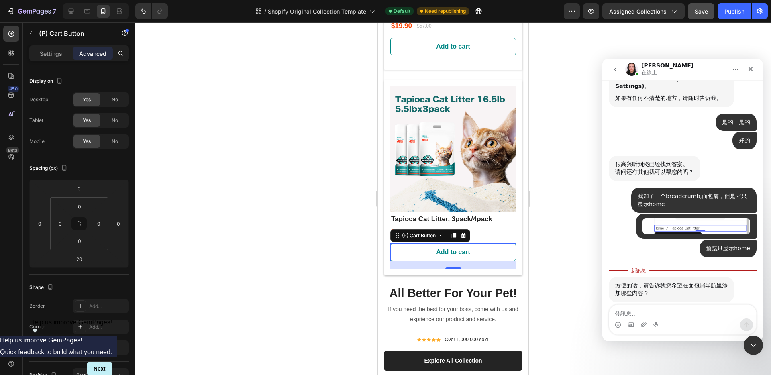
click at [547, 224] on div at bounding box center [453, 198] width 636 height 353
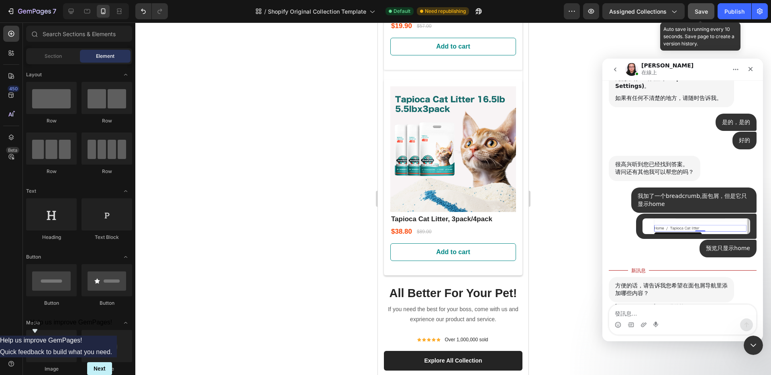
click at [704, 12] on span "Save" at bounding box center [701, 11] width 13 height 7
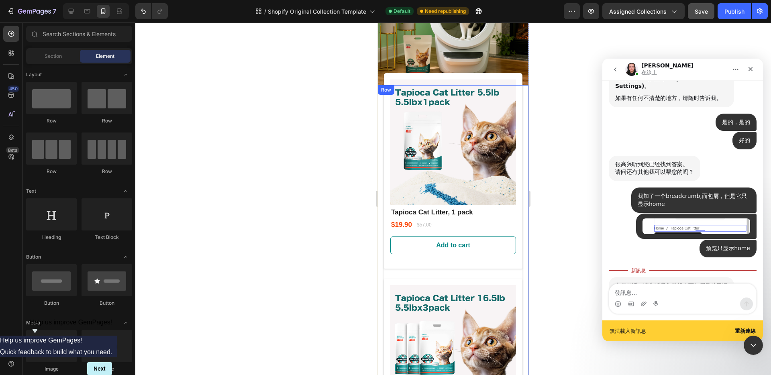
scroll to position [529, 0]
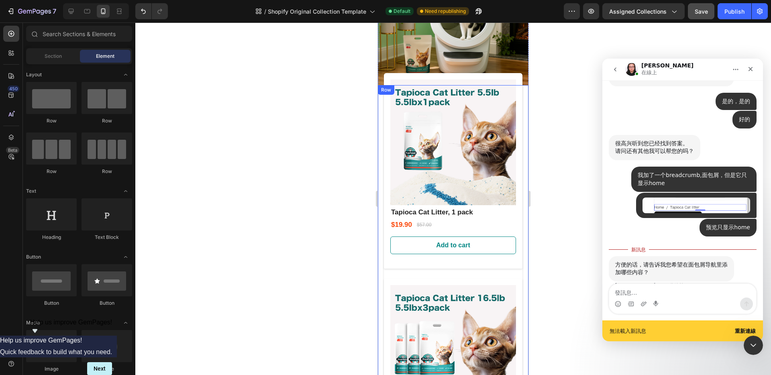
click at [380, 92] on div "(P) Images & Gallery Tapioca Cat Litter, 1 pack (P) Title $19.90 (P) Price (P) …" at bounding box center [453, 333] width 151 height 497
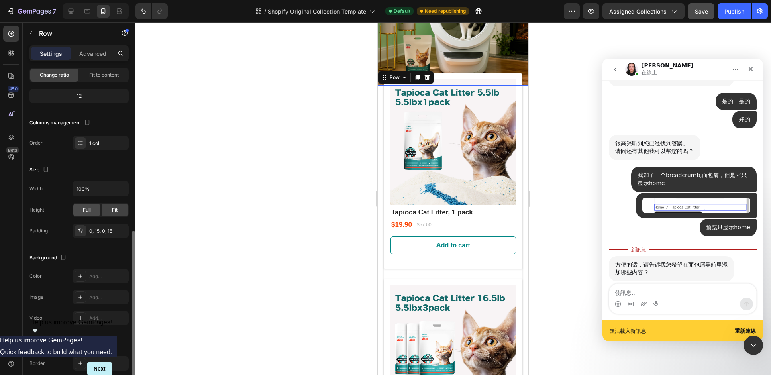
scroll to position [133, 0]
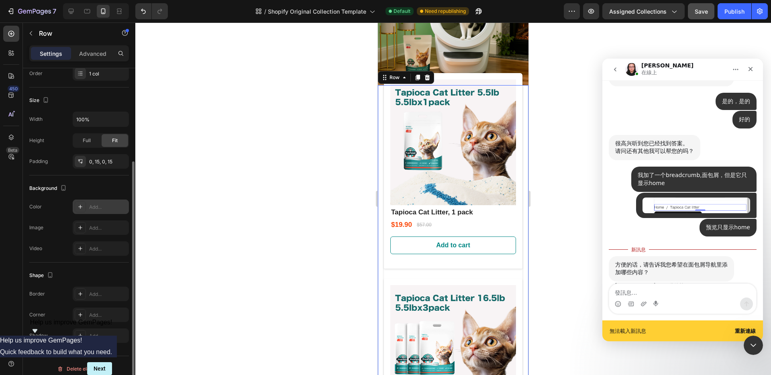
click at [97, 205] on div "Add..." at bounding box center [108, 207] width 38 height 7
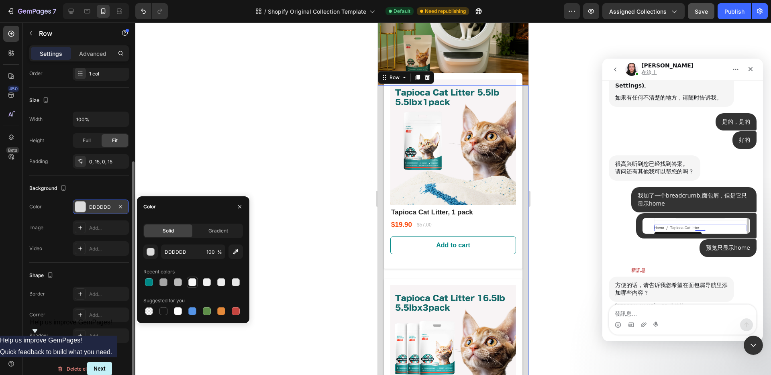
scroll to position [508, 0]
click at [223, 283] on div at bounding box center [221, 282] width 8 height 8
click at [237, 283] on div at bounding box center [236, 282] width 8 height 8
click at [154, 252] on div "button" at bounding box center [151, 252] width 8 height 8
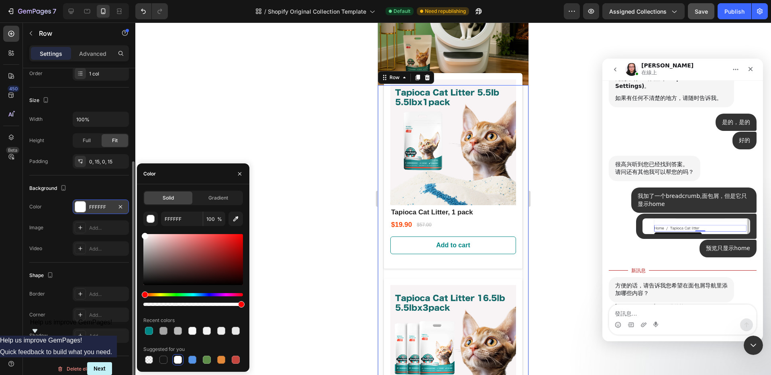
drag, startPoint x: 144, startPoint y: 238, endPoint x: 141, endPoint y: 235, distance: 4.8
click at [141, 235] on div "Solid Gradient FFFFFF 100 % Recent colors Suggested for you" at bounding box center [193, 278] width 112 height 175
click at [165, 237] on div at bounding box center [193, 259] width 100 height 51
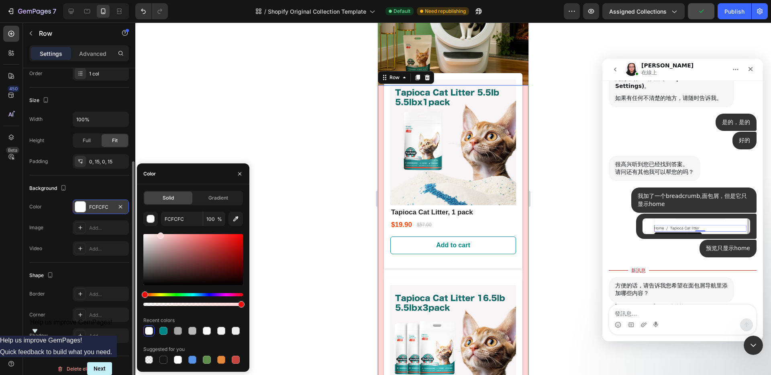
drag, startPoint x: 160, startPoint y: 236, endPoint x: 159, endPoint y: 230, distance: 6.4
click at [159, 230] on div "FCFCFC 100 % Recent colors Suggested for you" at bounding box center [193, 289] width 100 height 154
click at [179, 296] on div "Hue" at bounding box center [193, 294] width 100 height 3
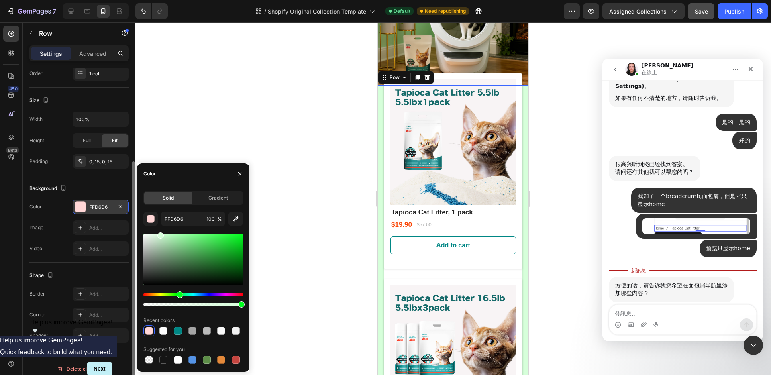
click at [187, 296] on div "Hue" at bounding box center [193, 294] width 100 height 3
drag, startPoint x: 189, startPoint y: 296, endPoint x: 182, endPoint y: 295, distance: 7.2
click at [182, 295] on div "Hue" at bounding box center [183, 295] width 6 height 6
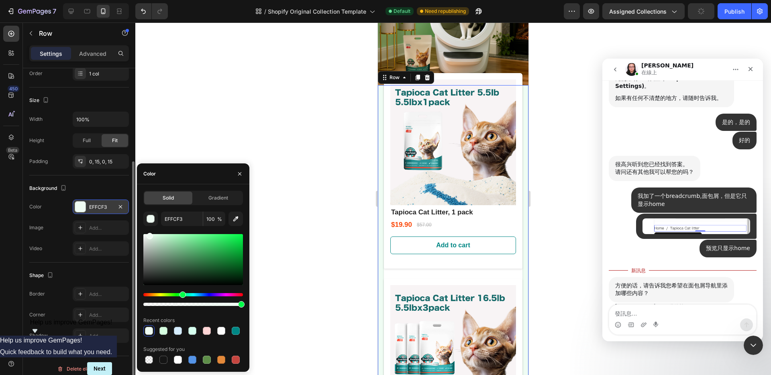
click at [149, 235] on div at bounding box center [193, 259] width 100 height 51
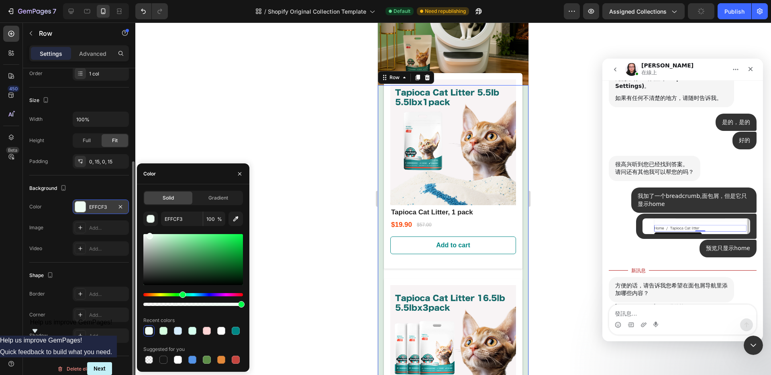
click at [150, 238] on div at bounding box center [150, 236] width 6 height 6
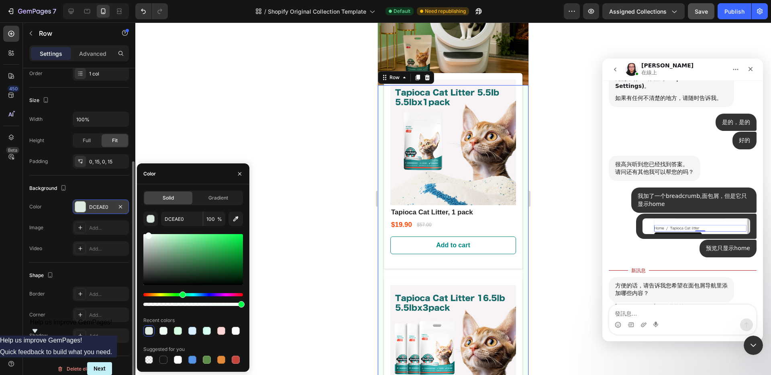
type input "F4FFF7"
drag, startPoint x: 150, startPoint y: 238, endPoint x: 147, endPoint y: 234, distance: 4.3
click at [147, 234] on div at bounding box center [148, 236] width 6 height 6
click at [295, 161] on div at bounding box center [453, 198] width 636 height 353
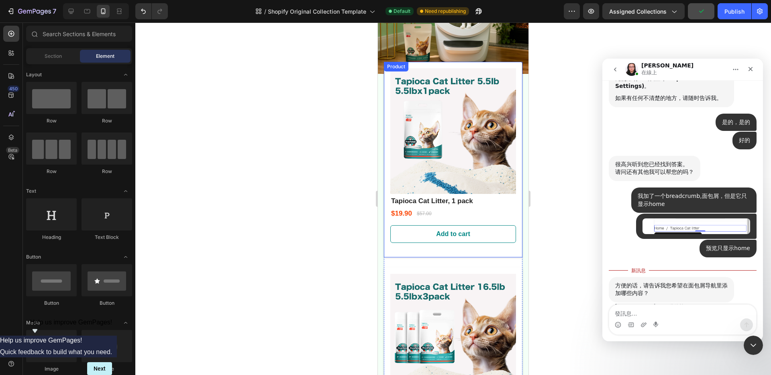
scroll to position [6, 0]
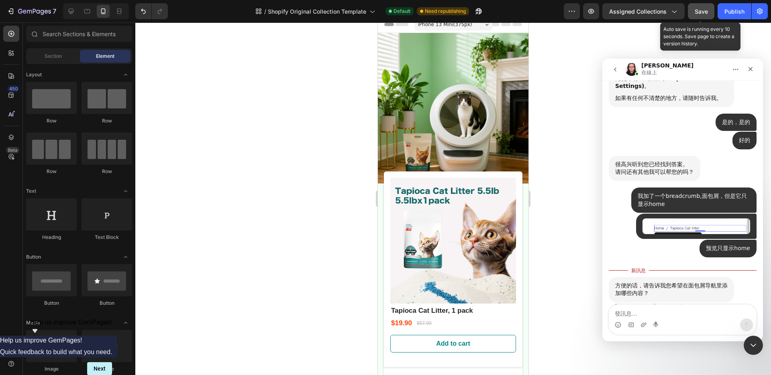
click at [697, 11] on span "Save" at bounding box center [701, 11] width 13 height 7
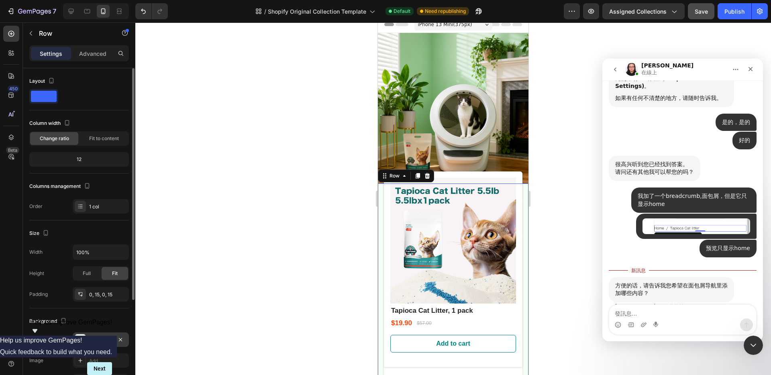
click at [79, 341] on div at bounding box center [80, 340] width 10 height 10
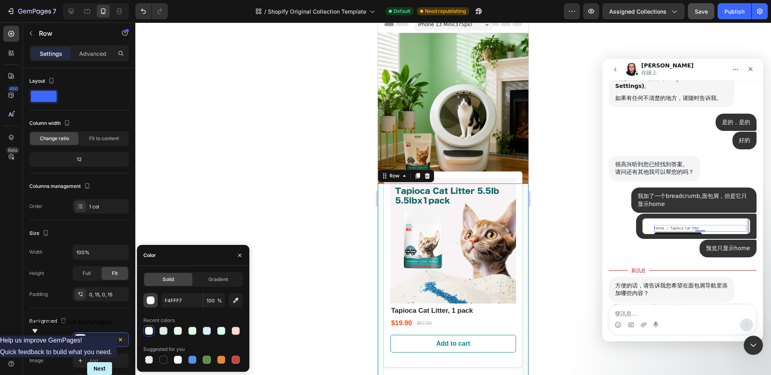
click at [150, 301] on div "button" at bounding box center [151, 301] width 8 height 8
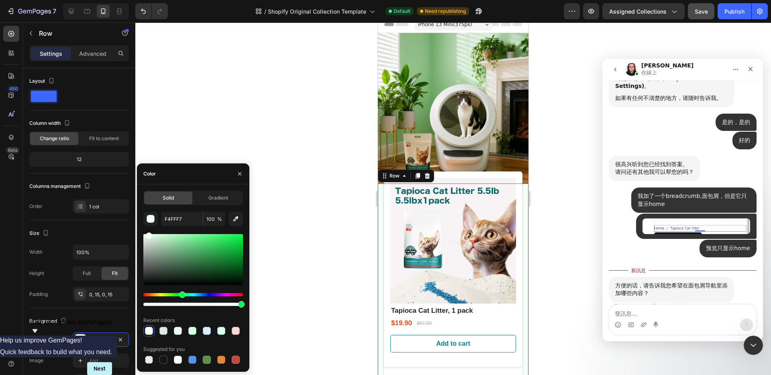
click at [161, 240] on div at bounding box center [193, 259] width 100 height 51
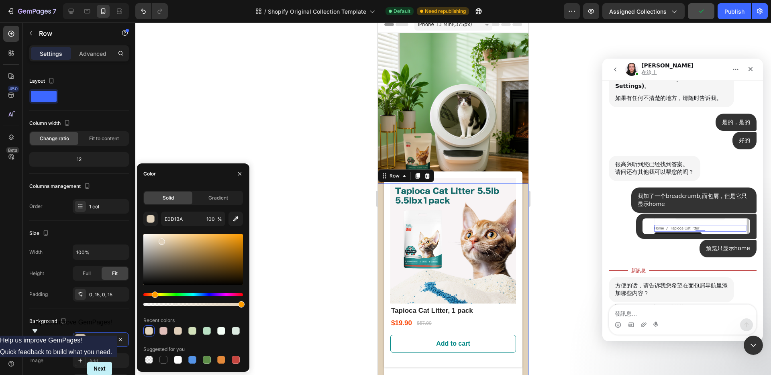
drag, startPoint x: 169, startPoint y: 294, endPoint x: 154, endPoint y: 296, distance: 15.8
click at [154, 296] on div "Hue" at bounding box center [193, 294] width 100 height 3
click at [164, 238] on div at bounding box center [193, 259] width 100 height 51
type input "EFD5AC"
drag, startPoint x: 164, startPoint y: 238, endPoint x: 172, endPoint y: 237, distance: 7.7
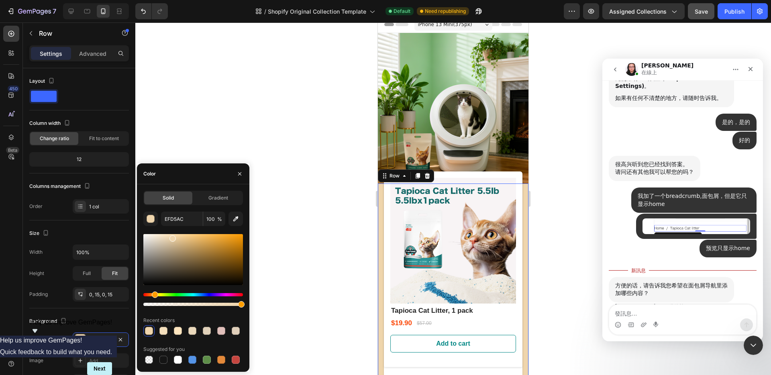
click at [172, 237] on div at bounding box center [172, 238] width 6 height 6
click at [549, 150] on div at bounding box center [453, 198] width 636 height 353
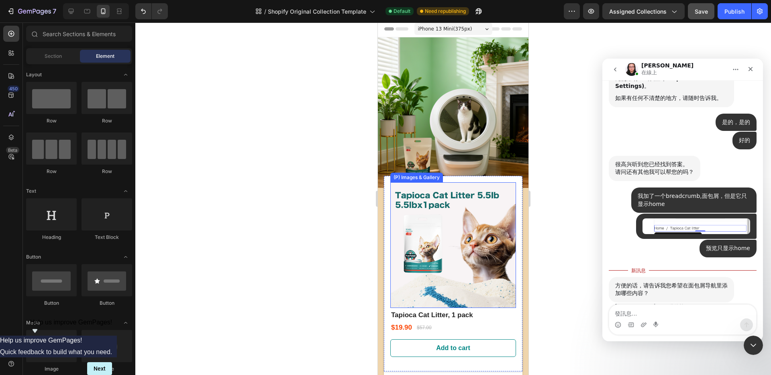
scroll to position [0, 0]
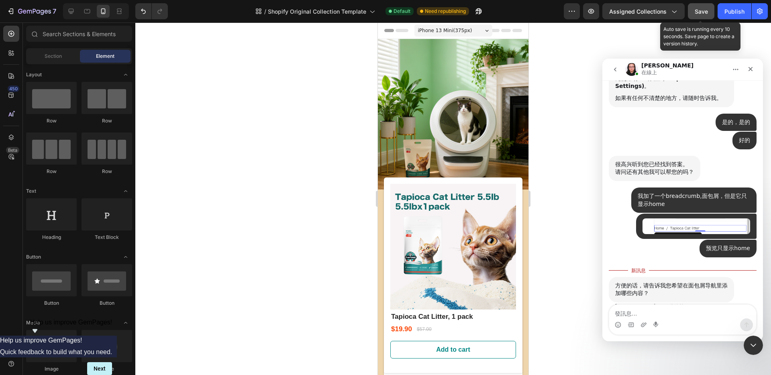
click at [699, 9] on span "Save" at bounding box center [701, 11] width 13 height 7
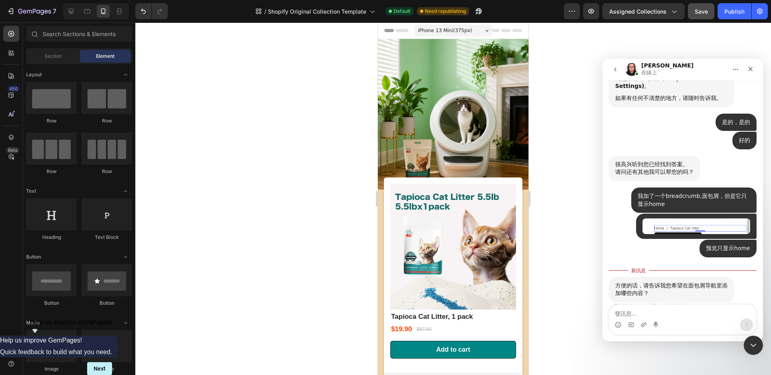
click at [471, 341] on button "Add to cart" at bounding box center [453, 350] width 126 height 18
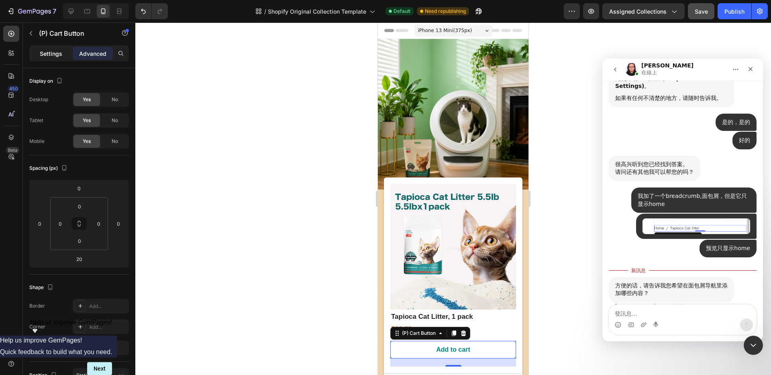
click at [54, 55] on p "Settings" at bounding box center [51, 53] width 22 height 8
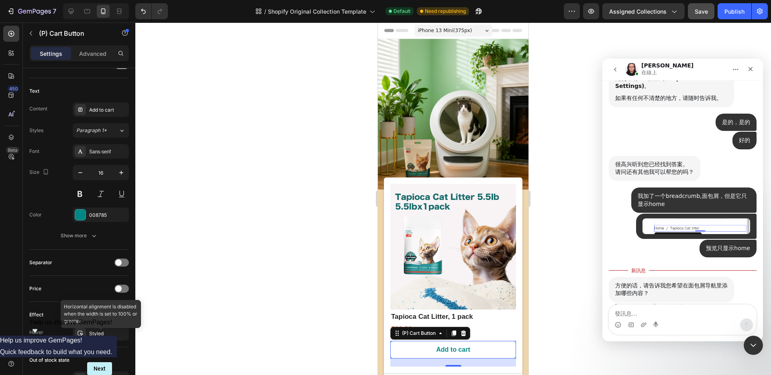
scroll to position [531, 0]
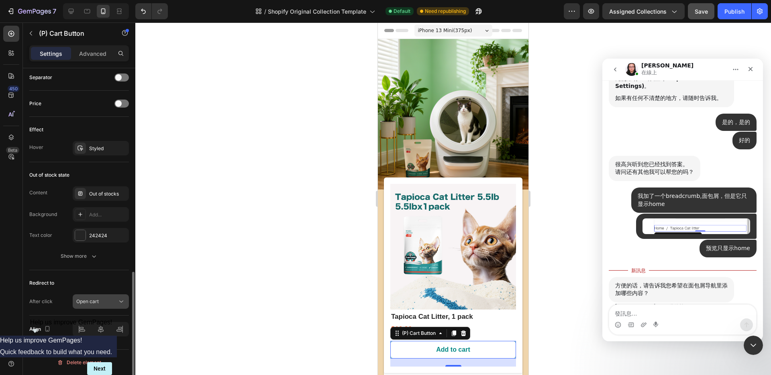
click at [124, 303] on icon at bounding box center [121, 302] width 8 height 8
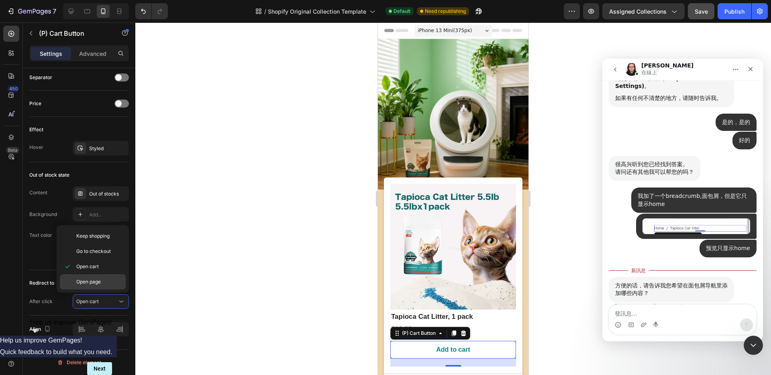
click at [107, 283] on p "Open page" at bounding box center [99, 281] width 46 height 7
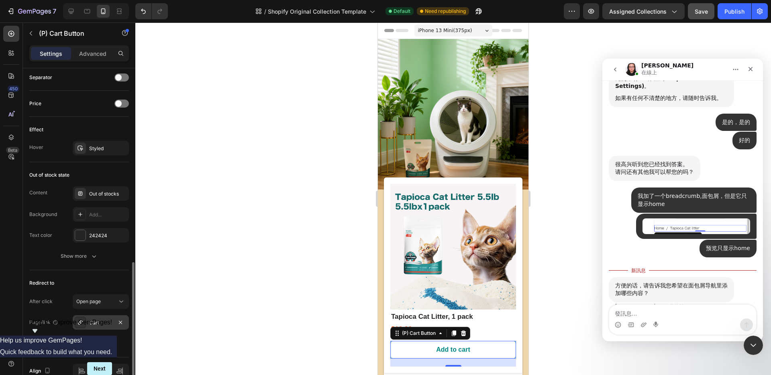
click at [107, 323] on div "Cart" at bounding box center [100, 322] width 23 height 7
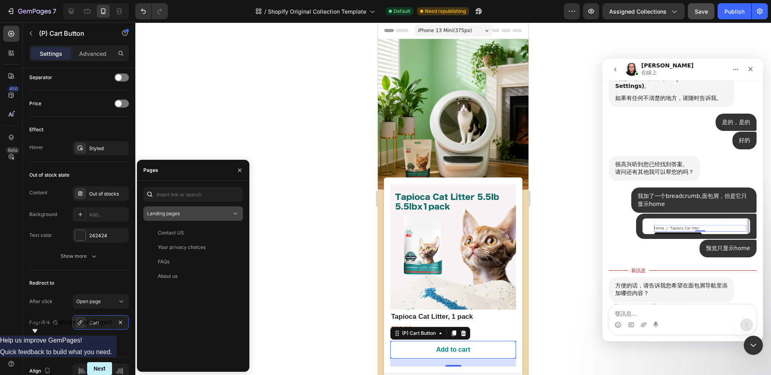
click at [235, 215] on icon at bounding box center [235, 214] width 8 height 8
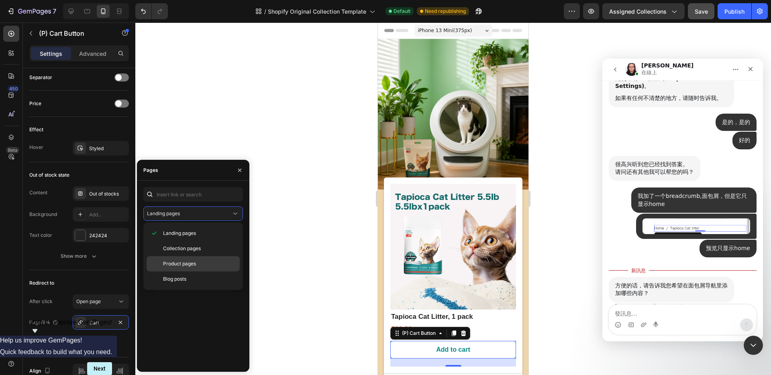
click at [197, 264] on p "Product pages" at bounding box center [199, 263] width 73 height 7
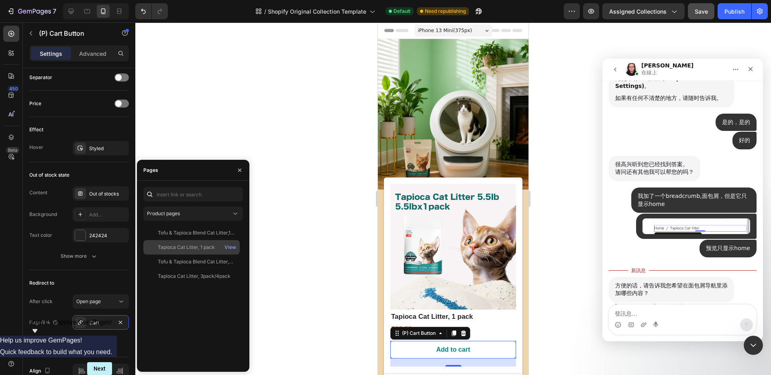
click at [195, 248] on div "Tapioca Cat Litter, 1 pack" at bounding box center [186, 247] width 57 height 7
click at [96, 278] on div "Redirect to" at bounding box center [79, 283] width 100 height 13
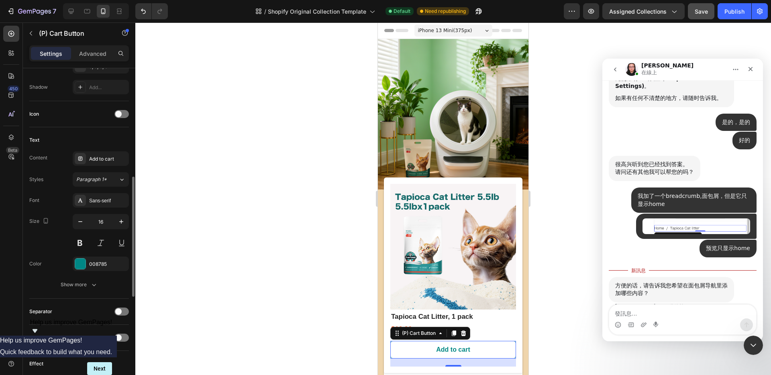
scroll to position [246, 0]
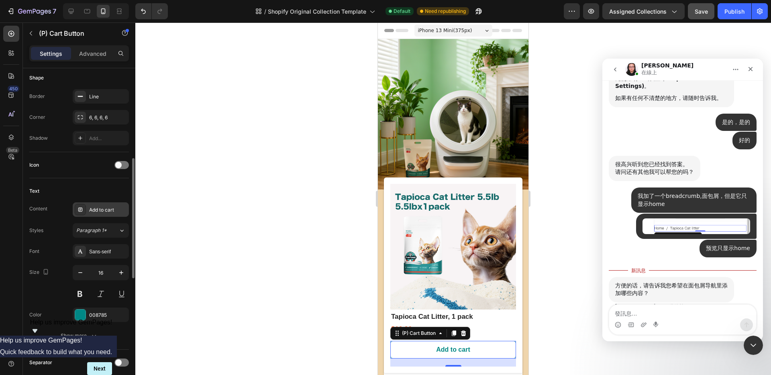
click at [104, 208] on div "Add to cart" at bounding box center [108, 209] width 38 height 7
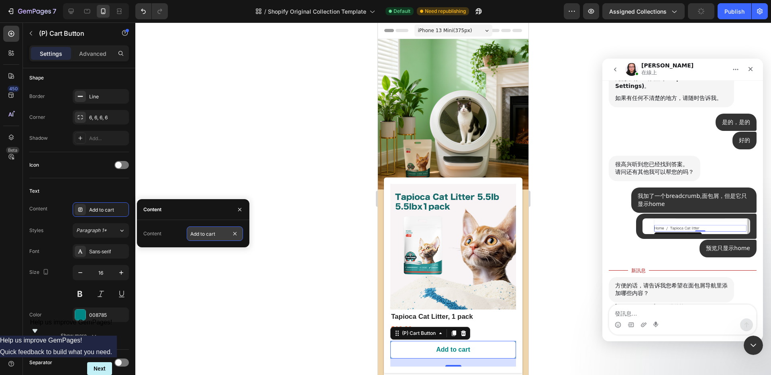
click at [218, 235] on input "Add to cart" at bounding box center [215, 234] width 56 height 14
type input "B"
type input "u"
type input "b"
type input "Buy Now"
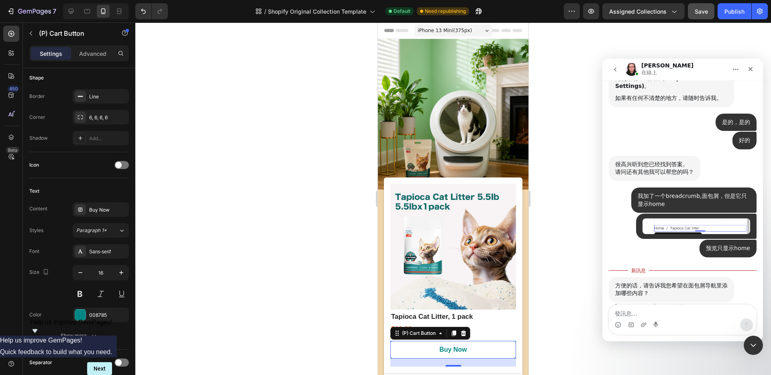
click at [233, 261] on div at bounding box center [453, 198] width 636 height 353
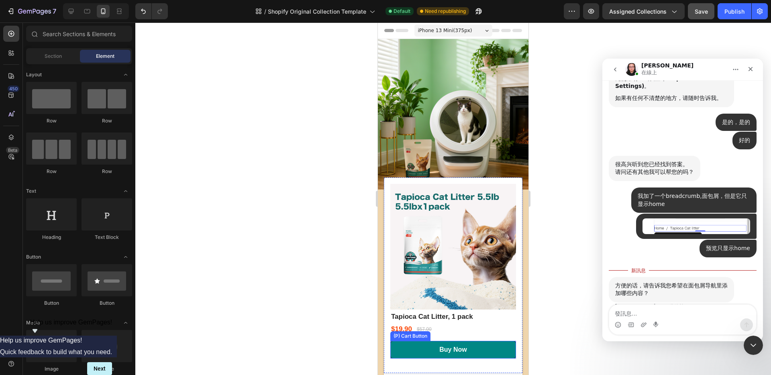
click at [481, 341] on button "Buy Now" at bounding box center [453, 350] width 126 height 18
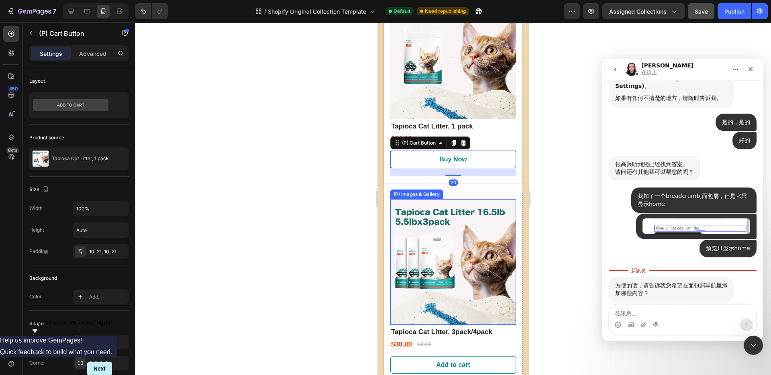
scroll to position [203, 0]
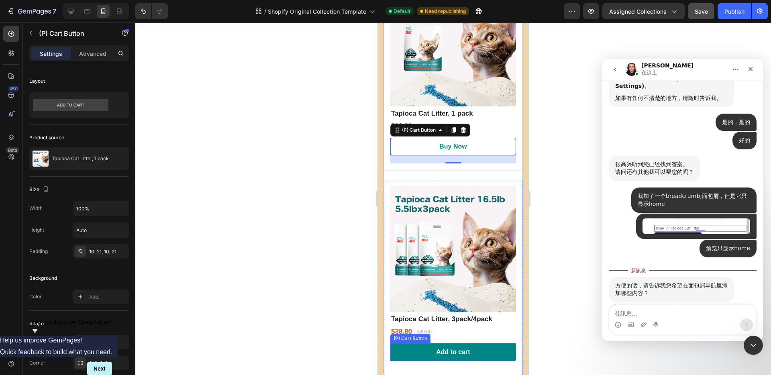
click at [476, 343] on button "Add to cart" at bounding box center [453, 352] width 126 height 18
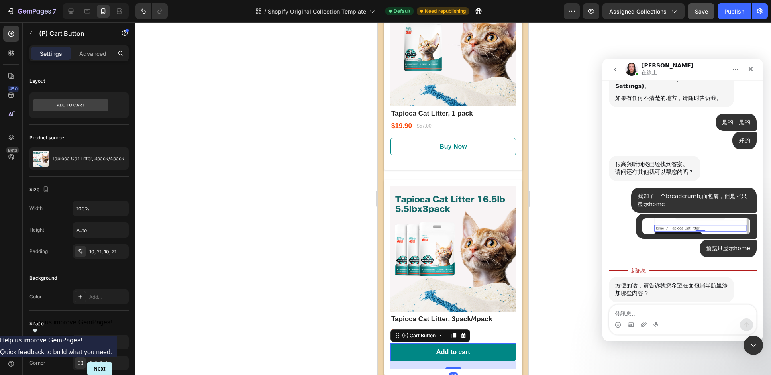
scroll to position [246, 0]
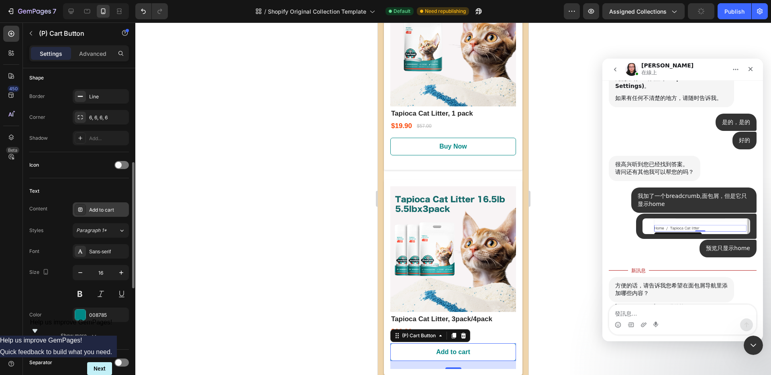
click at [105, 210] on div "Add to cart" at bounding box center [108, 209] width 38 height 7
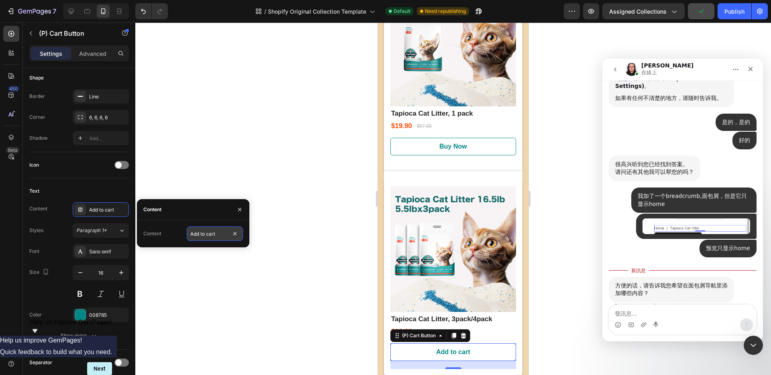
click at [207, 235] on input "Add to cart" at bounding box center [215, 234] width 56 height 14
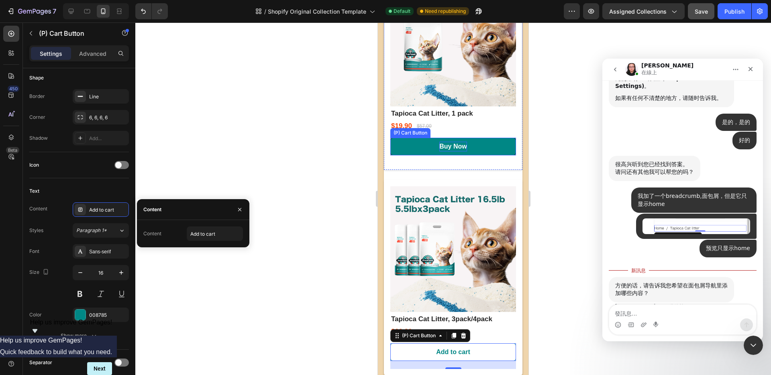
click at [444, 142] on div "Buy Now" at bounding box center [452, 147] width 27 height 10
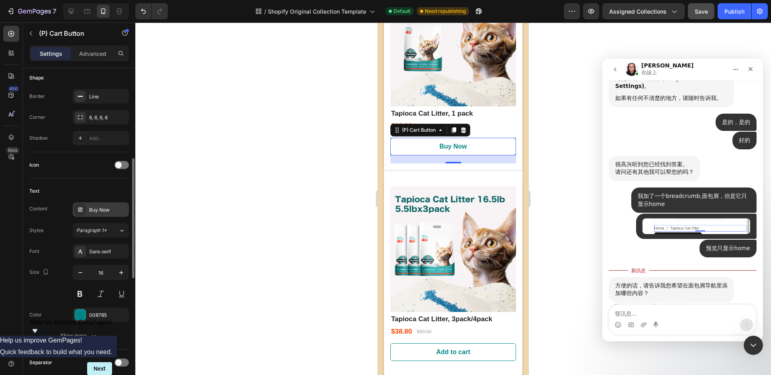
click at [107, 211] on div "Buy Now" at bounding box center [108, 209] width 38 height 7
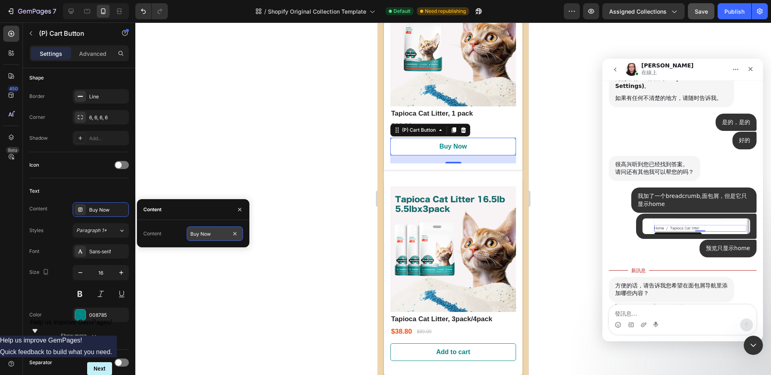
click at [213, 234] on input "Buy Now" at bounding box center [215, 234] width 56 height 14
type input "a"
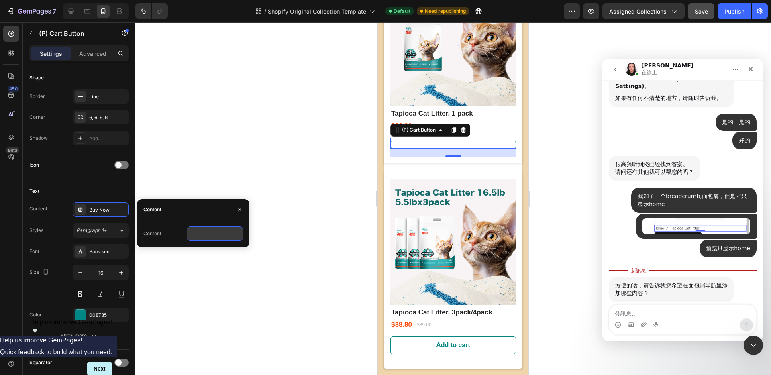
type input "S"
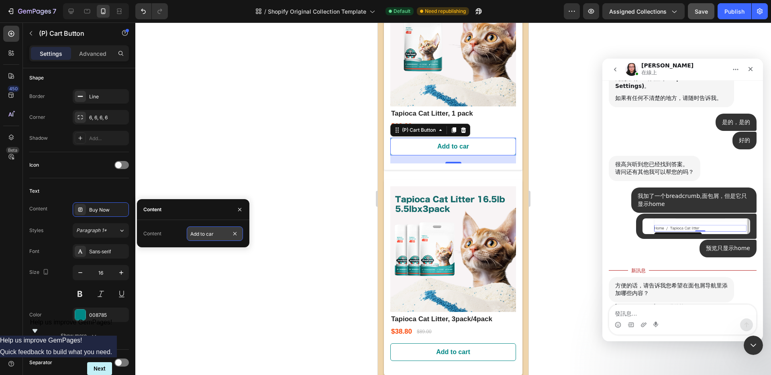
type input "Add to cart"
click at [229, 261] on div at bounding box center [453, 198] width 636 height 353
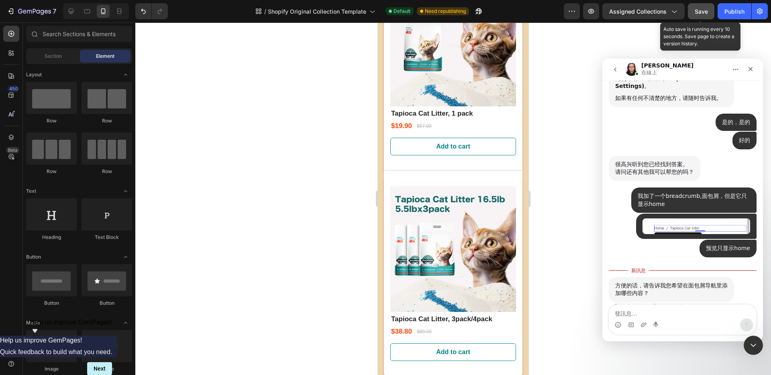
click at [699, 12] on span "Save" at bounding box center [701, 11] width 13 height 7
click at [378, 155] on div "(P) Images & Gallery Tapioca Cat Litter, 1 pack (P) Title $19.90 (P) Price (P) …" at bounding box center [453, 234] width 151 height 497
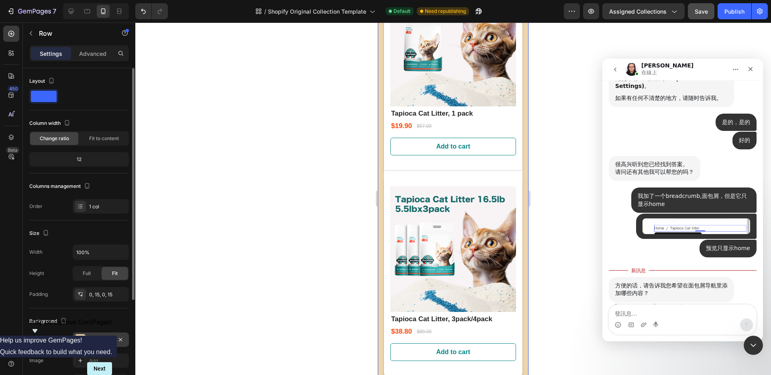
click at [82, 337] on div at bounding box center [80, 340] width 10 height 10
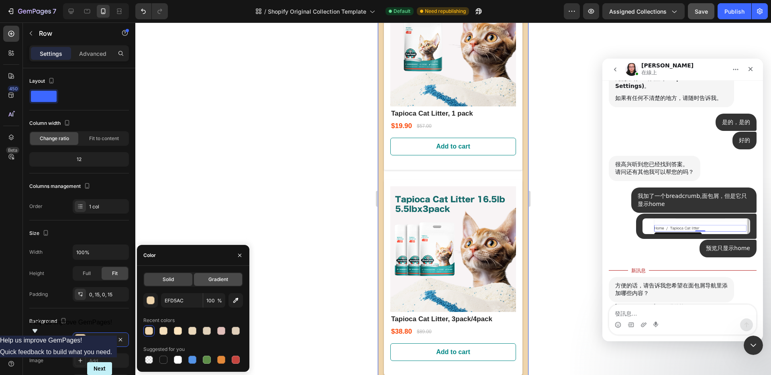
click at [215, 284] on div "Gradient" at bounding box center [218, 279] width 48 height 13
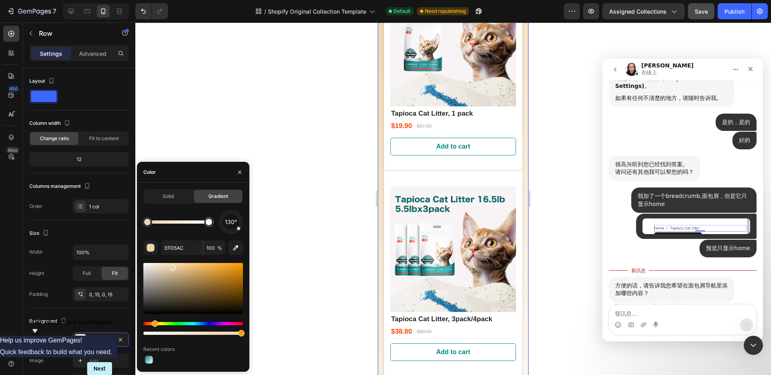
click at [147, 222] on div at bounding box center [147, 222] width 6 height 6
click at [184, 325] on div "Hue" at bounding box center [193, 323] width 100 height 3
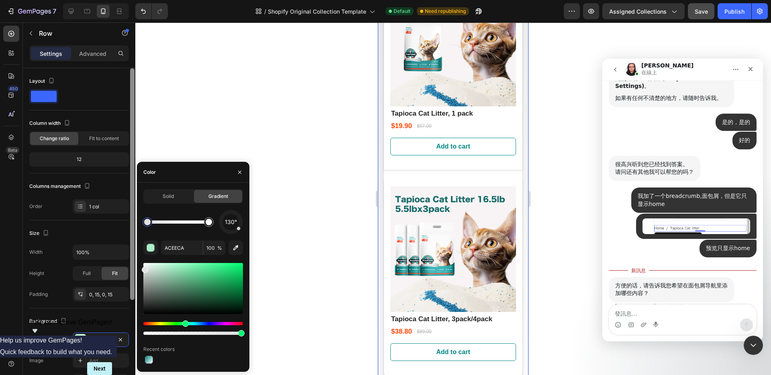
drag, startPoint x: 138, startPoint y: 269, endPoint x: 132, endPoint y: 268, distance: 5.7
click at [132, 268] on div "450 Beta Sections(18) Elements(88) Section Element Hero Section Product Detail …" at bounding box center [67, 198] width 135 height 353
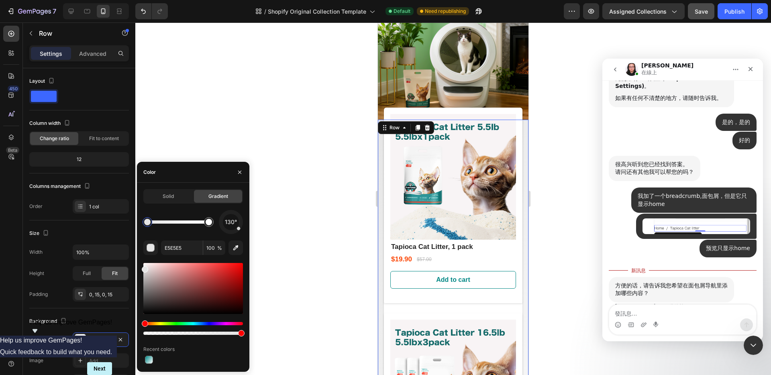
scroll to position [0, 0]
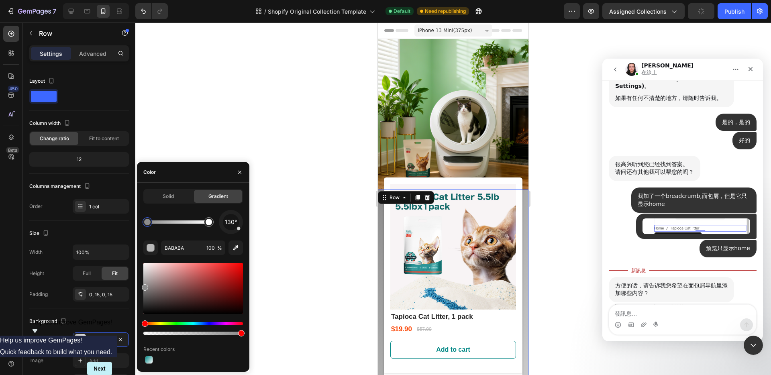
click at [137, 286] on div "Solid Gradient 130° BABABA 100 % Recent colors" at bounding box center [193, 277] width 112 height 176
click at [136, 0] on div "7 / Shopify Original Collection Template Default Need republishing Preview Assi…" at bounding box center [385, 0] width 771 height 0
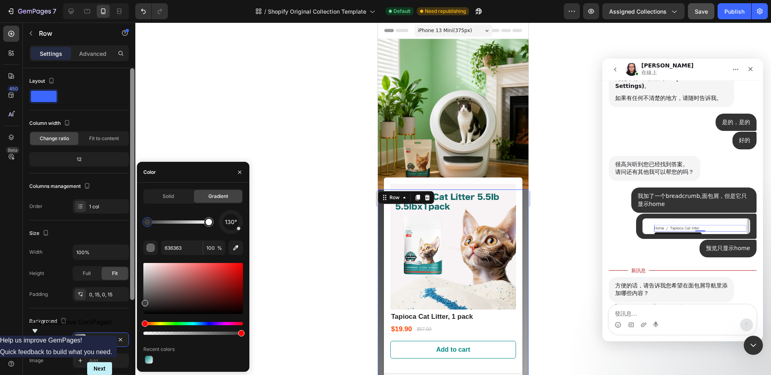
click at [131, 302] on div "450 Beta Sections(18) Elements(88) Section Element Hero Section Product Detail …" at bounding box center [67, 198] width 135 height 353
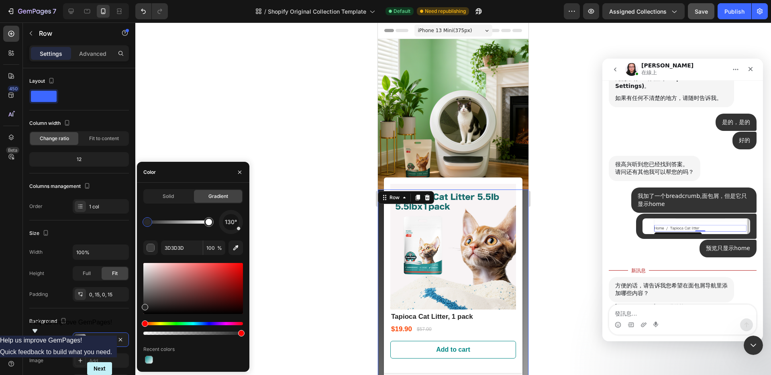
click at [136, 0] on div "7 / Shopify Original Collection Template Default Need republishing Preview Assi…" at bounding box center [385, 0] width 771 height 0
click at [210, 269] on div at bounding box center [193, 288] width 100 height 51
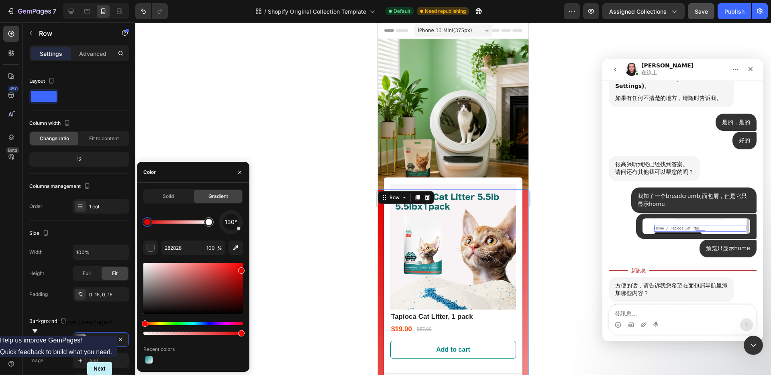
click at [251, 0] on div "7 / Shopify Original Collection Template Default Need republishing Preview Assi…" at bounding box center [385, 0] width 771 height 0
click at [176, 324] on div "Hue" at bounding box center [193, 323] width 100 height 3
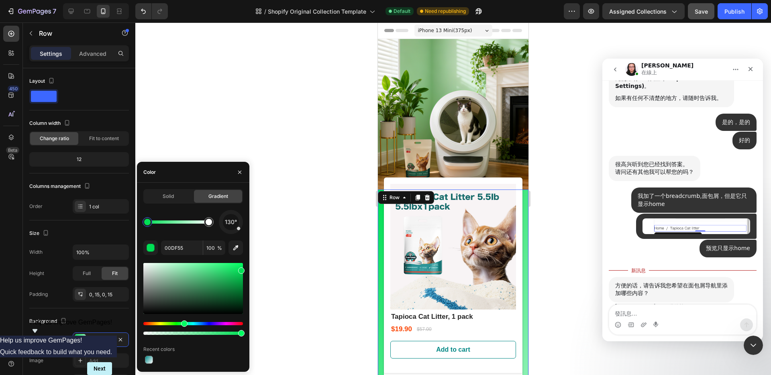
drag, startPoint x: 176, startPoint y: 324, endPoint x: 192, endPoint y: 324, distance: 16.9
click at [210, 283] on div at bounding box center [193, 288] width 100 height 51
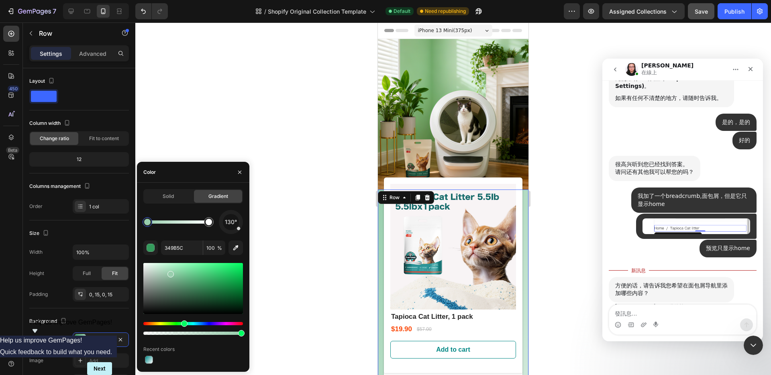
type input "98CEAD"
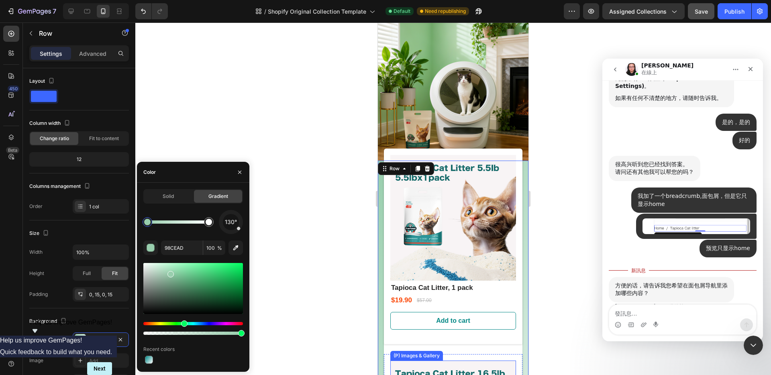
scroll to position [27, 0]
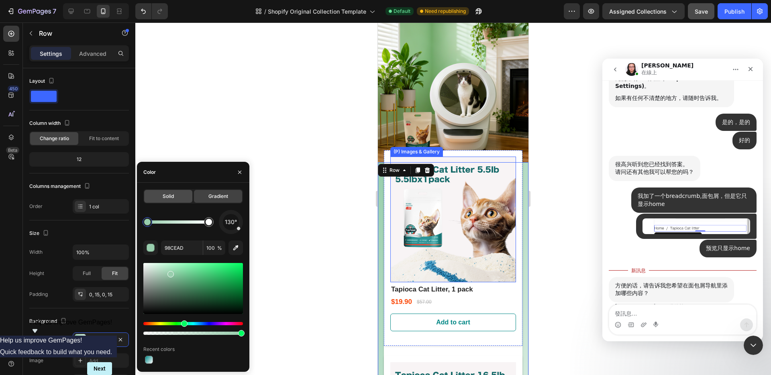
click at [177, 199] on div "Solid" at bounding box center [168, 196] width 48 height 13
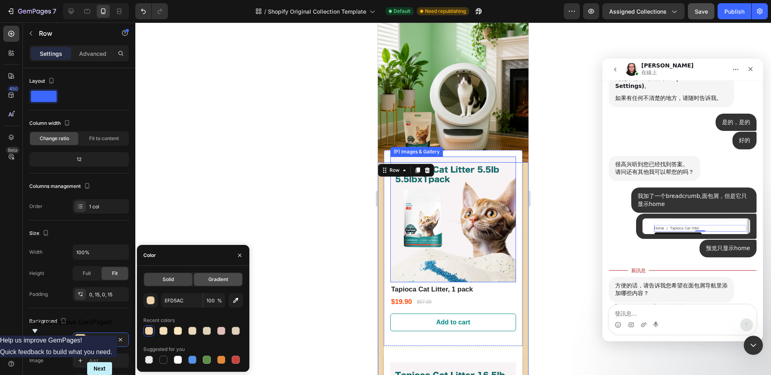
click at [223, 277] on span "Gradient" at bounding box center [218, 279] width 20 height 7
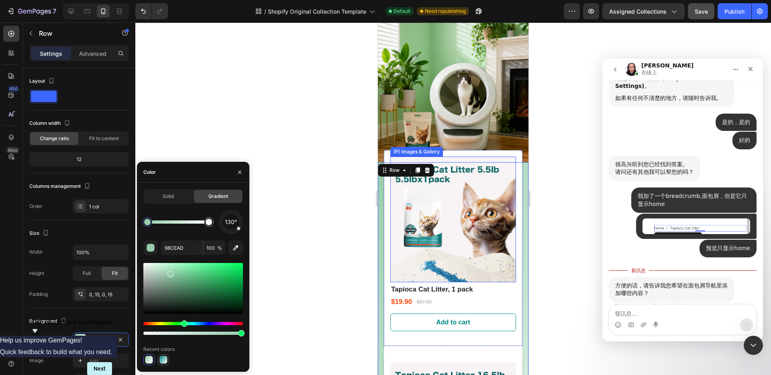
click at [162, 359] on div at bounding box center [163, 360] width 8 height 8
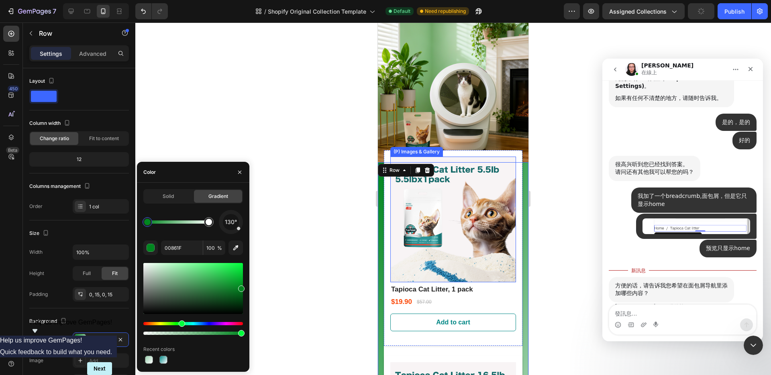
drag, startPoint x: 195, startPoint y: 325, endPoint x: 180, endPoint y: 325, distance: 15.3
click at [216, 272] on div at bounding box center [193, 288] width 100 height 51
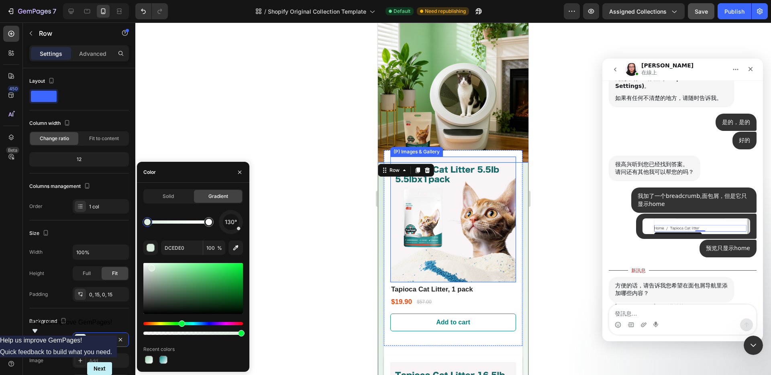
drag, startPoint x: 216, startPoint y: 272, endPoint x: 151, endPoint y: 267, distance: 65.7
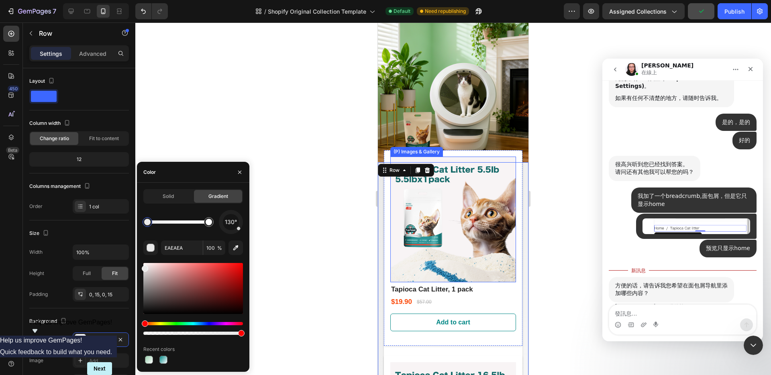
drag, startPoint x: 150, startPoint y: 268, endPoint x: 156, endPoint y: 272, distance: 6.9
drag, startPoint x: 146, startPoint y: 272, endPoint x: 141, endPoint y: 266, distance: 7.7
click at [141, 266] on div "Solid Gradient 130° D6D6D6 100 % Recent colors" at bounding box center [193, 277] width 112 height 176
type input "EDEDED"
click at [200, 173] on div "Color" at bounding box center [193, 172] width 112 height 21
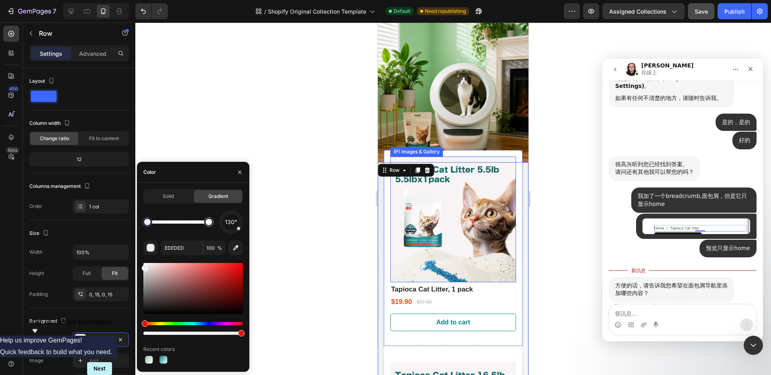
click at [337, 212] on div at bounding box center [453, 198] width 636 height 353
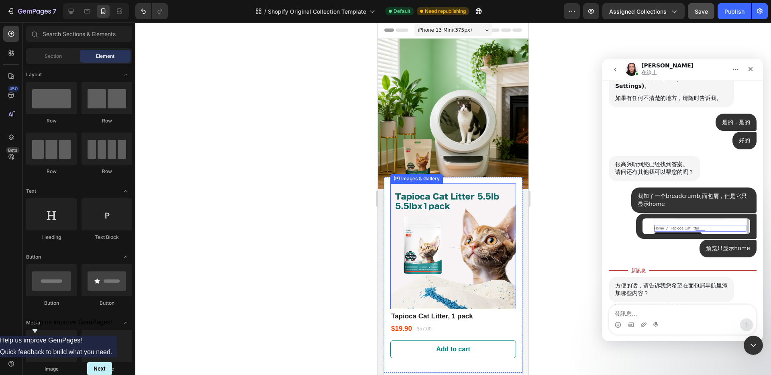
scroll to position [0, 0]
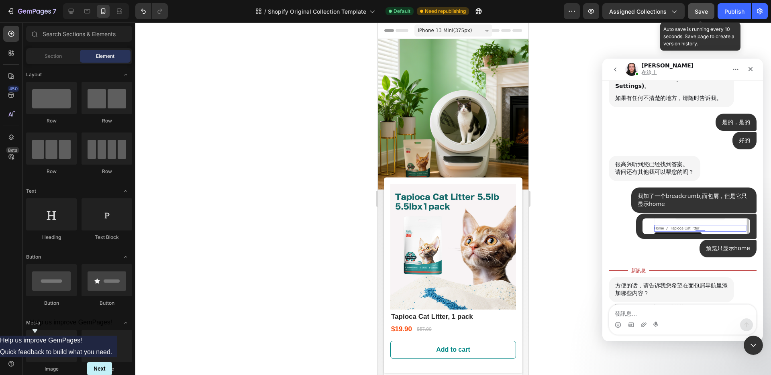
click at [705, 14] on span "Save" at bounding box center [701, 11] width 13 height 7
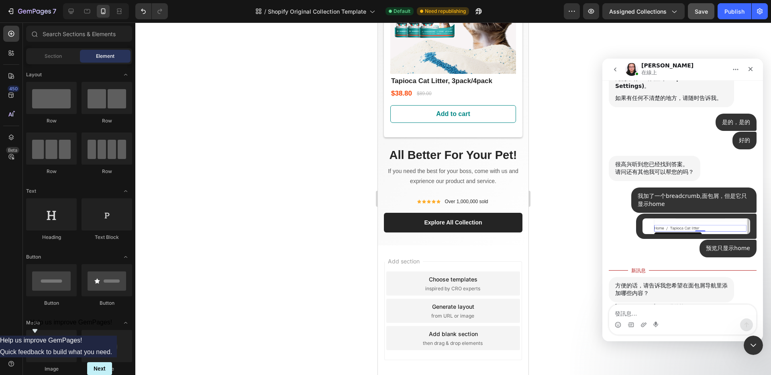
scroll to position [445, 0]
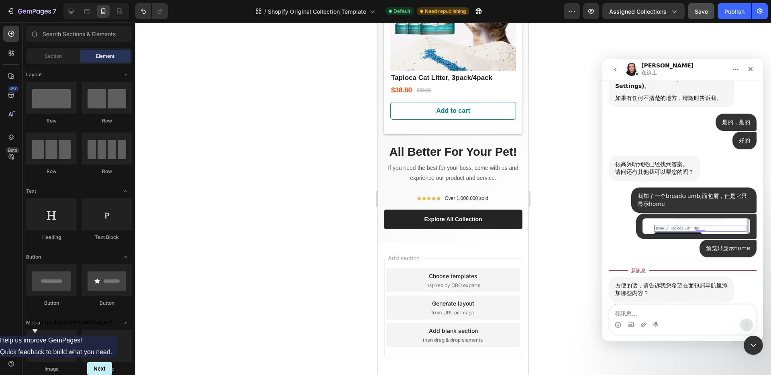
click at [549, 188] on div at bounding box center [453, 198] width 636 height 353
click at [71, 12] on icon at bounding box center [71, 11] width 5 height 5
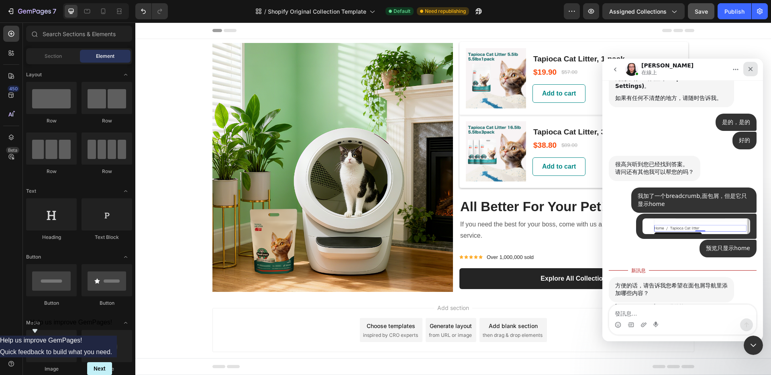
click at [751, 69] on icon "關閉" at bounding box center [750, 69] width 6 height 6
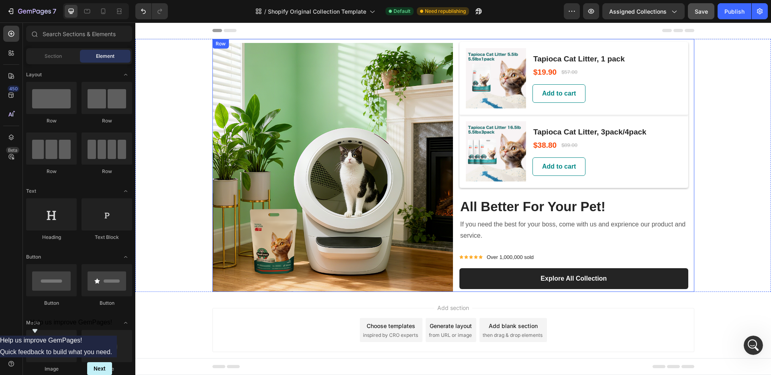
click at [237, 40] on div "Image" at bounding box center [332, 165] width 241 height 253
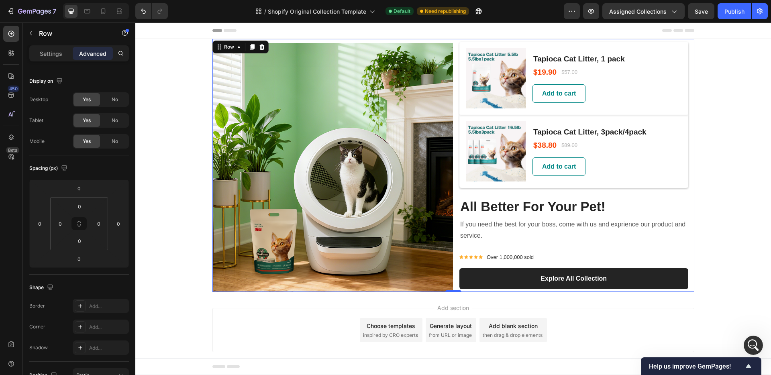
scroll to position [1, 0]
click at [310, 42] on div "Image" at bounding box center [332, 165] width 241 height 253
click at [313, 53] on img at bounding box center [332, 167] width 241 height 249
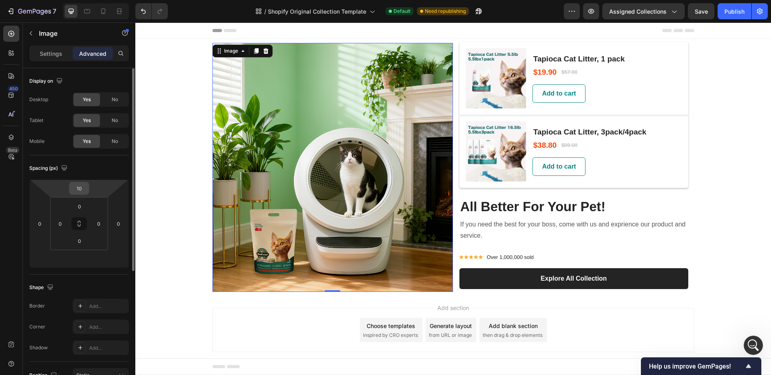
click at [83, 190] on input "10" at bounding box center [79, 188] width 16 height 12
type input "0"
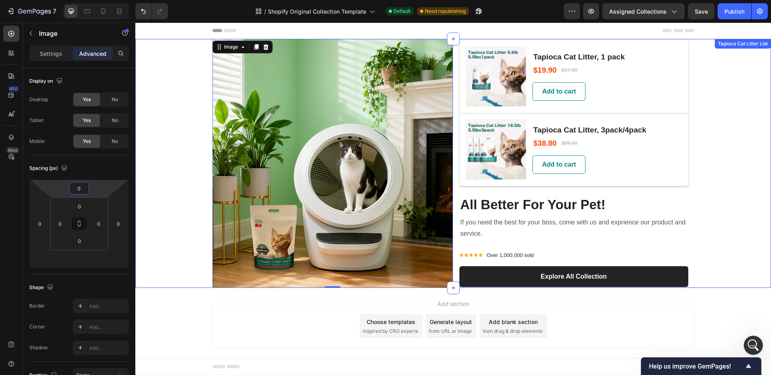
click at [698, 45] on div "Image 0 (P) Images & Gallery Tapioca Cat Litter, 1 pack (P) Title $19.90 (P) Pr…" at bounding box center [453, 163] width 636 height 249
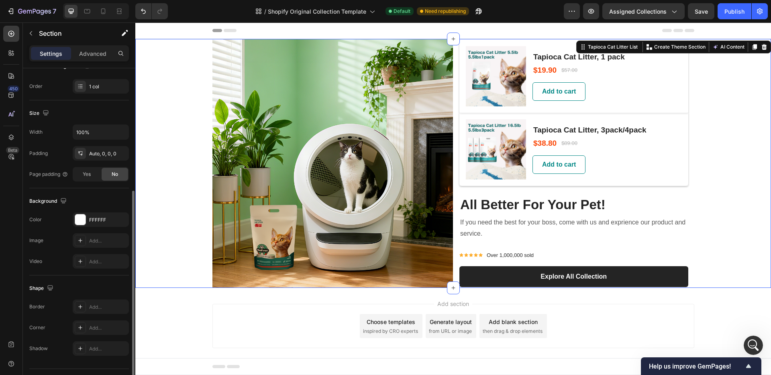
scroll to position [160, 0]
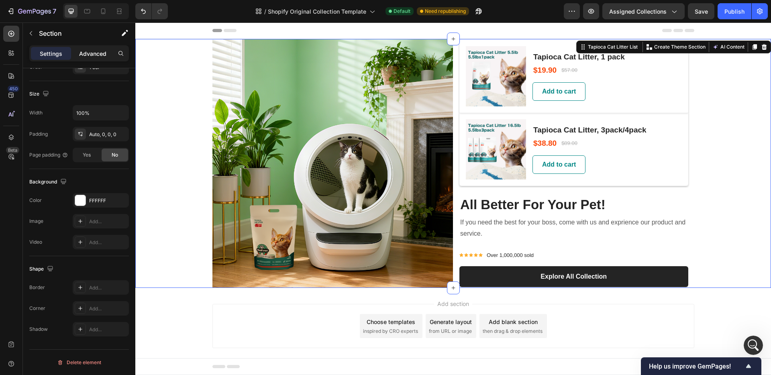
click at [88, 55] on p "Advanced" at bounding box center [92, 53] width 27 height 8
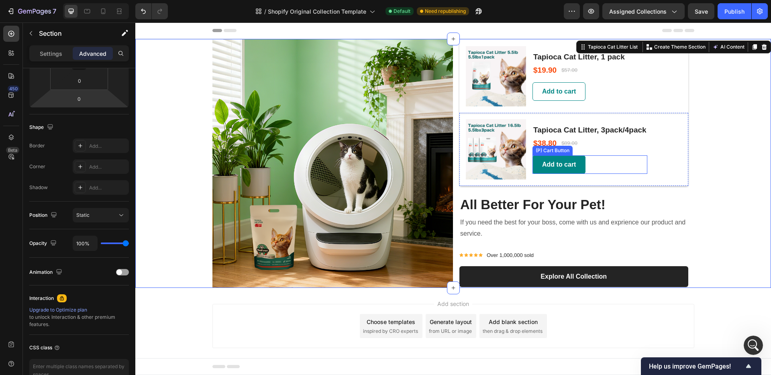
click at [566, 170] on button "Add to cart" at bounding box center [559, 164] width 53 height 18
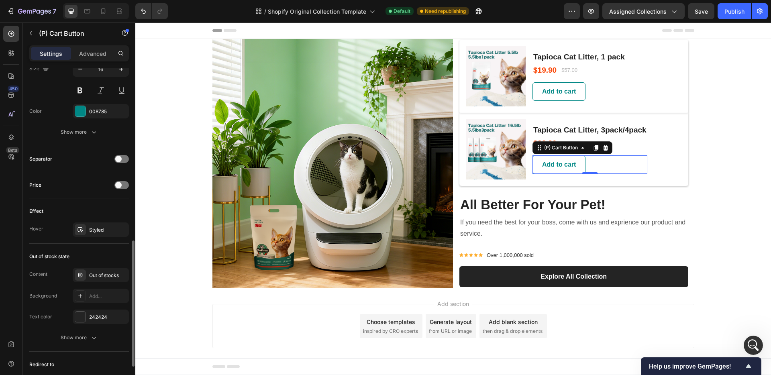
scroll to position [531, 0]
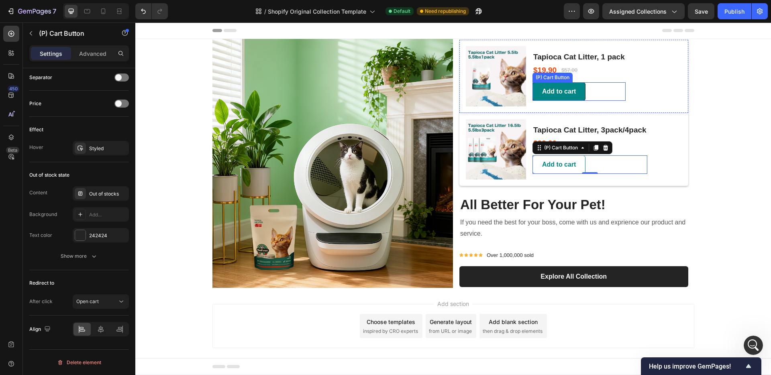
click at [556, 98] on button "Add to cart" at bounding box center [559, 91] width 53 height 18
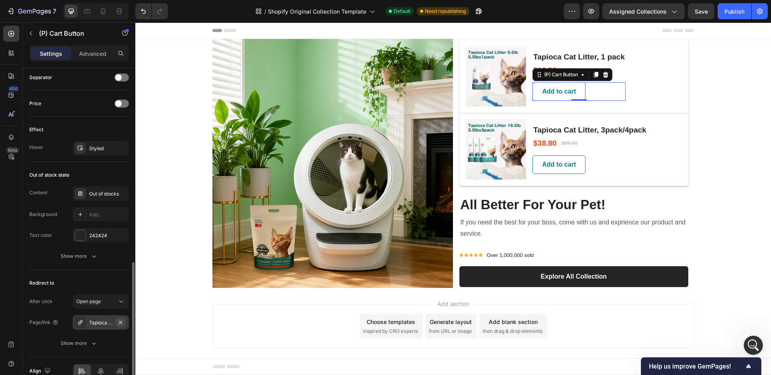
click at [117, 321] on icon "button" at bounding box center [120, 322] width 6 height 6
click at [117, 321] on div "Add..." at bounding box center [108, 322] width 38 height 7
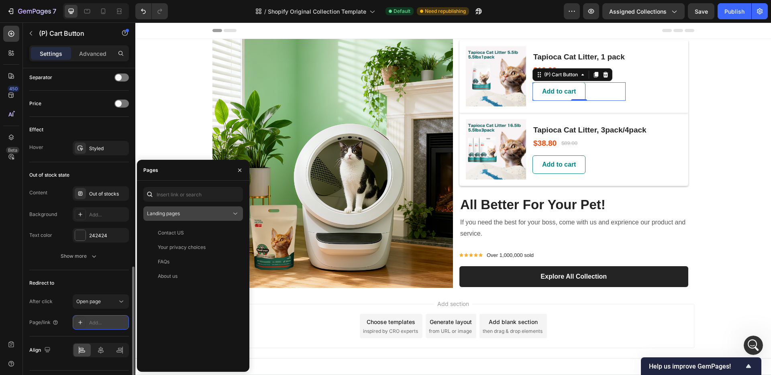
click at [221, 219] on button "Landing pages" at bounding box center [193, 213] width 100 height 14
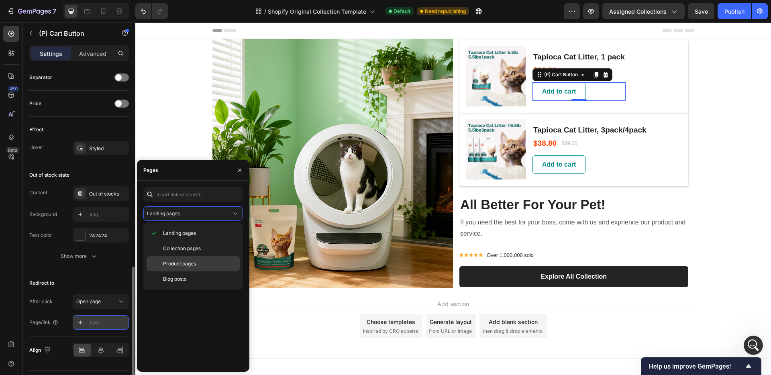
click at [199, 260] on p "Product pages" at bounding box center [199, 263] width 73 height 7
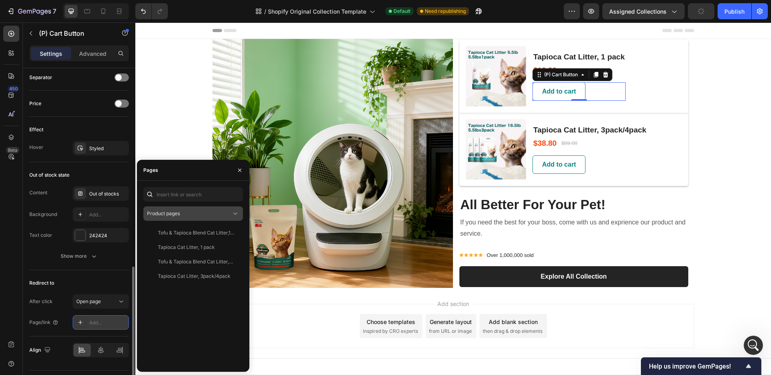
click at [236, 215] on icon at bounding box center [235, 214] width 8 height 8
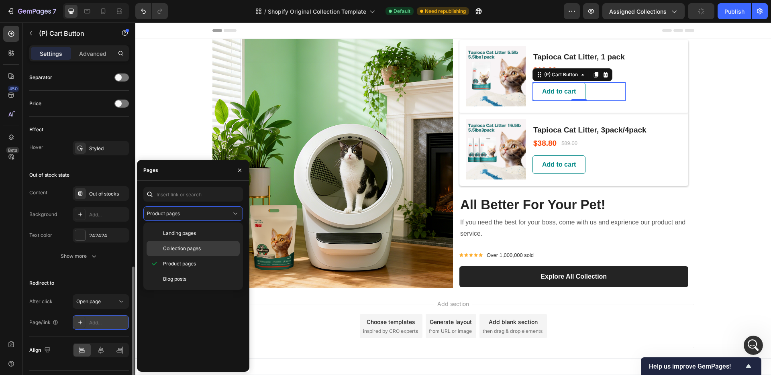
click at [208, 249] on p "Collection pages" at bounding box center [199, 248] width 73 height 7
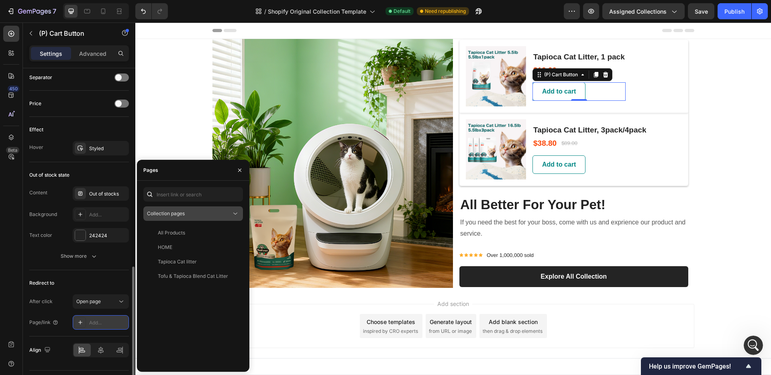
click at [234, 216] on icon at bounding box center [235, 214] width 8 height 8
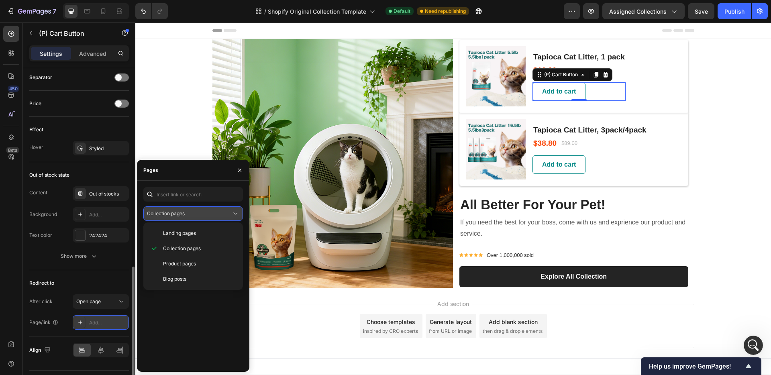
click at [230, 215] on div "Collection pages" at bounding box center [189, 213] width 84 height 7
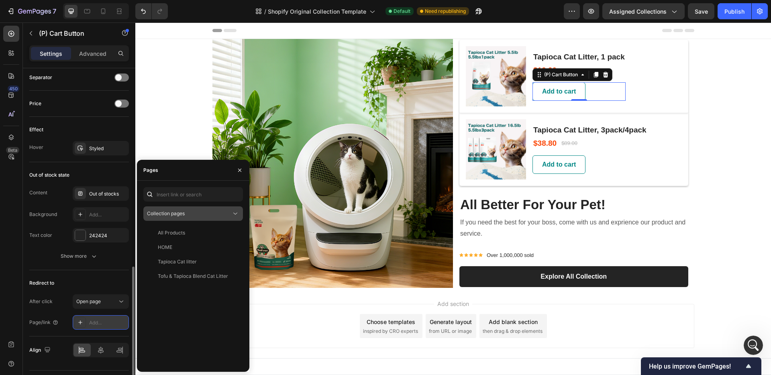
click at [206, 216] on div "Collection pages" at bounding box center [189, 213] width 84 height 7
click at [188, 195] on input "text" at bounding box center [193, 194] width 100 height 14
type input "checkout"
click at [204, 213] on div "Collection pages" at bounding box center [189, 213] width 84 height 7
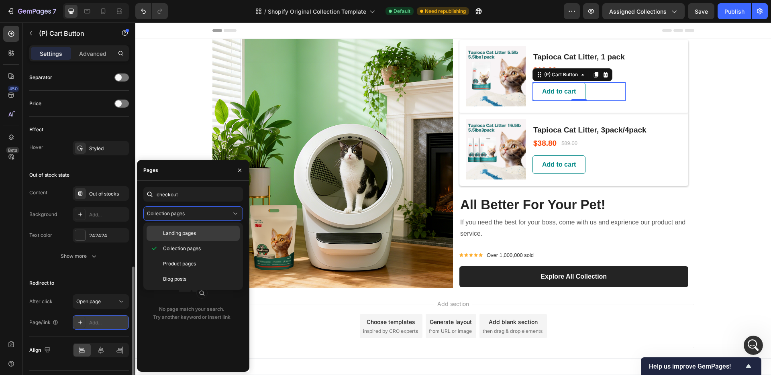
click at [196, 231] on span "Landing pages" at bounding box center [179, 233] width 33 height 7
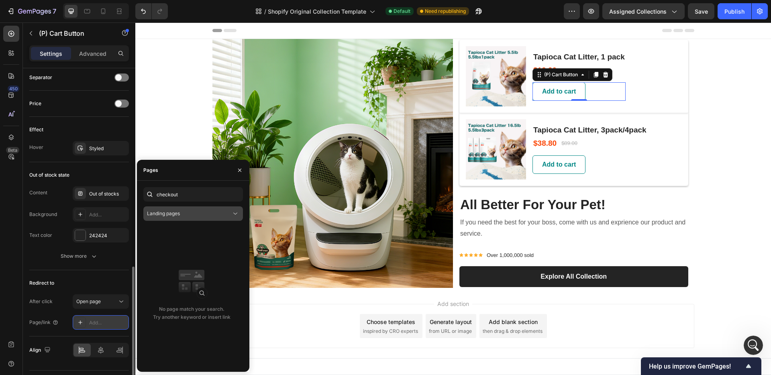
click at [215, 216] on div "Landing pages" at bounding box center [189, 213] width 84 height 7
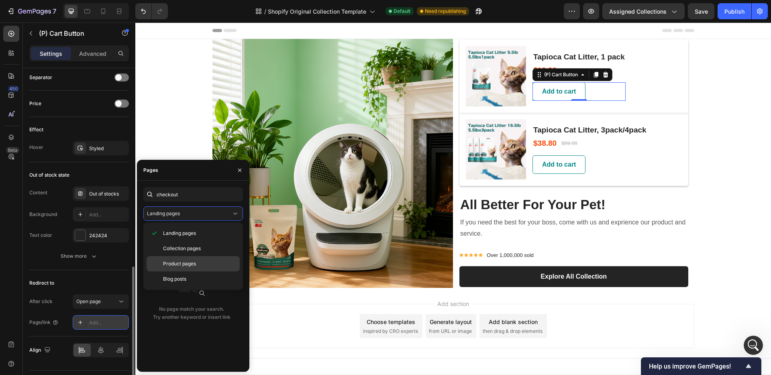
click at [190, 267] on span "Product pages" at bounding box center [179, 263] width 33 height 7
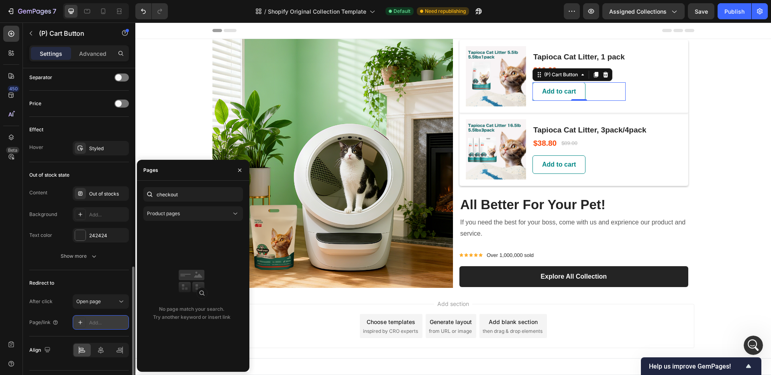
click at [118, 310] on div "After click Open page Page/link Add..." at bounding box center [79, 311] width 100 height 35
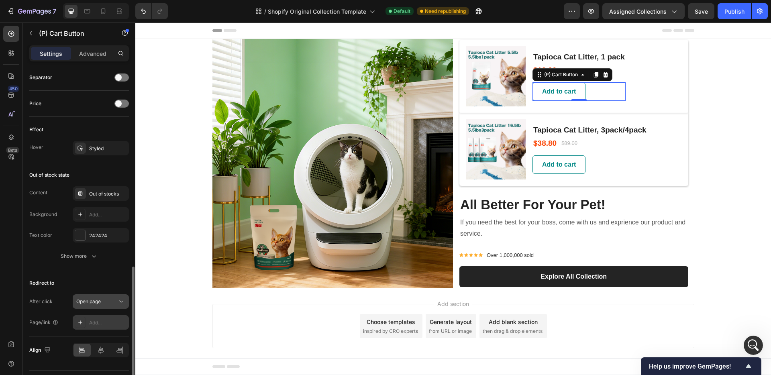
click at [118, 305] on icon at bounding box center [121, 302] width 8 height 8
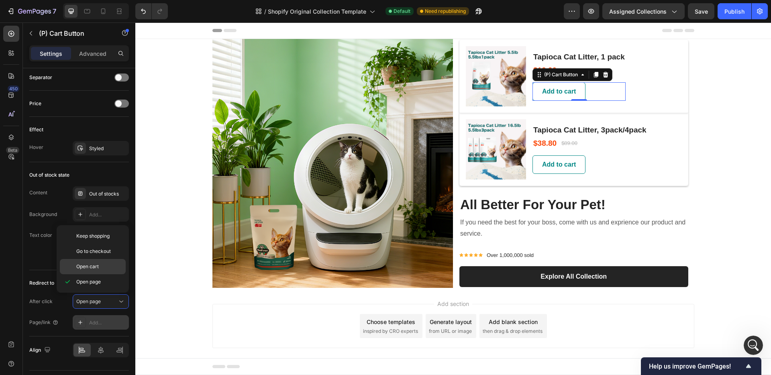
click at [103, 266] on p "Open cart" at bounding box center [99, 266] width 46 height 7
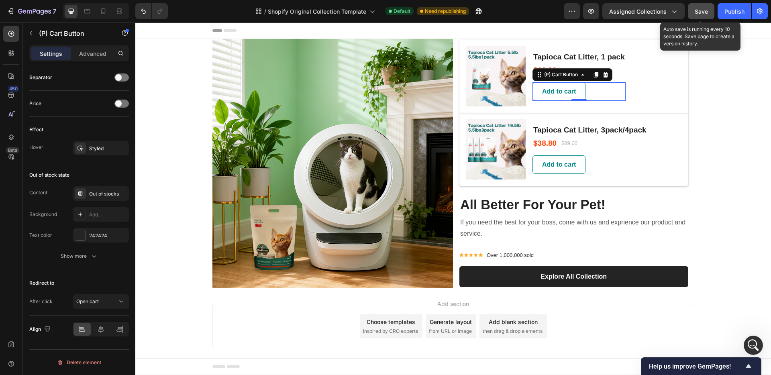
click at [700, 15] on button "Save" at bounding box center [701, 11] width 27 height 16
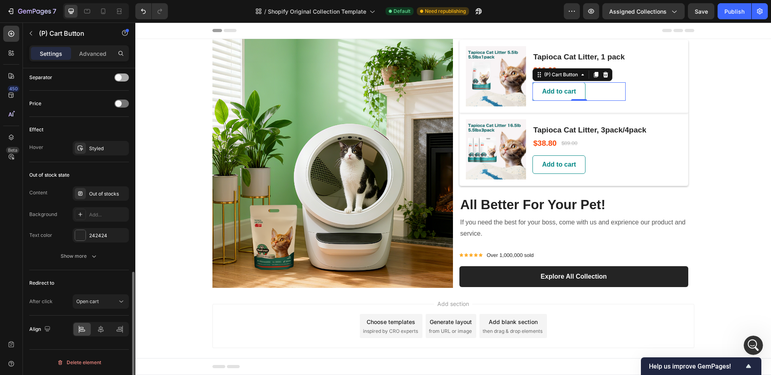
click at [124, 81] on div at bounding box center [121, 78] width 14 height 8
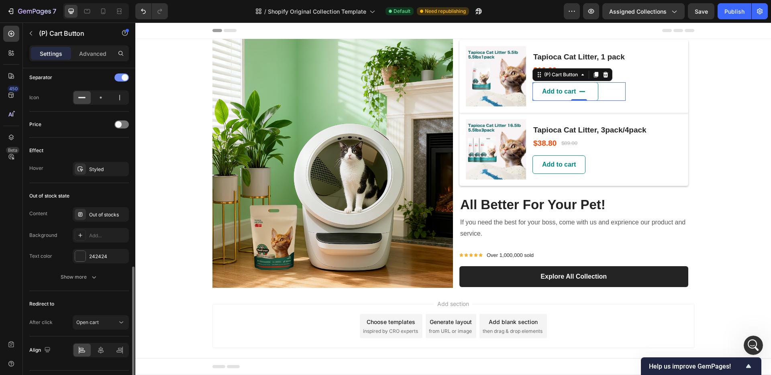
click at [124, 81] on div at bounding box center [121, 78] width 14 height 8
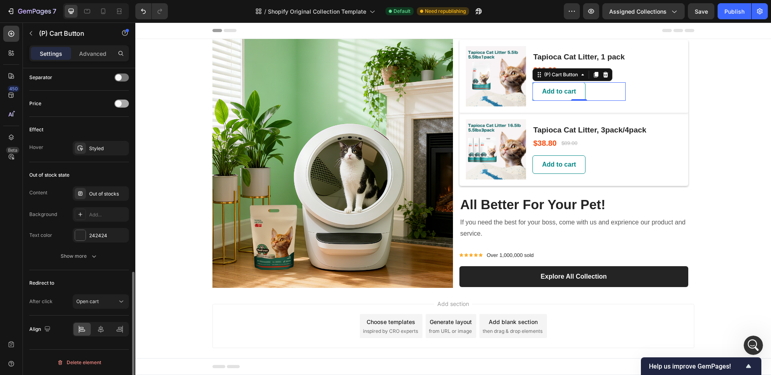
click at [124, 104] on div at bounding box center [121, 104] width 14 height 8
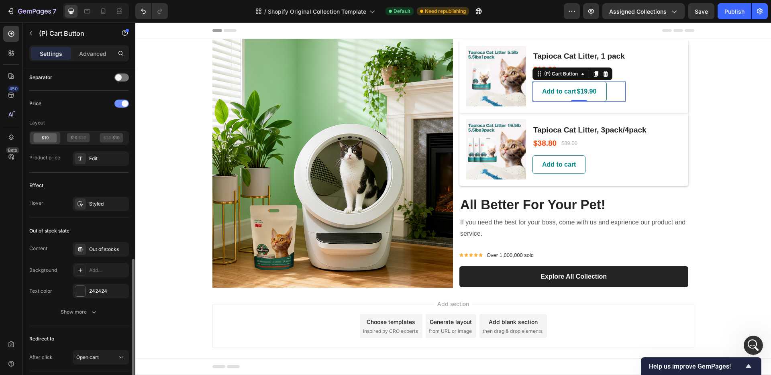
click at [124, 104] on span at bounding box center [125, 103] width 6 height 6
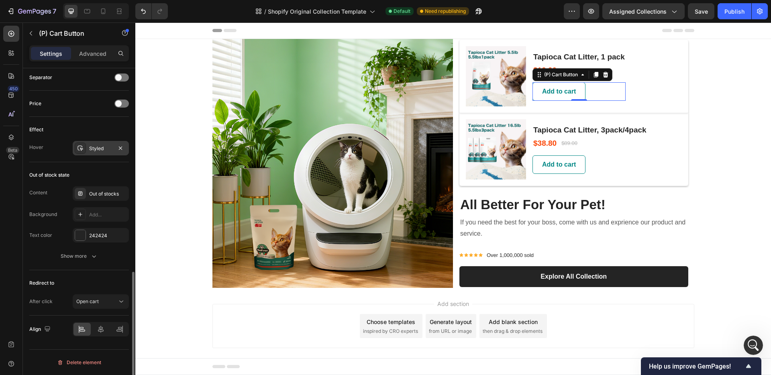
click at [108, 147] on div "Styled" at bounding box center [100, 148] width 23 height 7
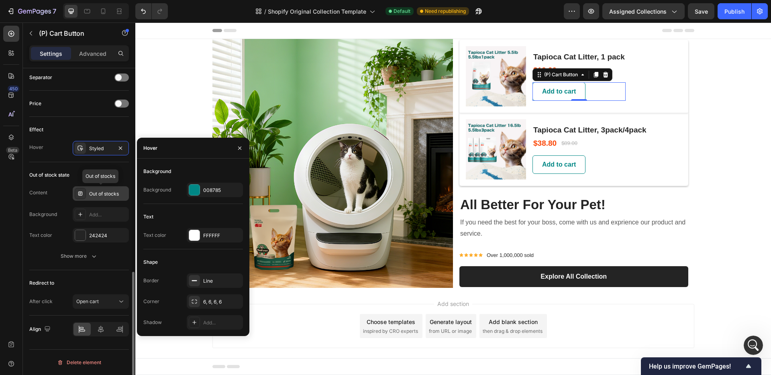
click at [106, 194] on div "Out of stocks" at bounding box center [108, 193] width 38 height 7
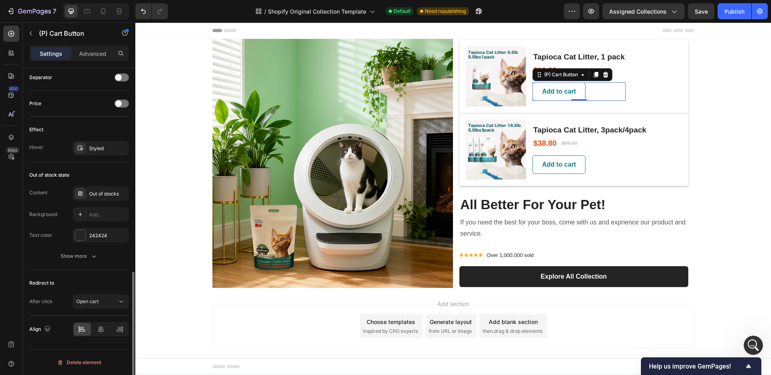
click at [55, 206] on div "Content Out of stocks Background Add... Text color 242424" at bounding box center [79, 214] width 100 height 56
click at [90, 257] on icon "button" at bounding box center [94, 256] width 8 height 8
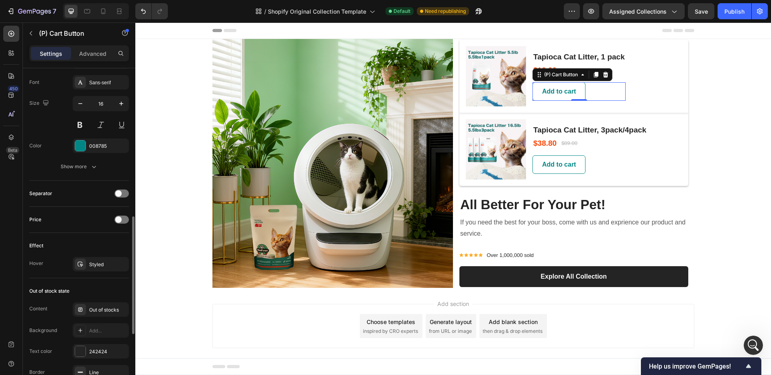
scroll to position [345, 0]
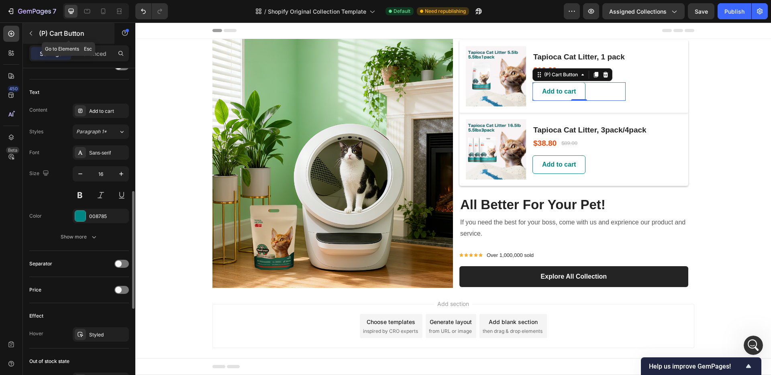
click at [33, 34] on icon "button" at bounding box center [31, 33] width 6 height 6
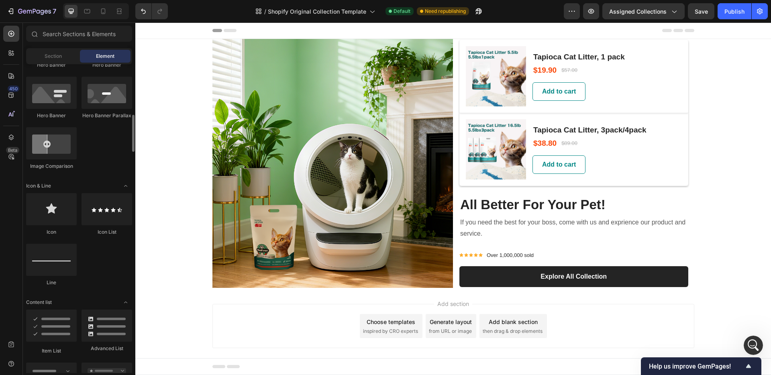
scroll to position [556, 0]
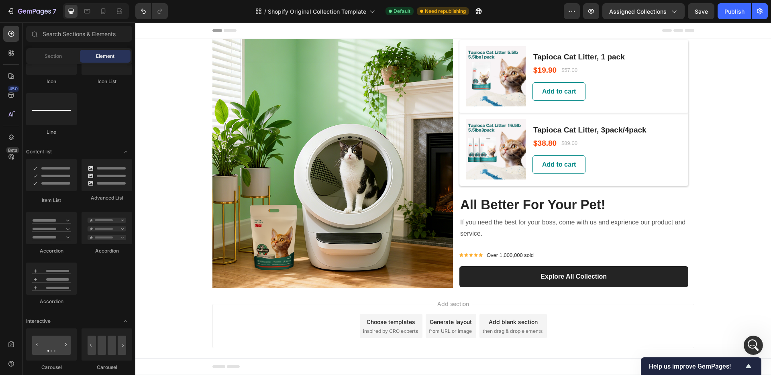
click at [448, 304] on span "Add section" at bounding box center [453, 304] width 38 height 8
click at [408, 325] on div "Choose templates" at bounding box center [391, 322] width 49 height 8
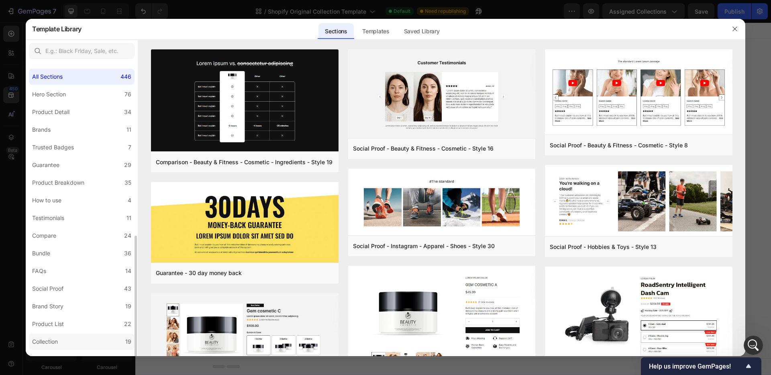
scroll to position [99, 0]
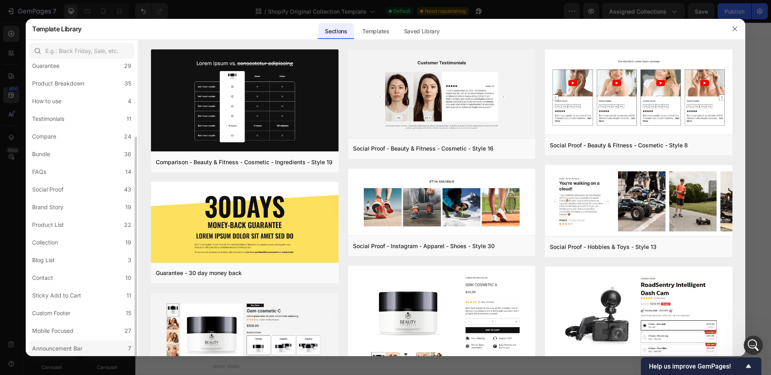
click at [76, 342] on label "Announcement Bar 7" at bounding box center [82, 349] width 106 height 16
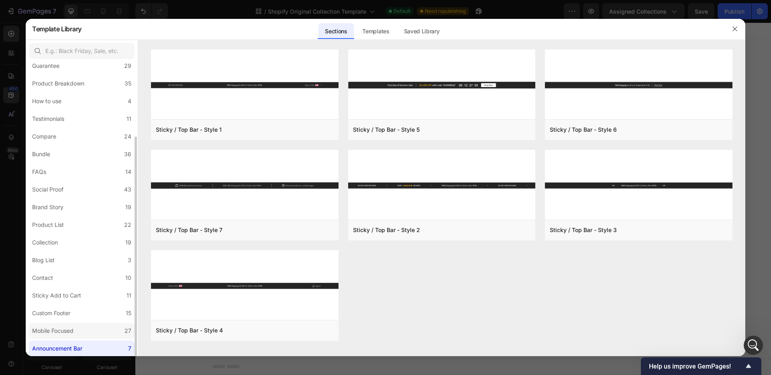
click at [79, 333] on label "Mobile Focused 27" at bounding box center [82, 331] width 106 height 16
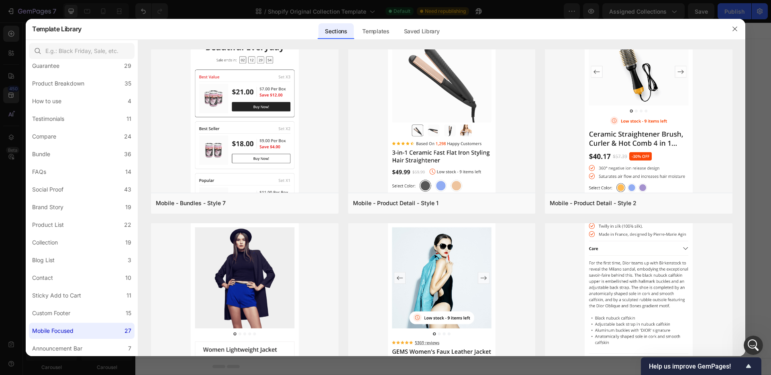
scroll to position [1515, 0]
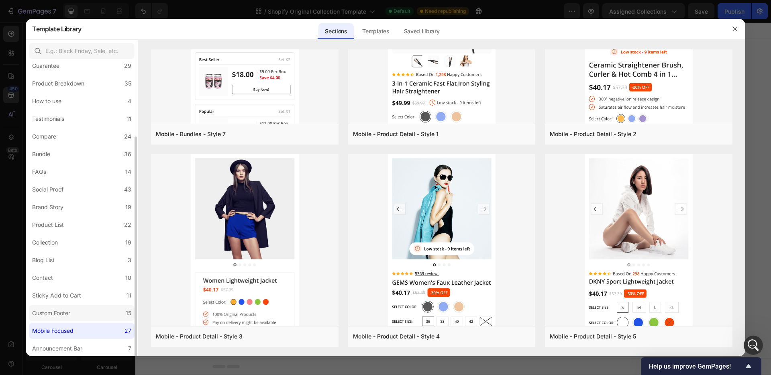
click at [53, 312] on div "Custom Footer" at bounding box center [51, 313] width 38 height 10
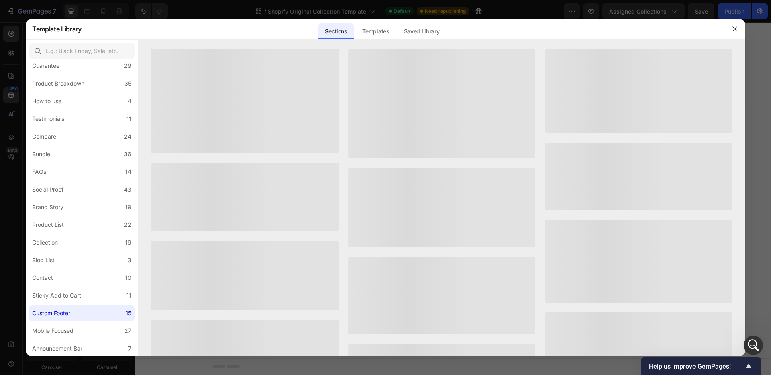
scroll to position [205, 0]
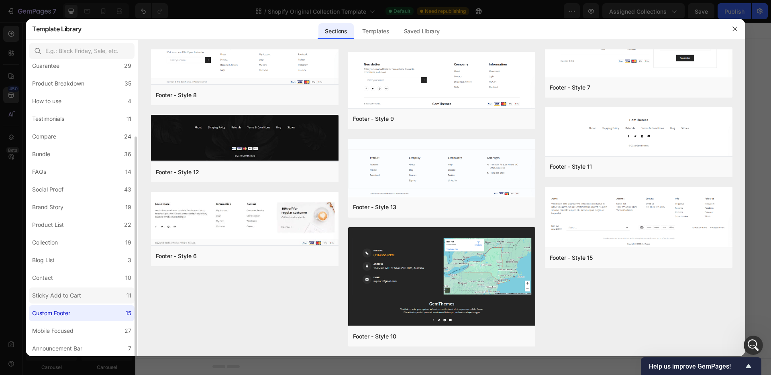
click at [97, 299] on label "Sticky Add to Cart 11" at bounding box center [82, 296] width 106 height 16
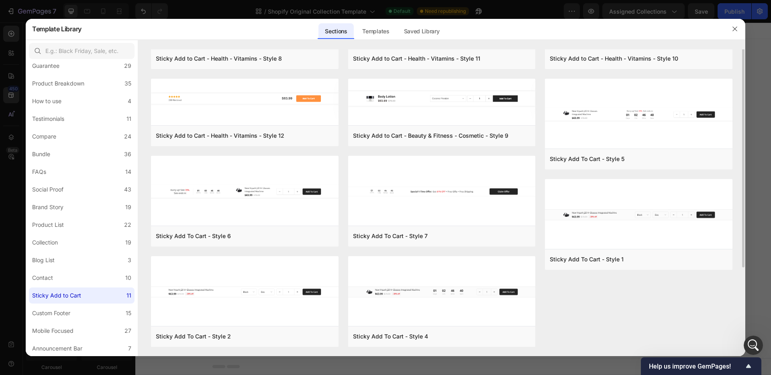
scroll to position [0, 0]
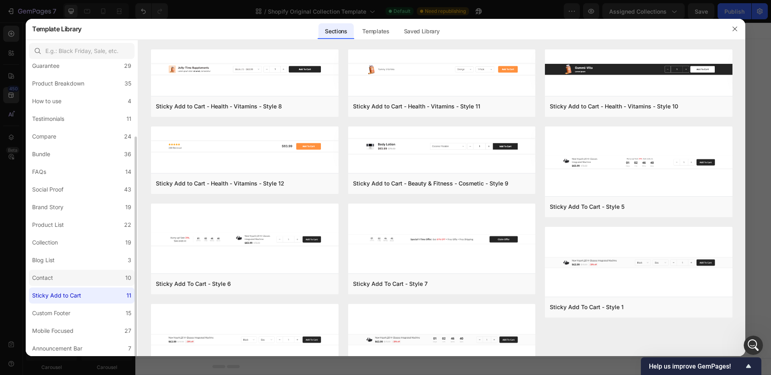
click at [90, 280] on label "Contact 10" at bounding box center [82, 278] width 106 height 16
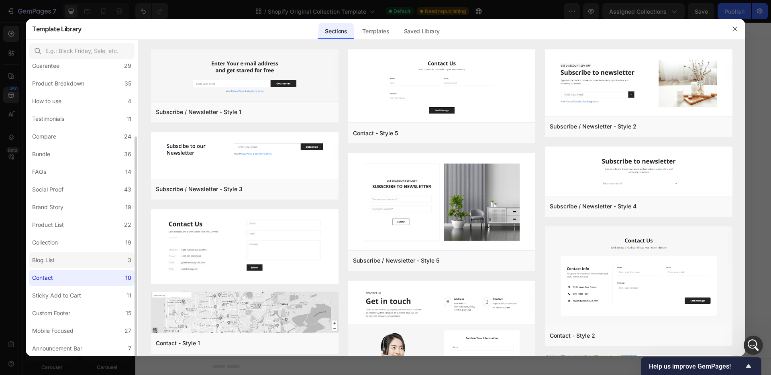
click at [77, 262] on label "Blog List 3" at bounding box center [82, 260] width 106 height 16
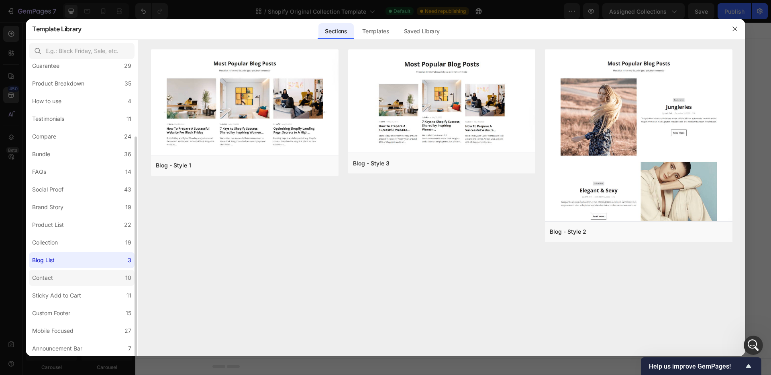
click at [81, 275] on label "Contact 10" at bounding box center [82, 278] width 106 height 16
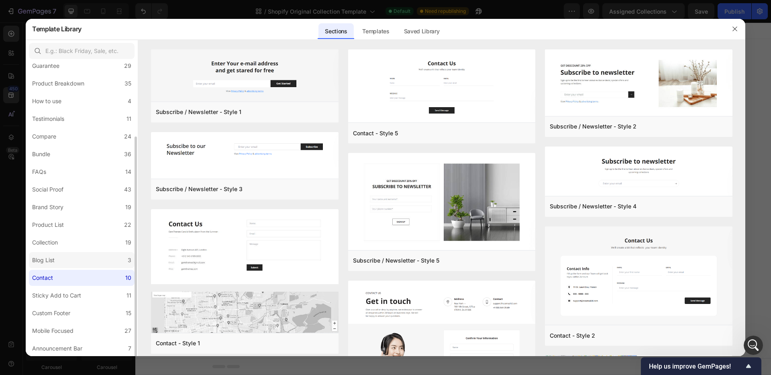
click at [84, 260] on label "Blog List 3" at bounding box center [82, 260] width 106 height 16
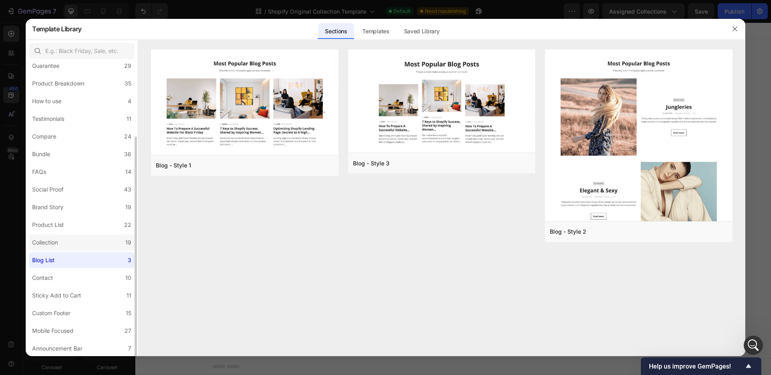
click at [82, 242] on label "Collection 19" at bounding box center [82, 243] width 106 height 16
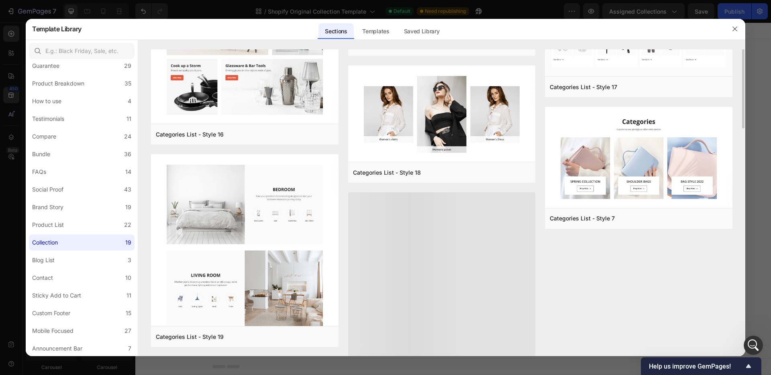
scroll to position [406, 0]
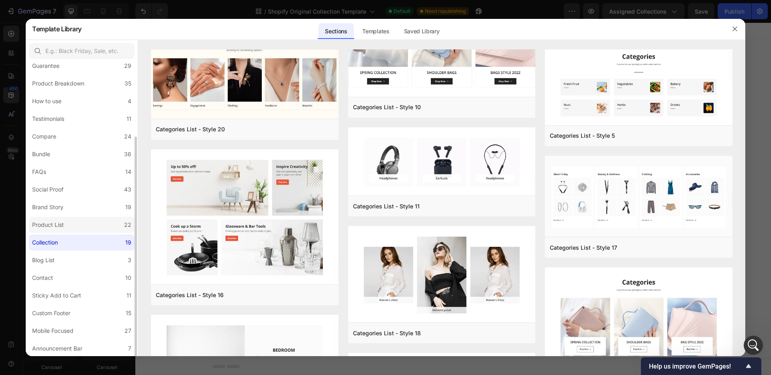
click at [69, 221] on label "Product List 22" at bounding box center [82, 225] width 106 height 16
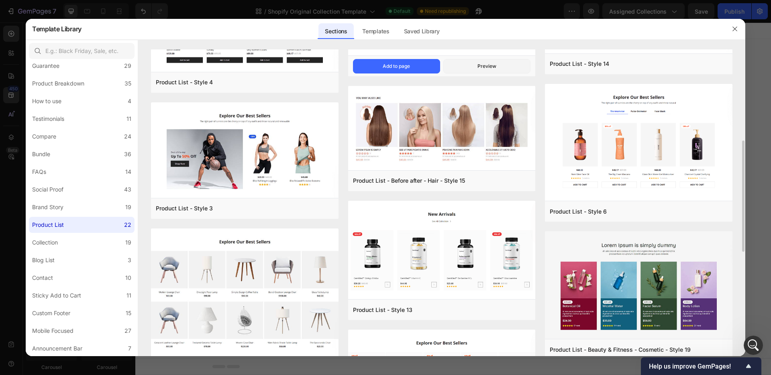
scroll to position [316, 0]
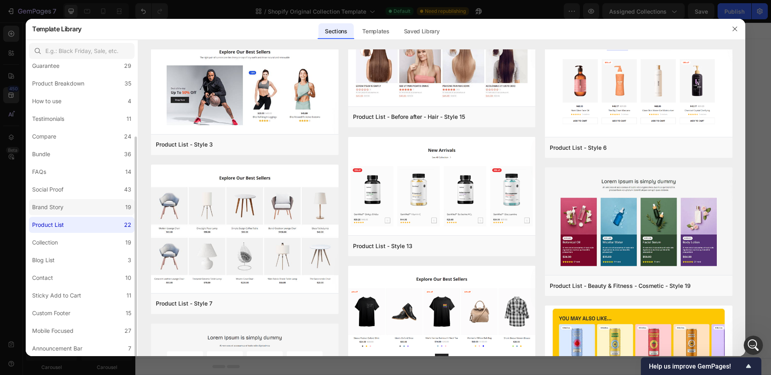
click at [104, 208] on label "Brand Story 19" at bounding box center [82, 207] width 106 height 16
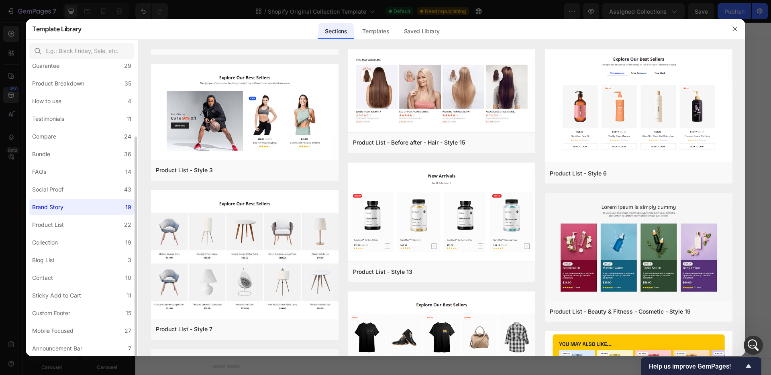
scroll to position [0, 0]
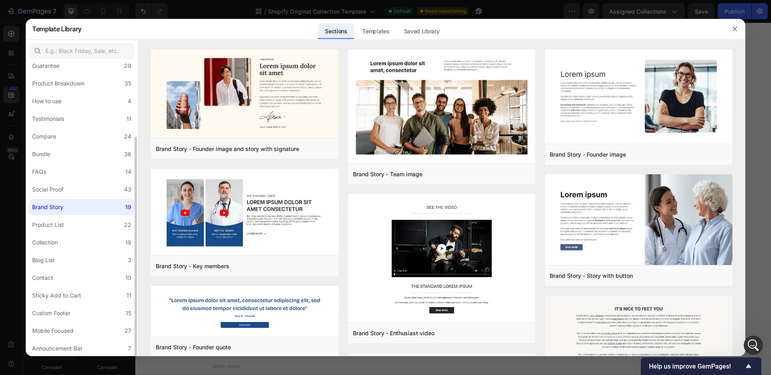
click at [103, 199] on label "Brand Story 19" at bounding box center [82, 207] width 106 height 16
click at [102, 192] on label "Social Proof 43" at bounding box center [82, 190] width 106 height 16
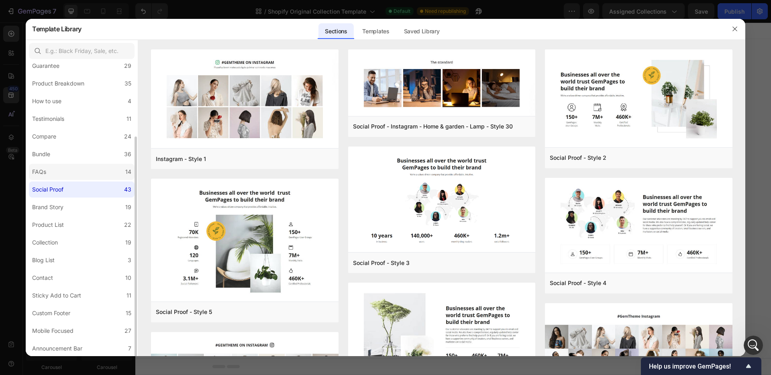
click at [98, 176] on label "FAQs 14" at bounding box center [82, 172] width 106 height 16
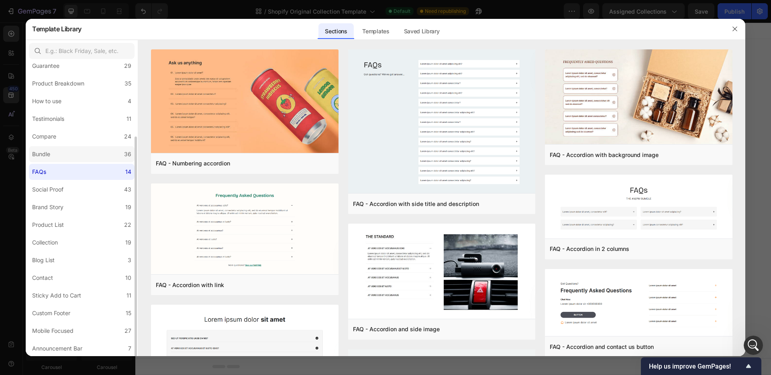
click at [54, 155] on label "Bundle 36" at bounding box center [82, 154] width 106 height 16
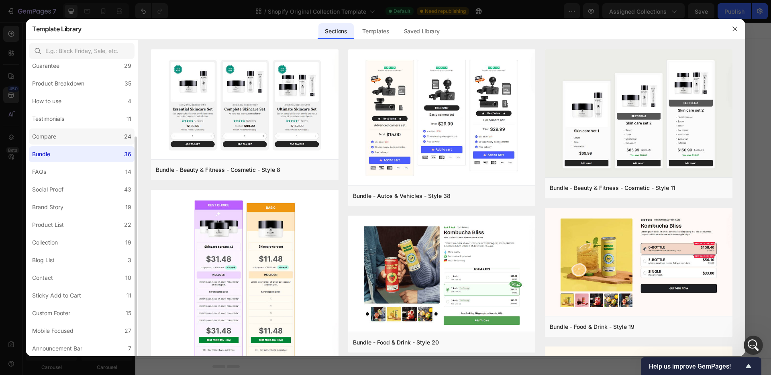
click at [62, 136] on label "Compare 24" at bounding box center [82, 137] width 106 height 16
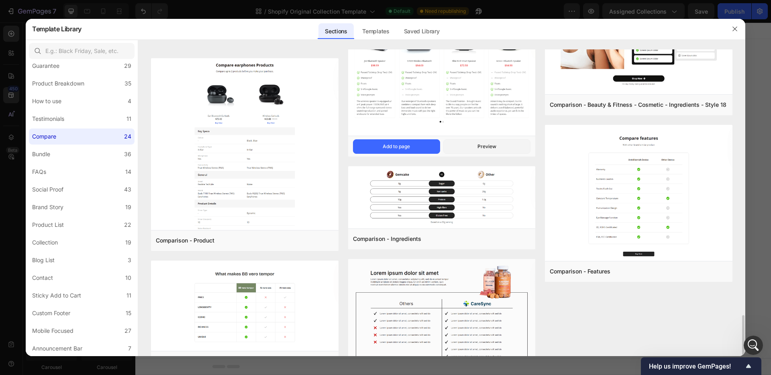
scroll to position [655, 0]
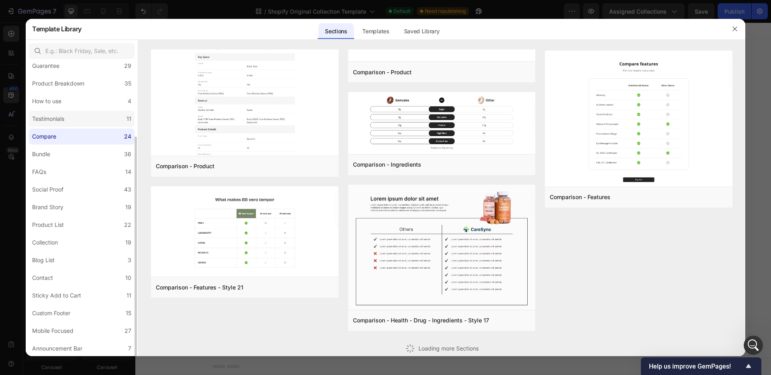
click at [89, 116] on label "Testimonials 11" at bounding box center [82, 119] width 106 height 16
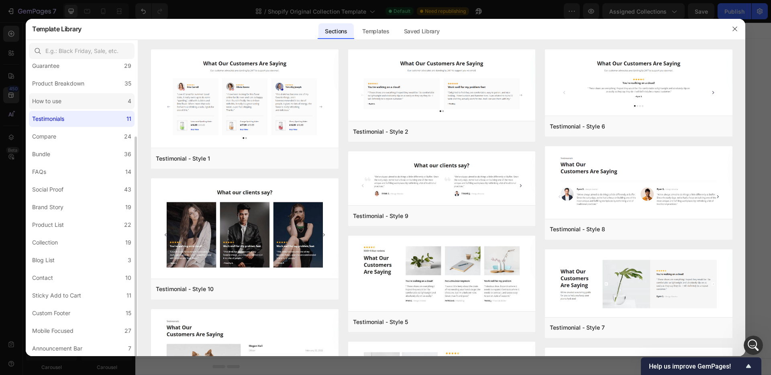
click at [90, 102] on label "How to use 4" at bounding box center [82, 101] width 106 height 16
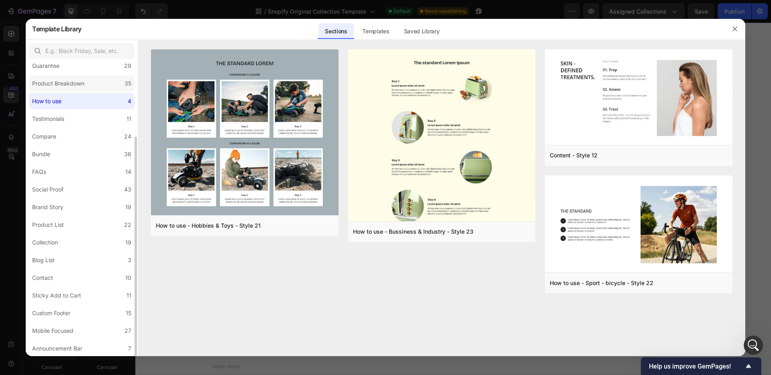
click at [94, 85] on label "Product Breakdown 35" at bounding box center [82, 84] width 106 height 16
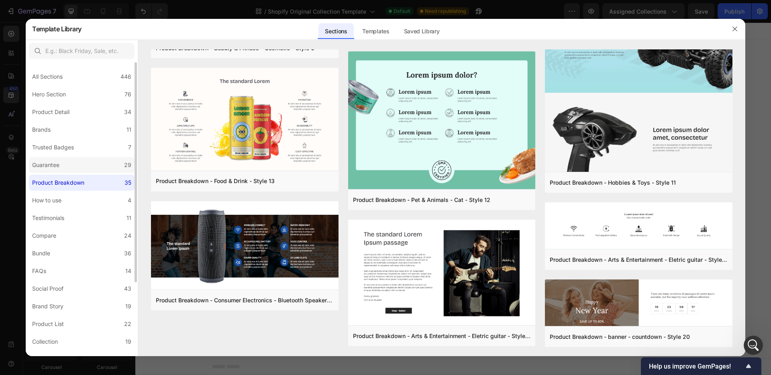
click at [75, 163] on label "Guarantee 29" at bounding box center [82, 165] width 106 height 16
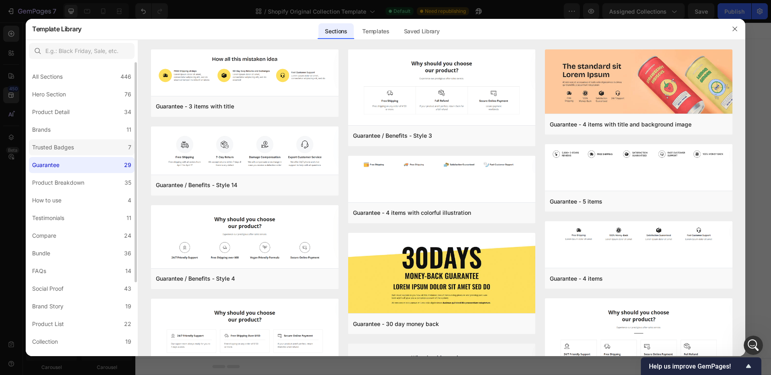
click at [86, 147] on label "Trusted Badges 7" at bounding box center [82, 147] width 106 height 16
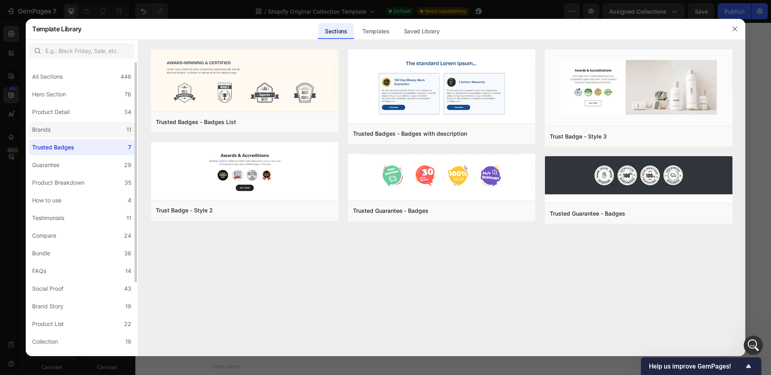
click at [83, 133] on label "Brands 11" at bounding box center [82, 130] width 106 height 16
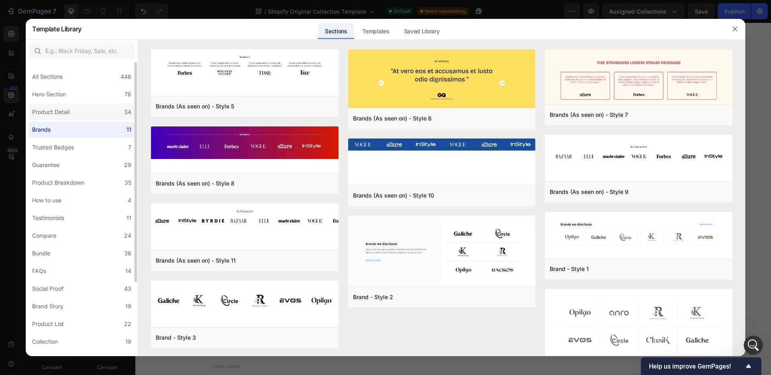
click at [84, 115] on label "Product Detail 34" at bounding box center [82, 112] width 106 height 16
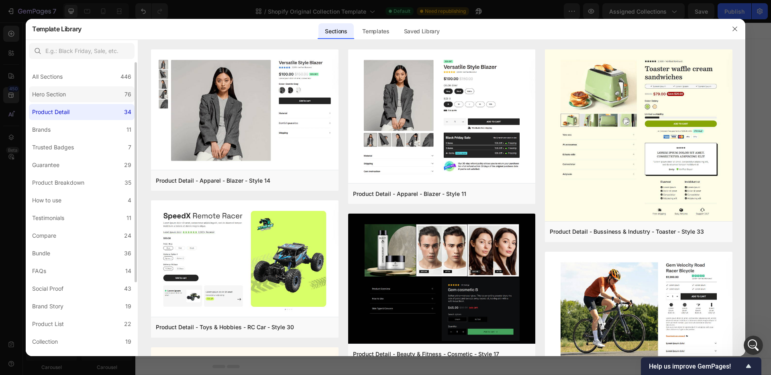
click at [83, 94] on label "Hero Section 76" at bounding box center [82, 94] width 106 height 16
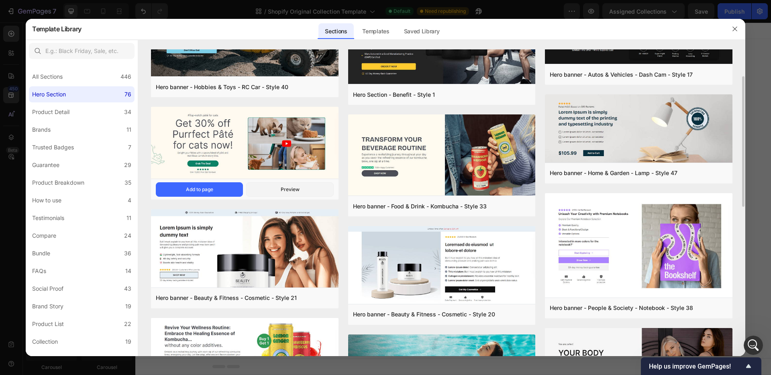
scroll to position [206, 0]
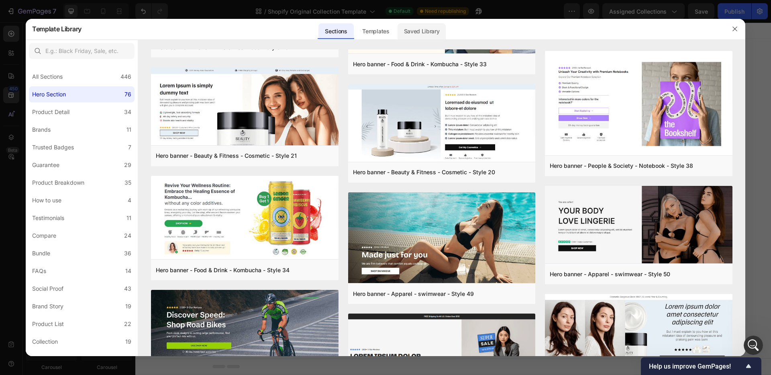
click at [428, 33] on div "Saved Library" at bounding box center [422, 31] width 49 height 16
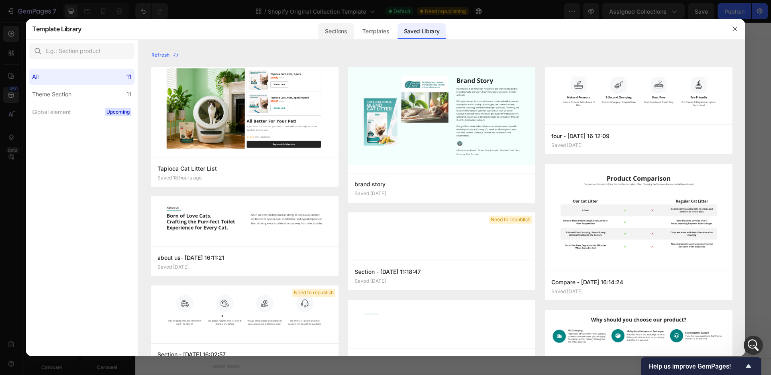
click at [338, 33] on div "Sections" at bounding box center [336, 31] width 35 height 16
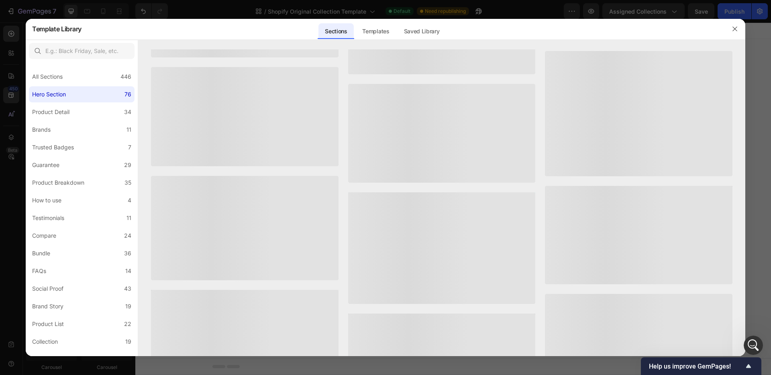
scroll to position [0, 0]
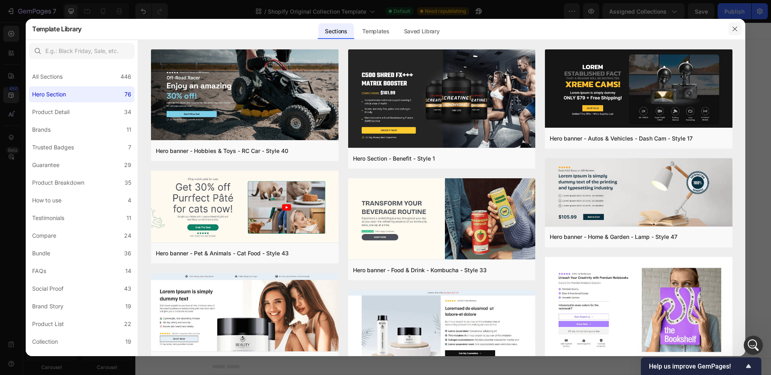
click at [735, 31] on icon "button" at bounding box center [735, 29] width 6 height 6
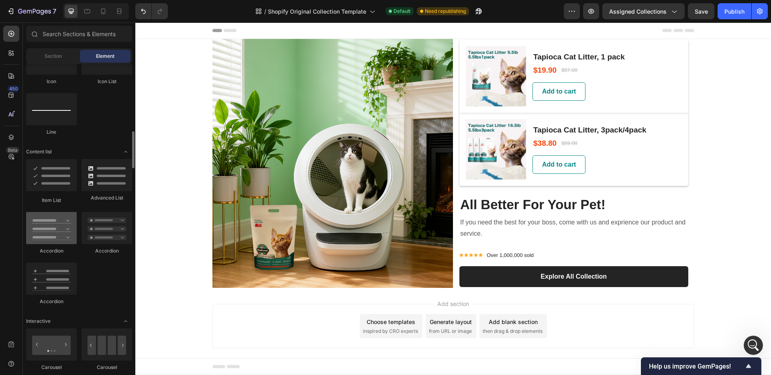
scroll to position [508, 0]
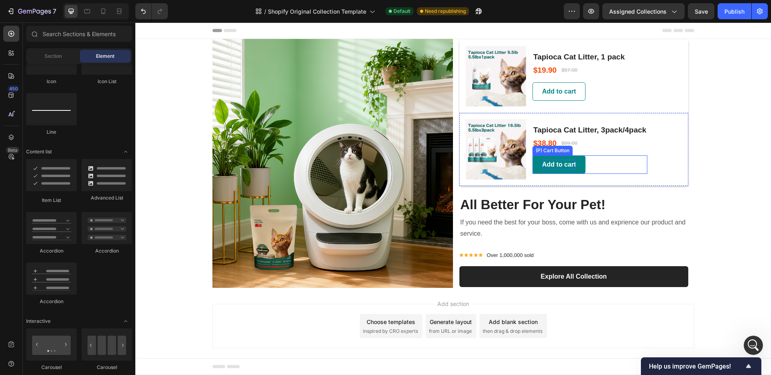
click at [565, 166] on div "Add to cart" at bounding box center [559, 165] width 34 height 10
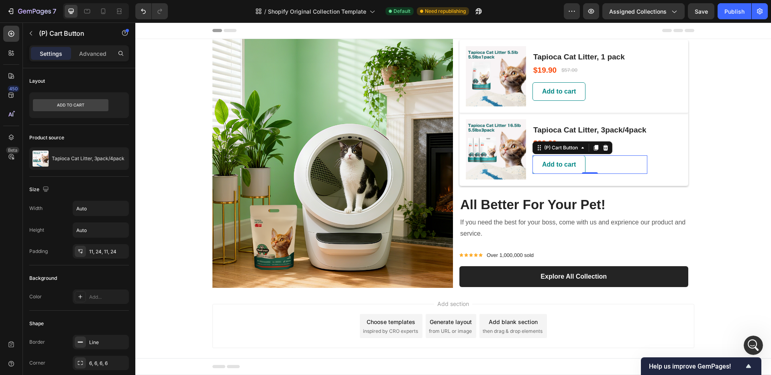
scroll to position [500, 0]
